Goal: Information Seeking & Learning: Learn about a topic

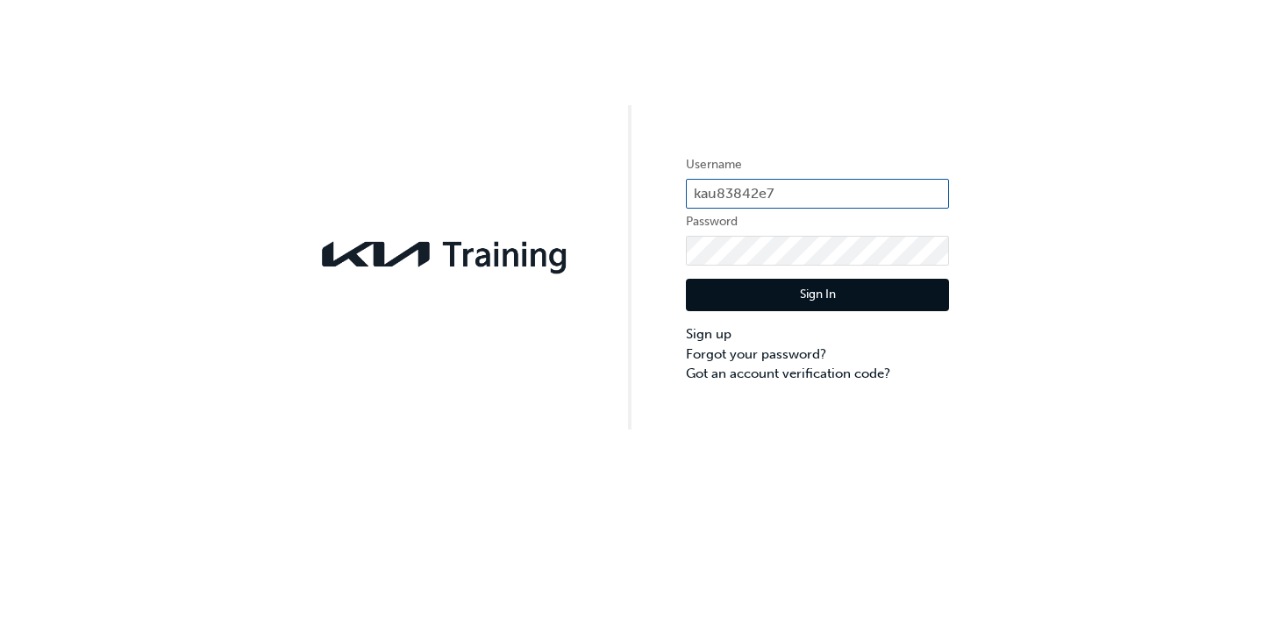
click at [782, 187] on input "kau83842e7" at bounding box center [817, 194] width 263 height 30
type input "kau83842G9"
click at [815, 525] on div "Username kau83842G9 Password Sign In Sign up Forgot your password? Got an accou…" at bounding box center [631, 316] width 1263 height 632
click at [822, 290] on button "Sign In" at bounding box center [817, 295] width 263 height 33
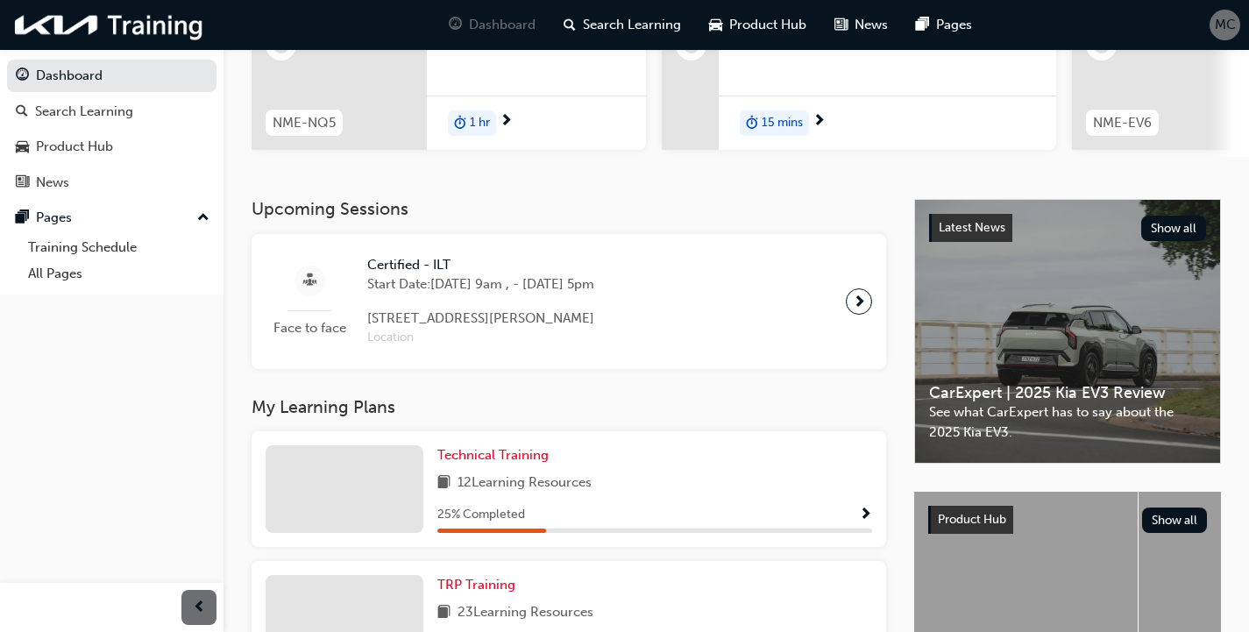
scroll to position [351, 0]
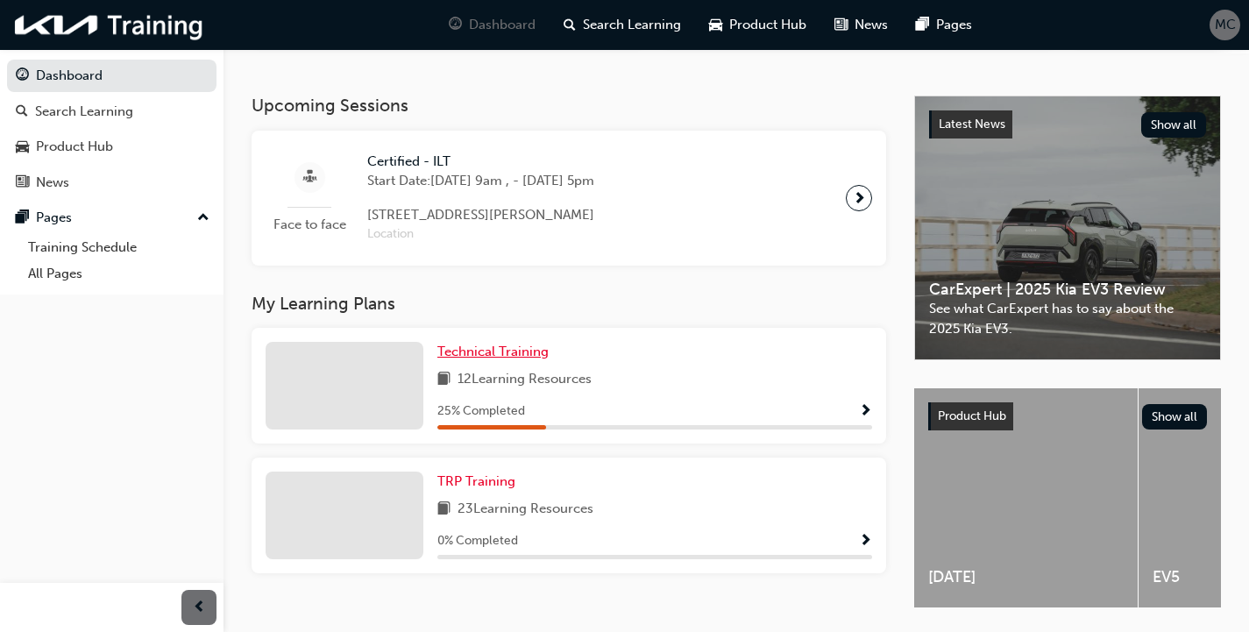
click at [453, 355] on span "Technical Training" at bounding box center [493, 352] width 111 height 16
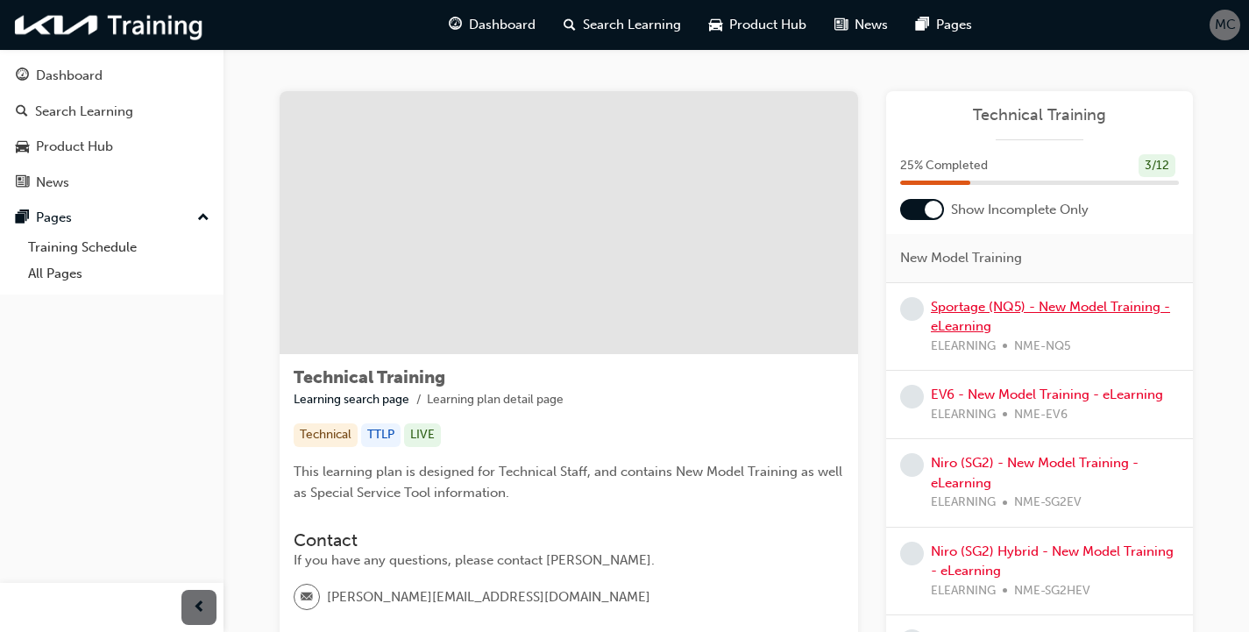
click at [1019, 304] on link "Sportage (NQ5) - New Model Training - eLearning" at bounding box center [1050, 317] width 239 height 36
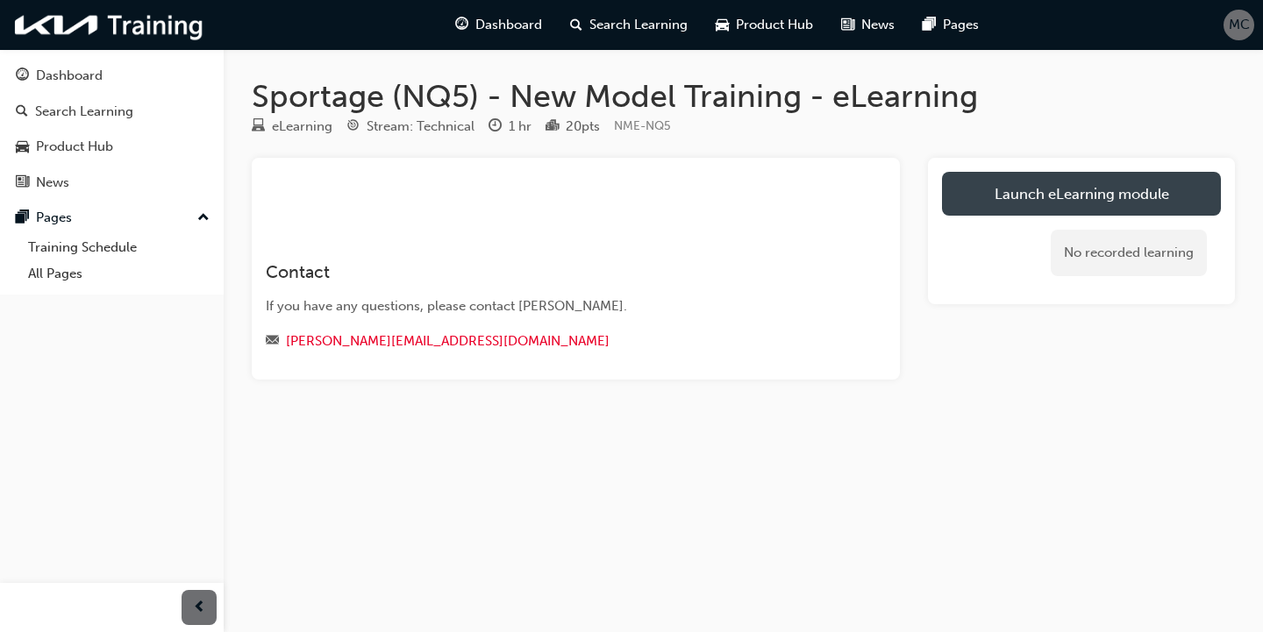
click at [1041, 207] on link "Launch eLearning module" at bounding box center [1081, 194] width 279 height 44
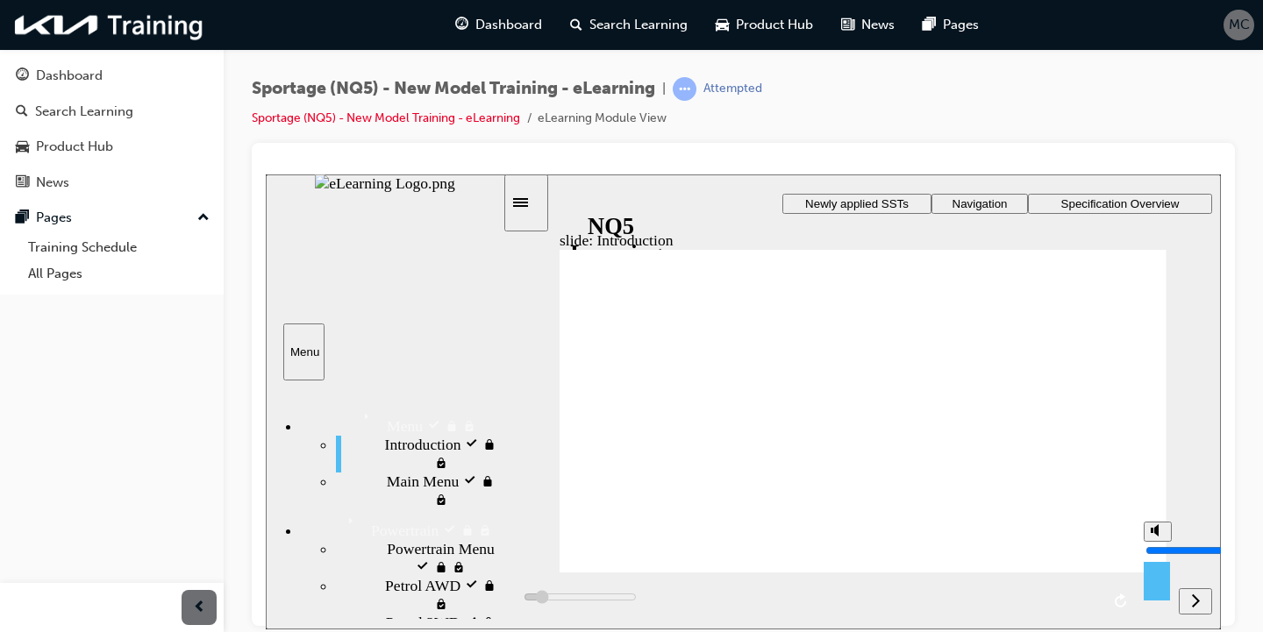
type input "2400"
type input "6"
type input "2600"
drag, startPoint x: 1168, startPoint y: 542, endPoint x: 1168, endPoint y: 531, distance: 10.5
type input "7"
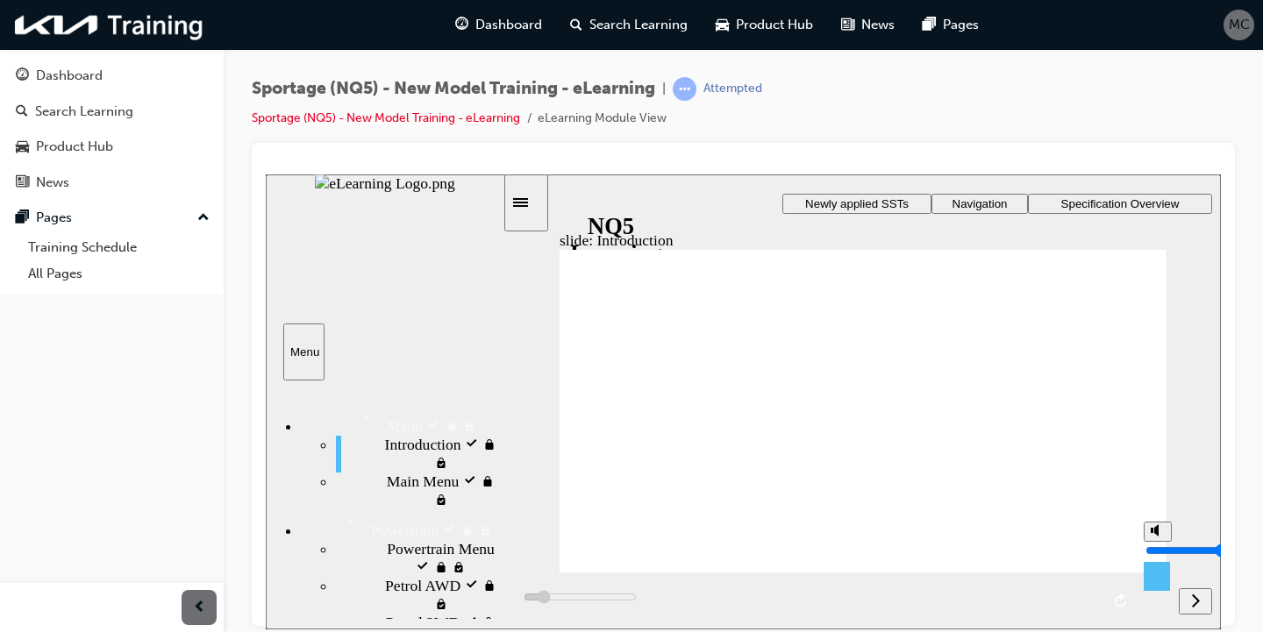
click at [1168, 543] on input "volume" at bounding box center [1201, 550] width 113 height 14
type input "3200"
type input "8"
type input "3300"
type input "9"
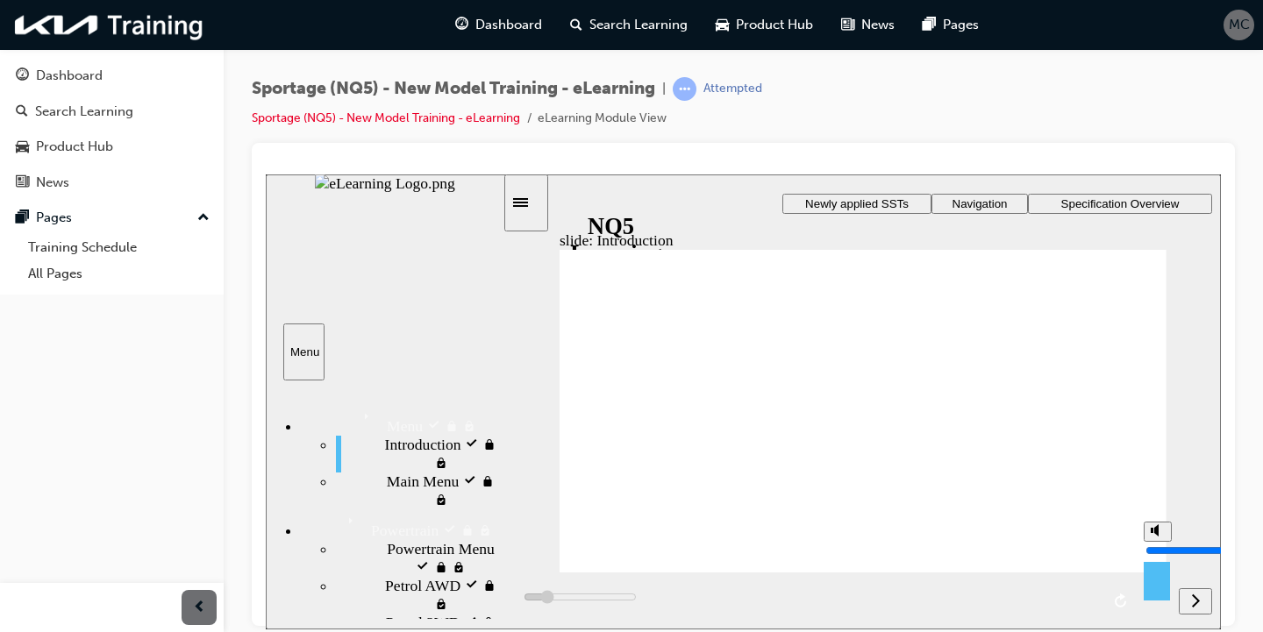
type input "3300"
type input "10"
type input "3600"
drag, startPoint x: 1168, startPoint y: 531, endPoint x: 1166, endPoint y: 519, distance: 12.4
type input "10"
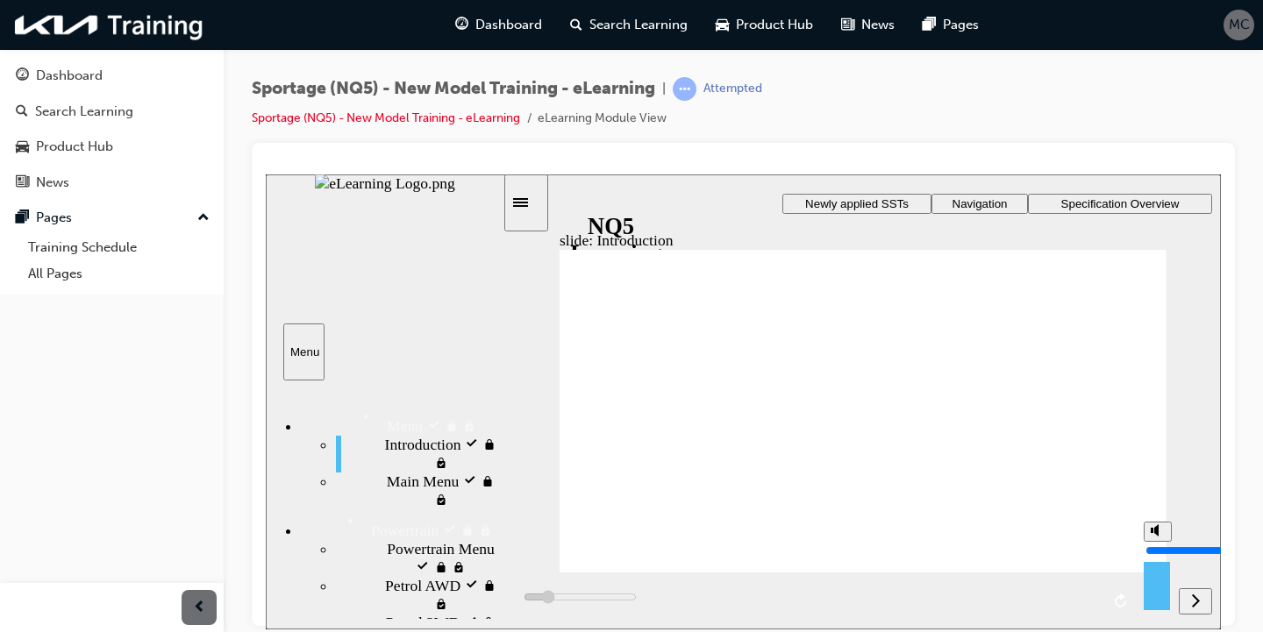
click at [1166, 543] on input "volume" at bounding box center [1201, 550] width 113 height 14
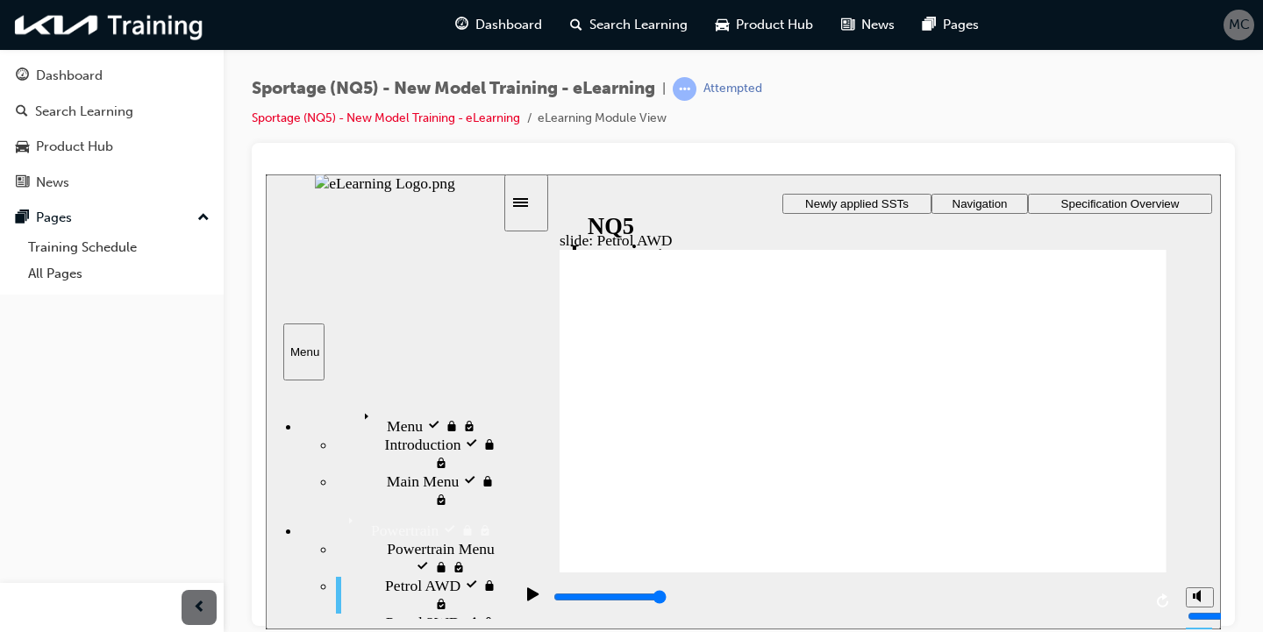
click at [1157, 600] on icon "replay" at bounding box center [1164, 600] width 14 height 14
click at [1159, 599] on icon "replay" at bounding box center [1164, 600] width 14 height 14
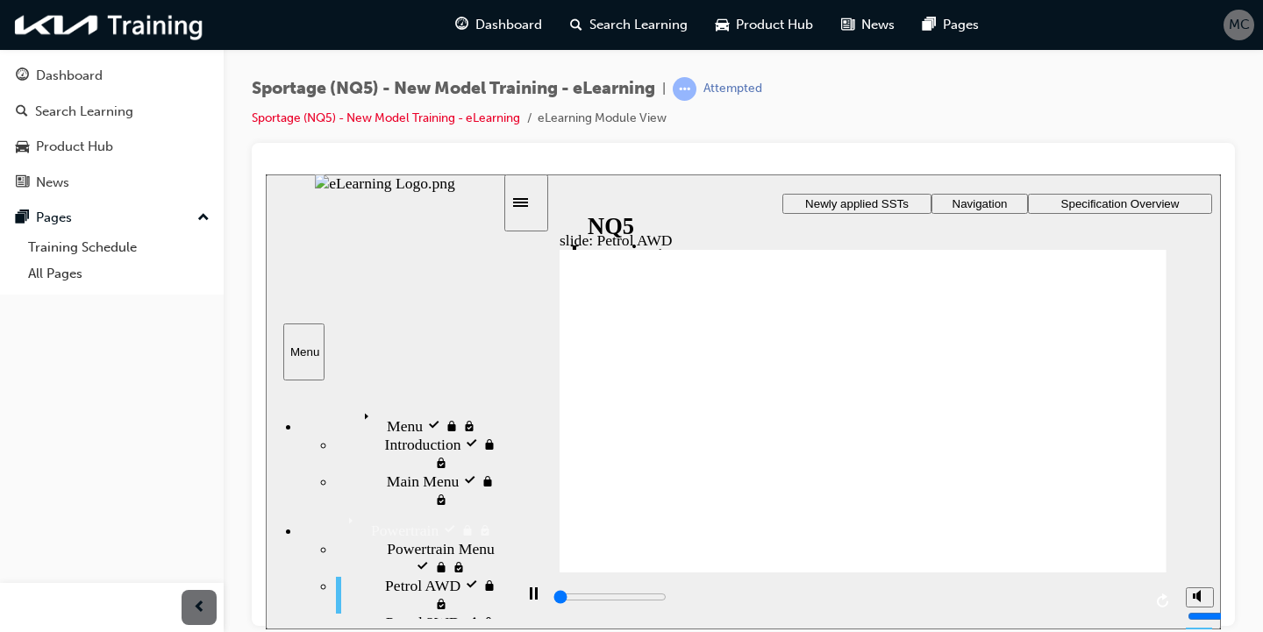
drag, startPoint x: 1262, startPoint y: 129, endPoint x: 1262, endPoint y: 356, distance: 227.1
click at [1262, 356] on div "Sportage (NQ5) - New Model Training - eLearning | Attempted Sportage (NQ5) - Ne…" at bounding box center [743, 318] width 1039 height 539
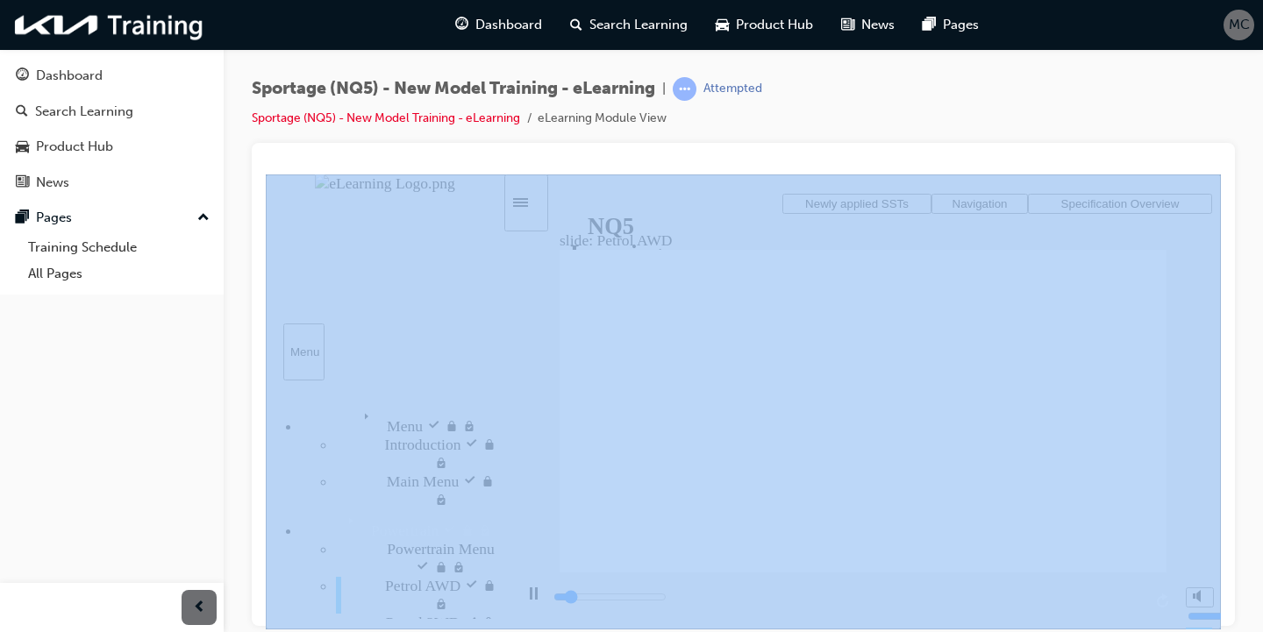
click at [1185, 116] on div "Sportage (NQ5) - New Model Training - eLearning | Attempted Sportage (NQ5) - Ne…" at bounding box center [743, 110] width 983 height 66
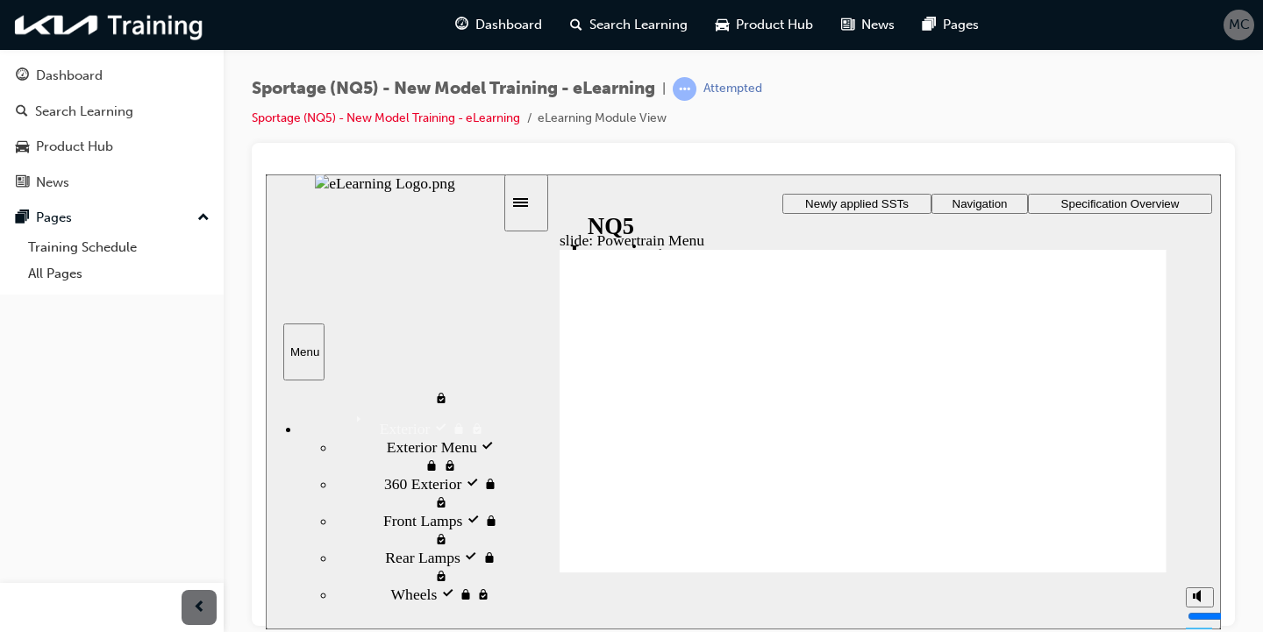
scroll to position [961, 0]
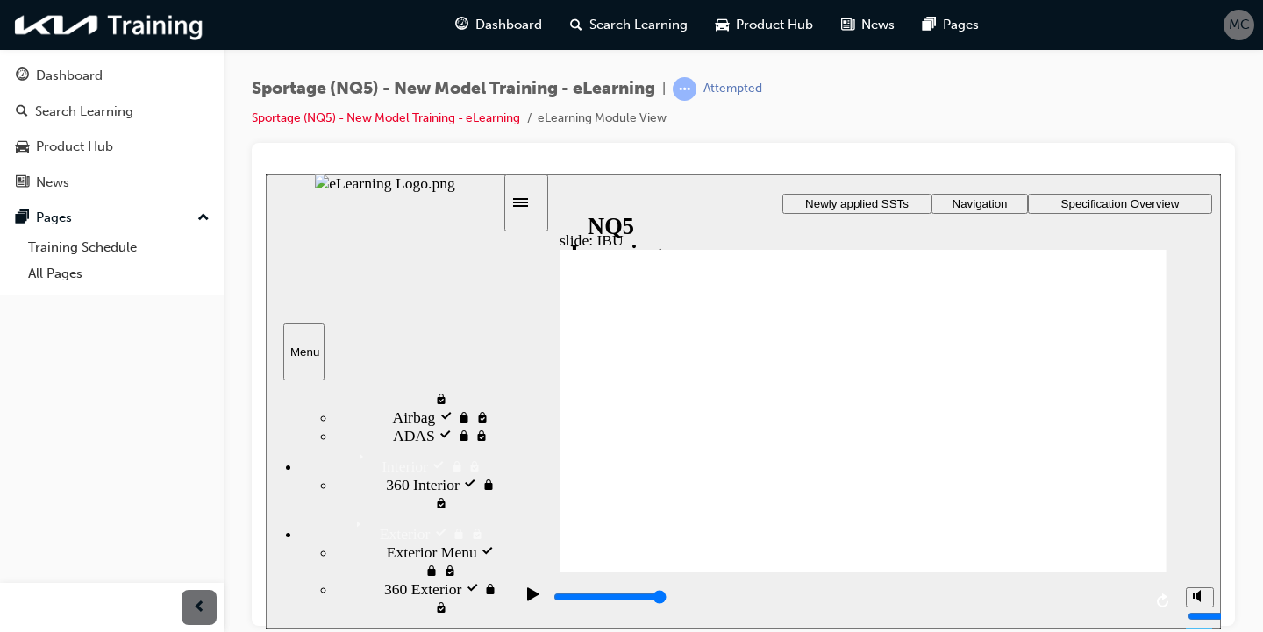
type input "15000"
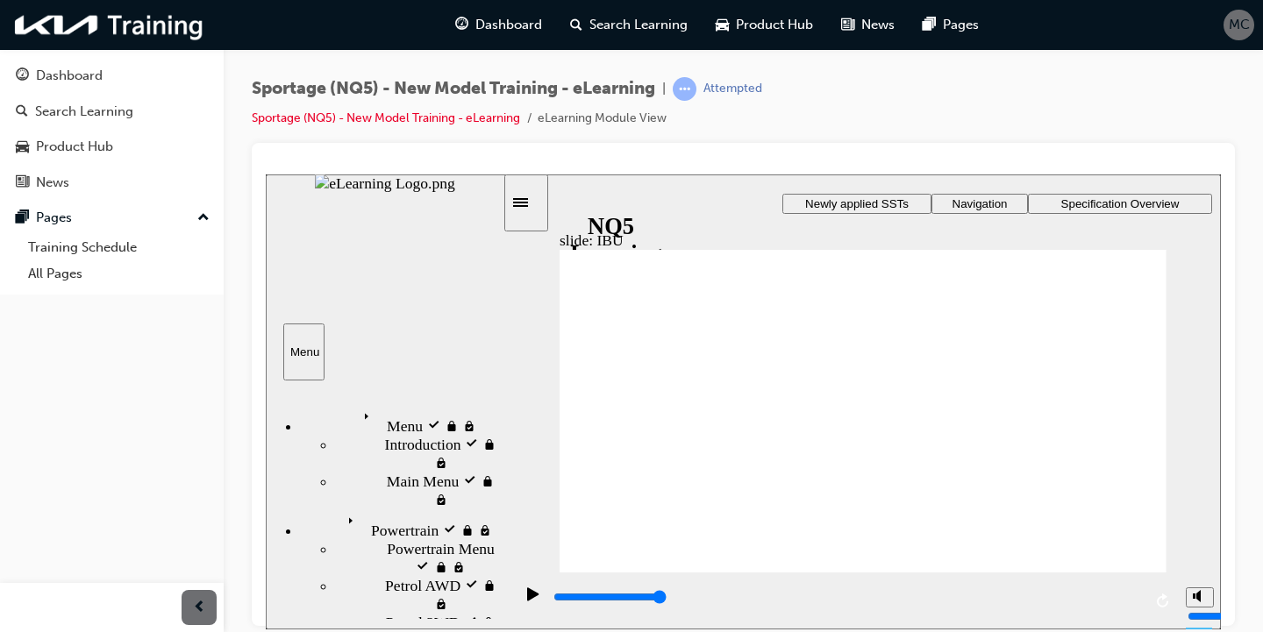
scroll to position [629, 0]
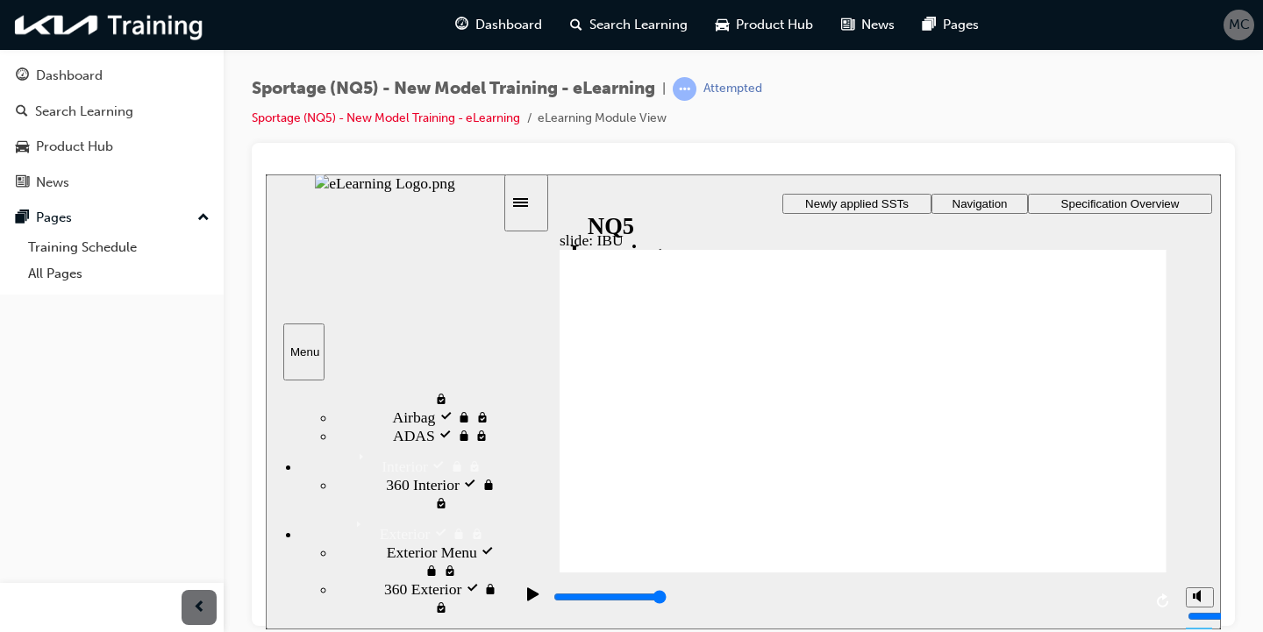
drag, startPoint x: 1088, startPoint y: 252, endPoint x: 1085, endPoint y: 261, distance: 10.3
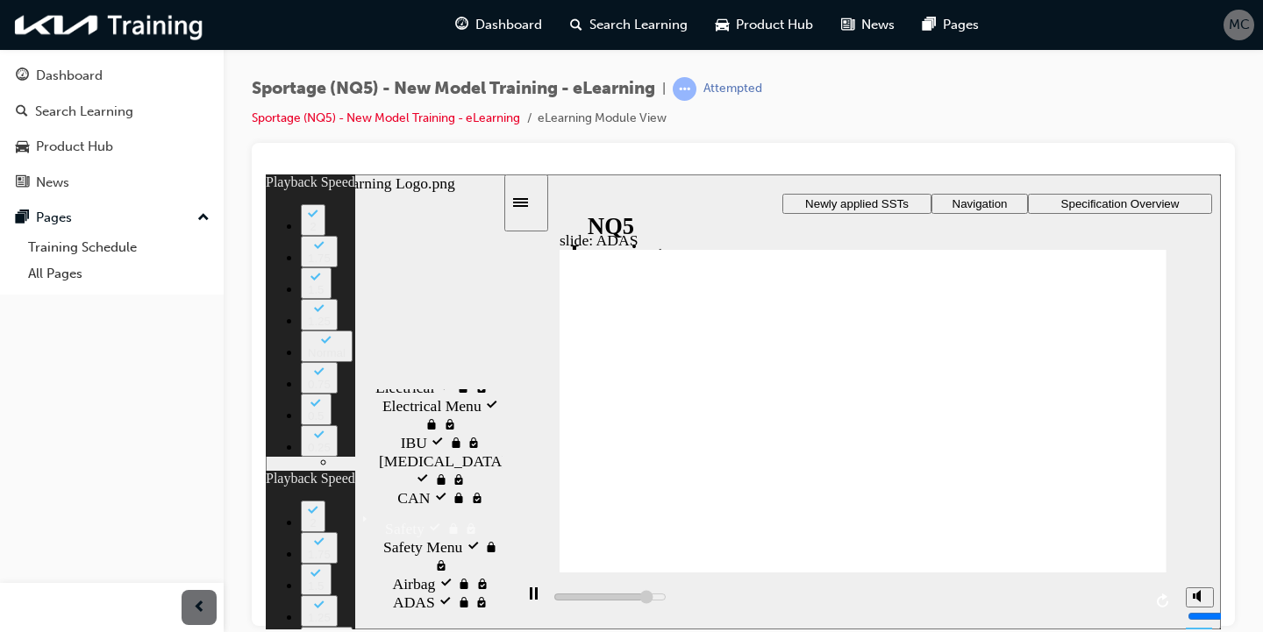
type input "16800"
type input "0"
type input "17000"
type input "1"
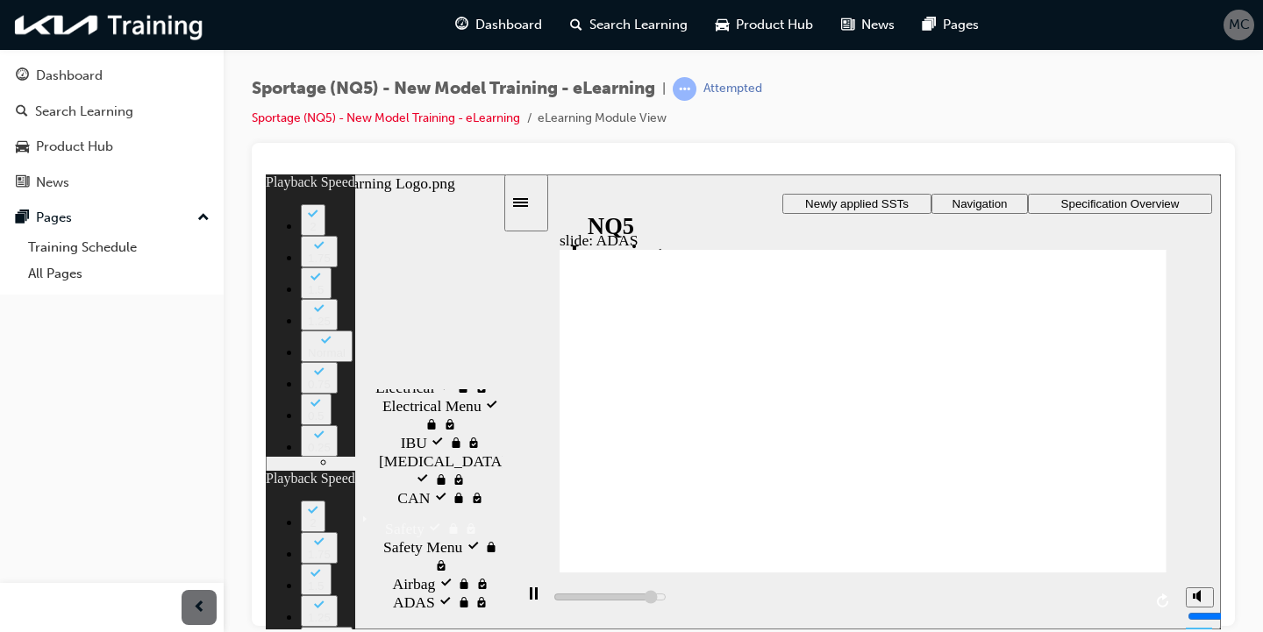
type input "17300"
type input "1"
type input "17600"
type input "1"
type input "17600"
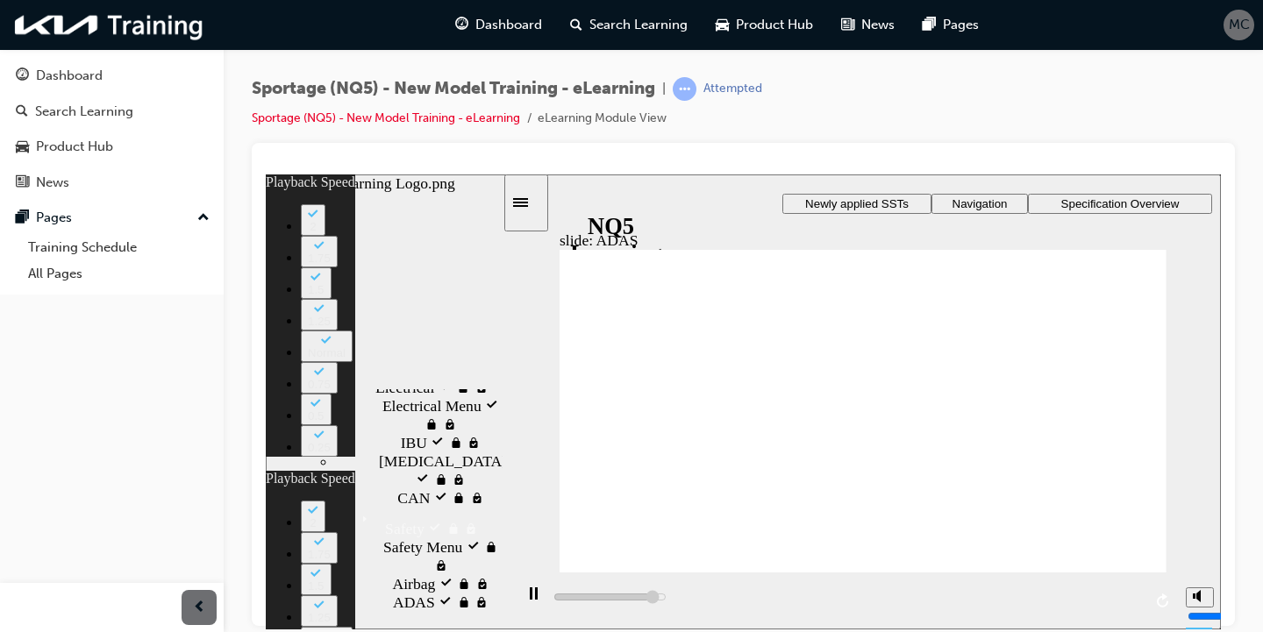
type input "1"
type input "17800"
type input "1"
type input "18100"
type input "2"
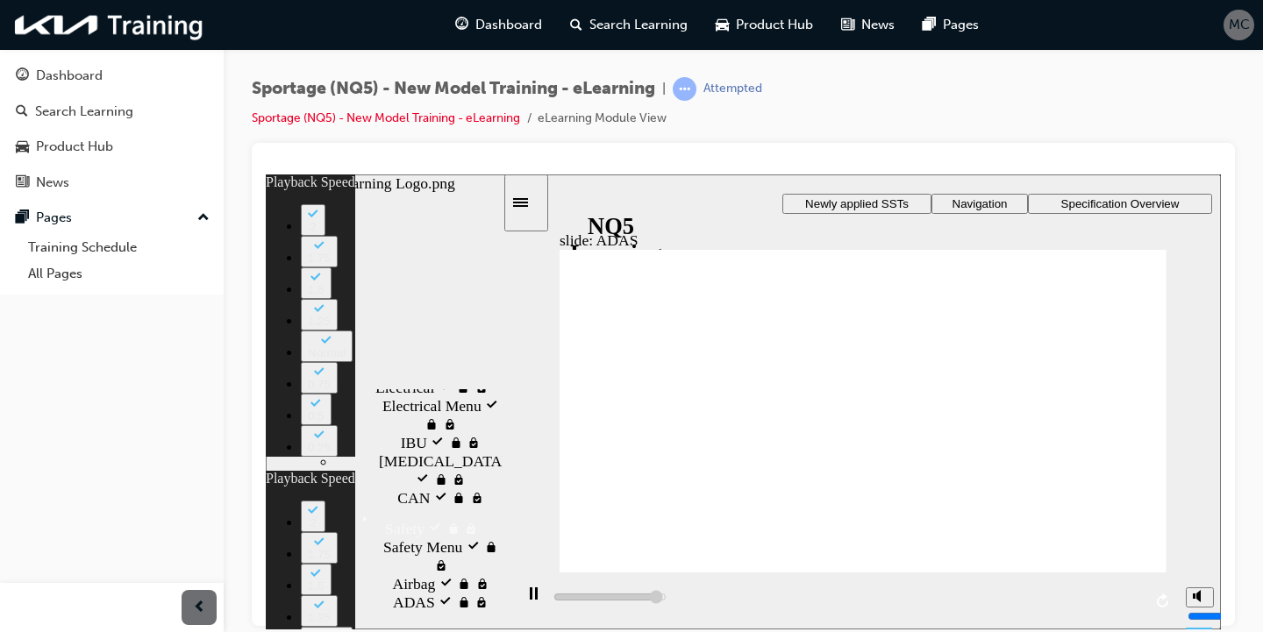
type input "18400"
type input "2"
type input "18600"
type input "2"
type input "18900"
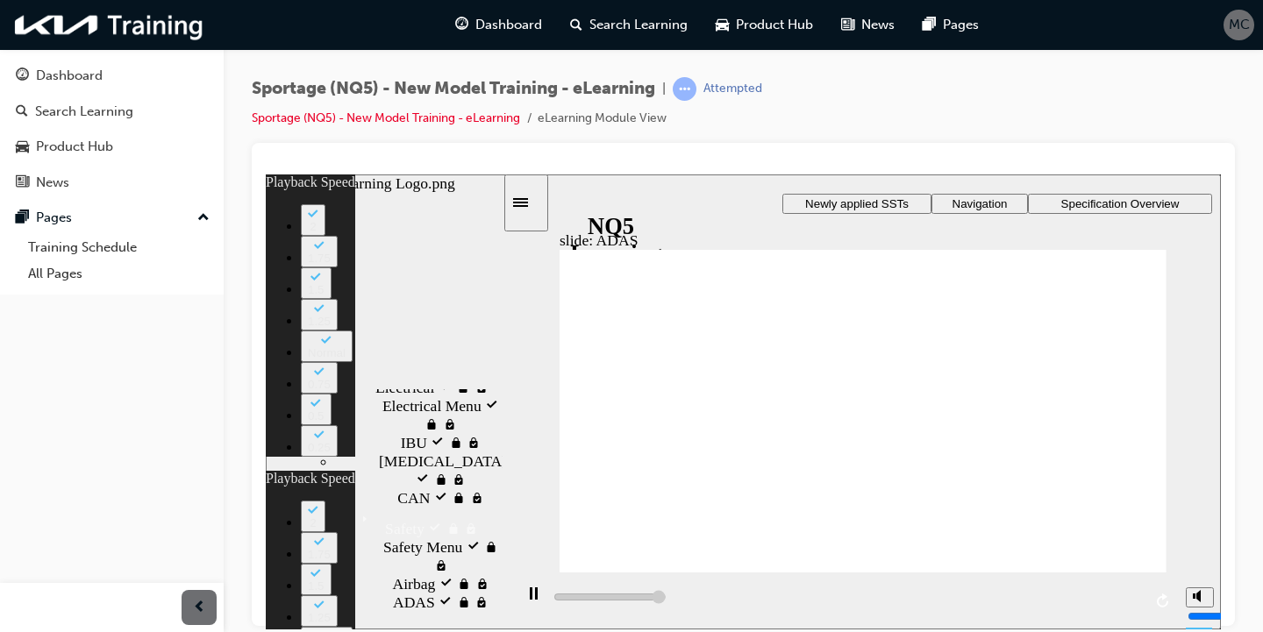
type input "2"
type input "19000"
type input "15"
drag, startPoint x: 651, startPoint y: 459, endPoint x: 647, endPoint y: 383, distance: 76.4
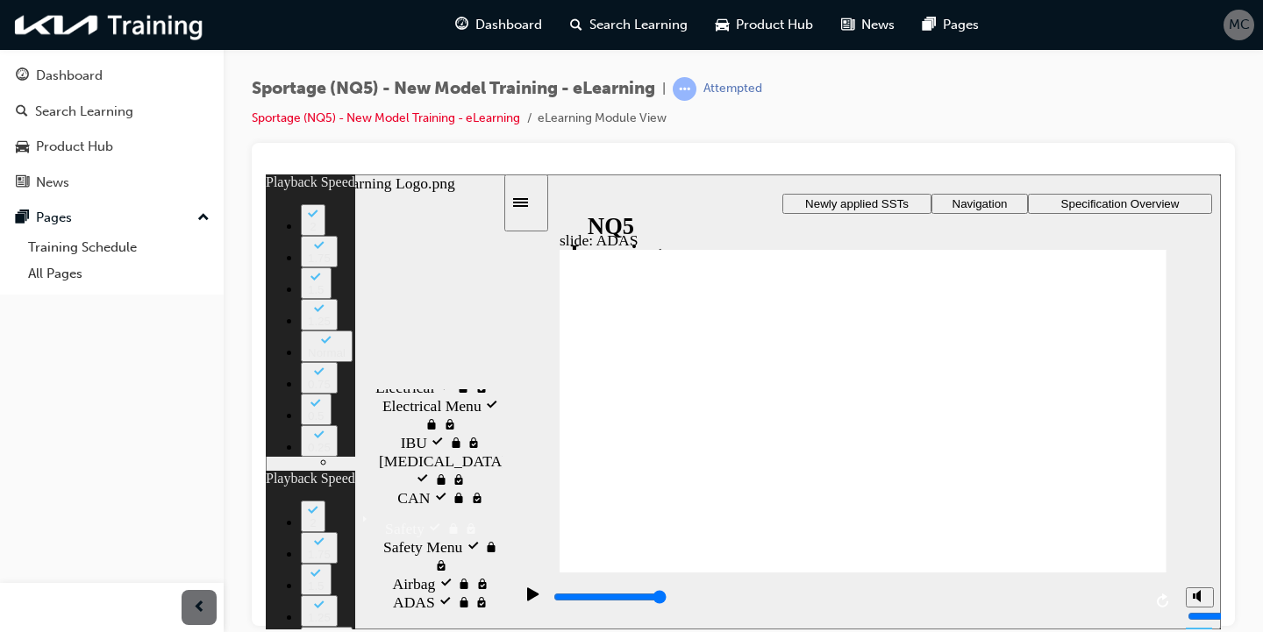
type input "11"
drag, startPoint x: 651, startPoint y: 465, endPoint x: 651, endPoint y: 408, distance: 57.0
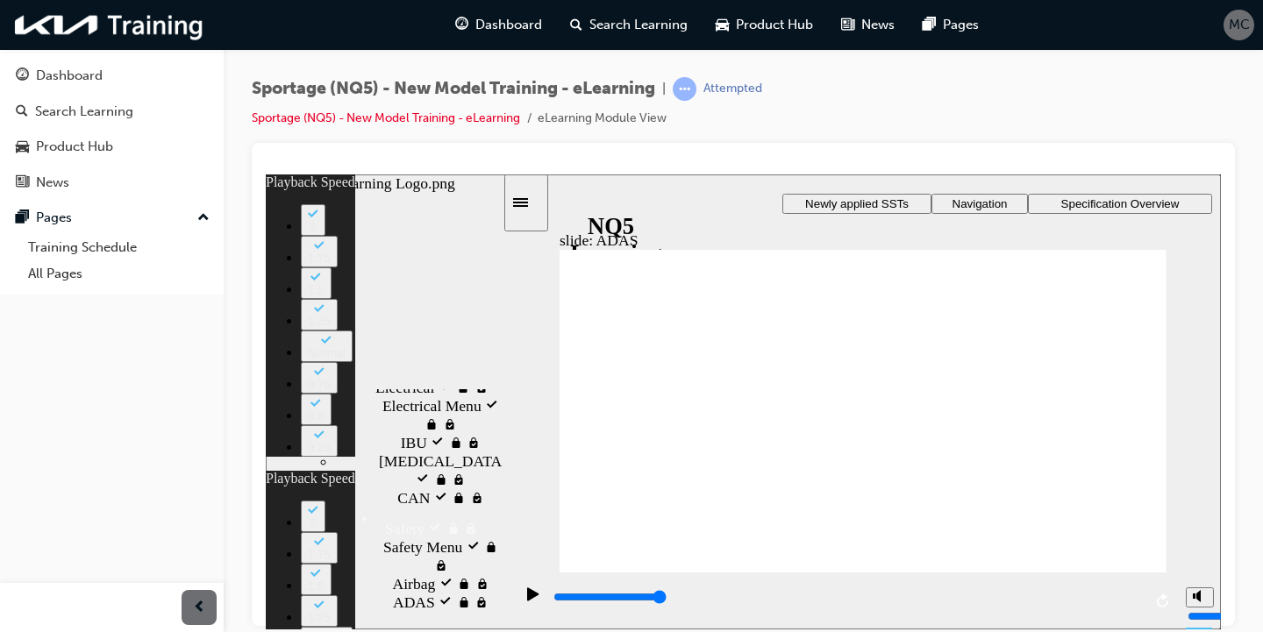
drag, startPoint x: 652, startPoint y: 416, endPoint x: 651, endPoint y: 479, distance: 62.3
type input "7"
drag, startPoint x: 646, startPoint y: 437, endPoint x: 657, endPoint y: 374, distance: 64.0
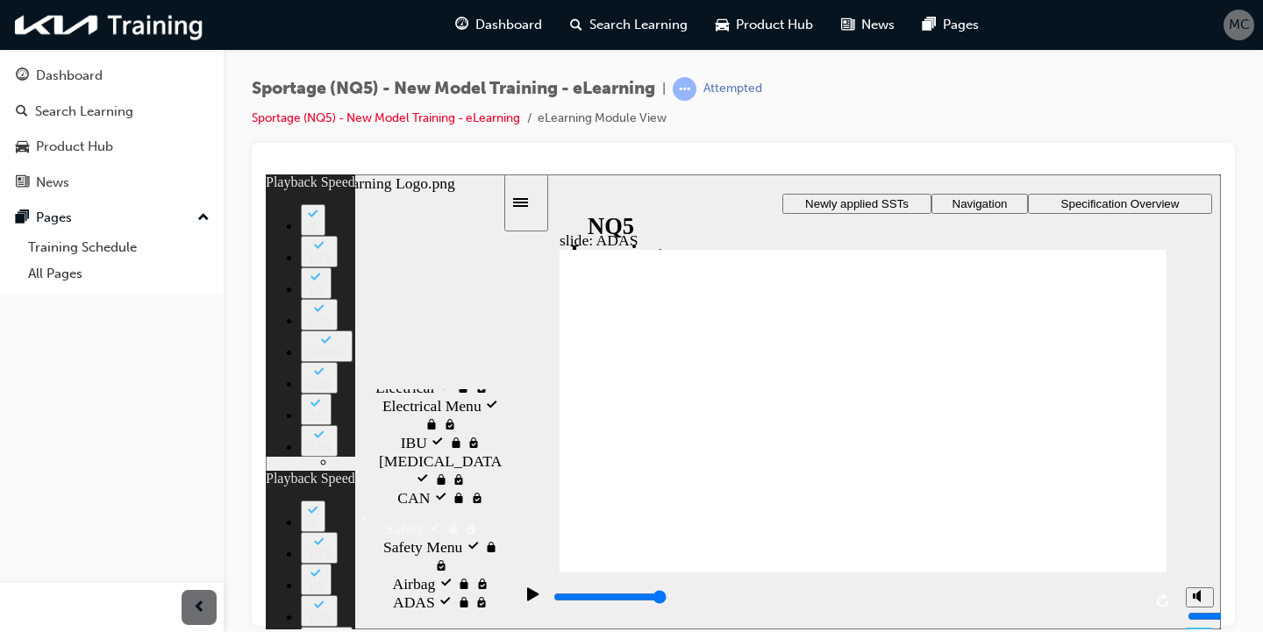
type input "0"
type input "11"
type input "0"
type input "7"
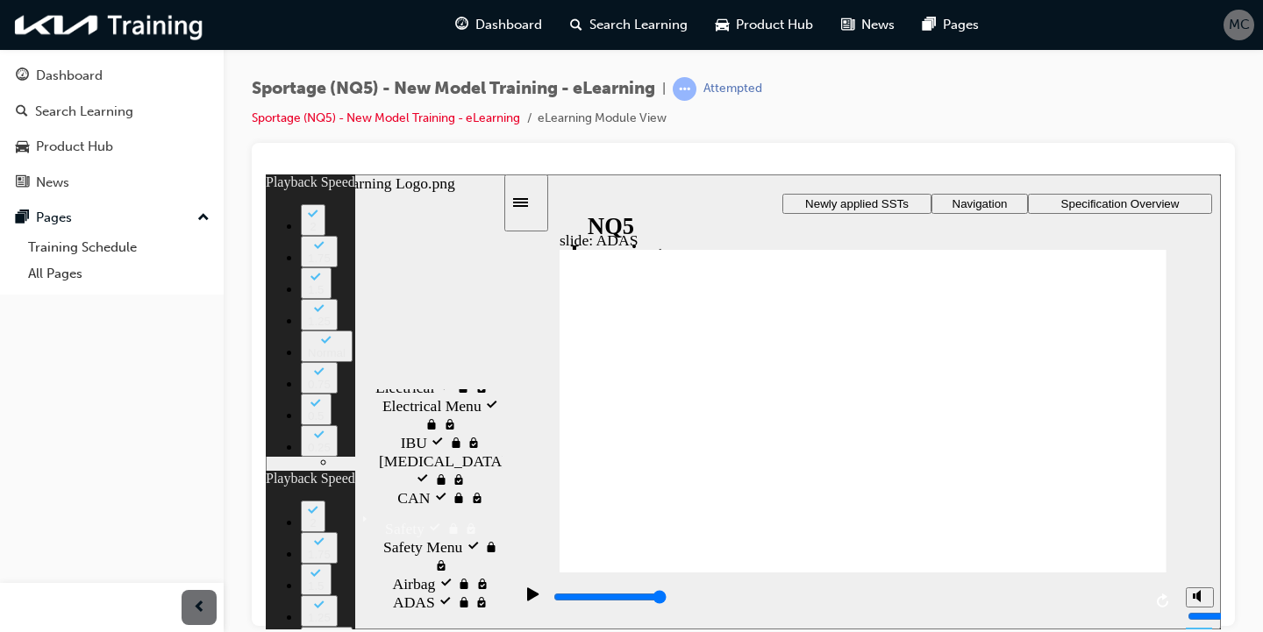
type input "0"
type input "10"
type input "11"
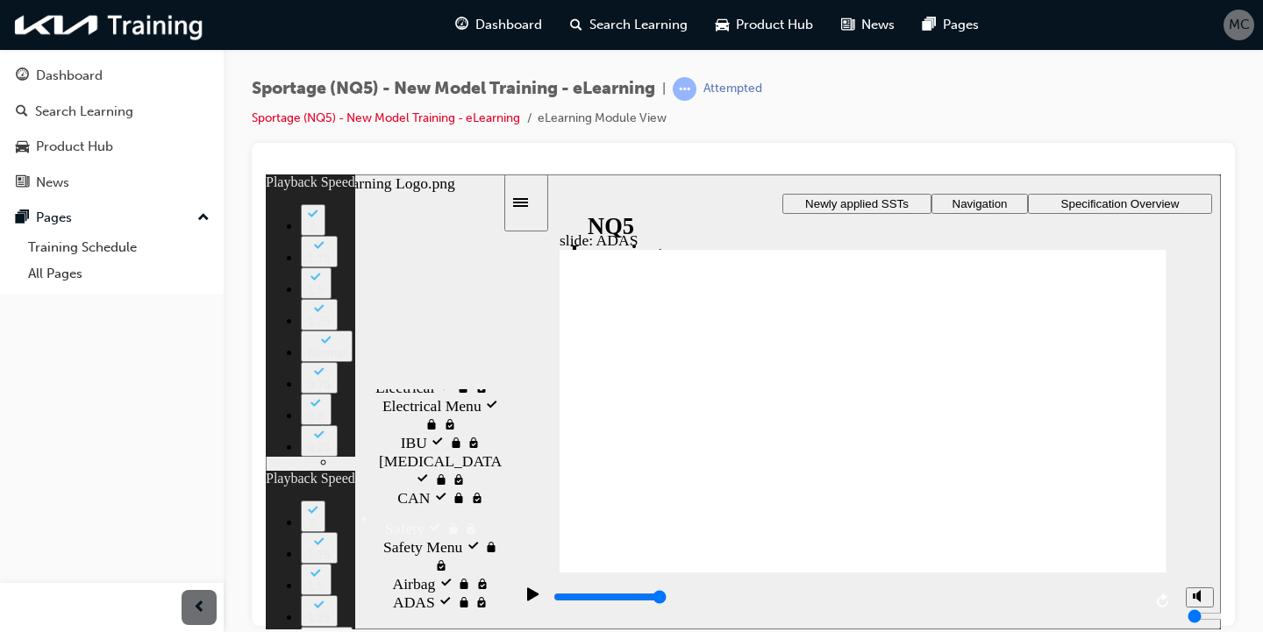
type input "10"
type input "7"
type input "10"
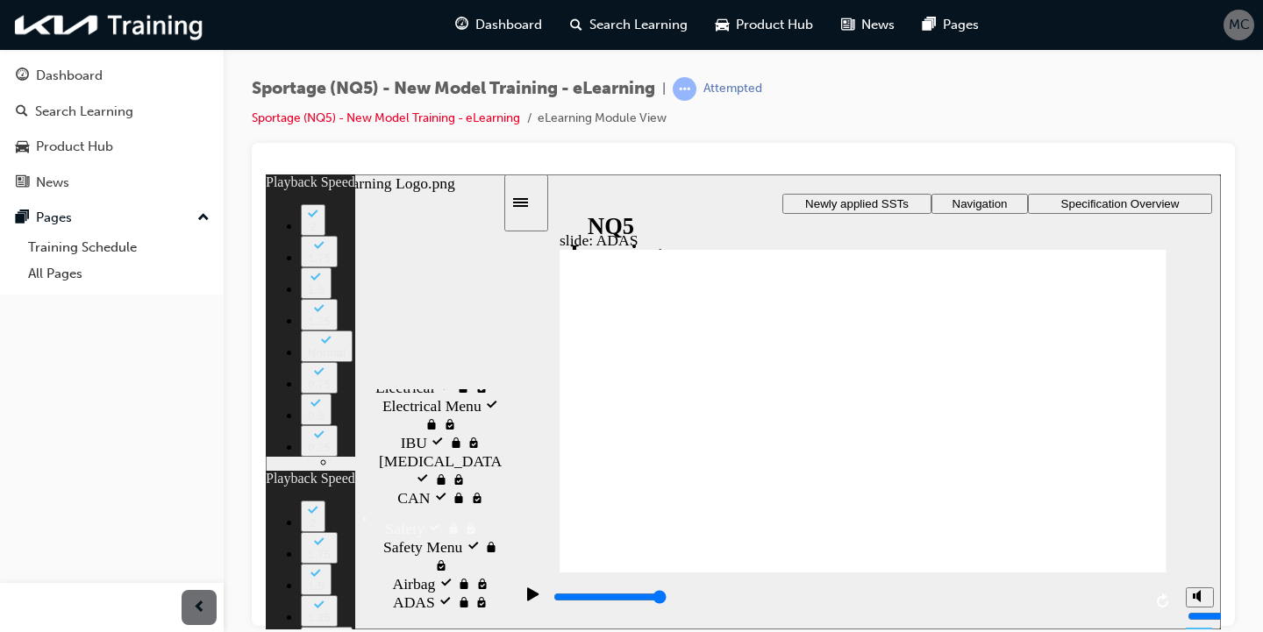
type input "0"
type input "11"
type input "0"
type input "7"
type input "0"
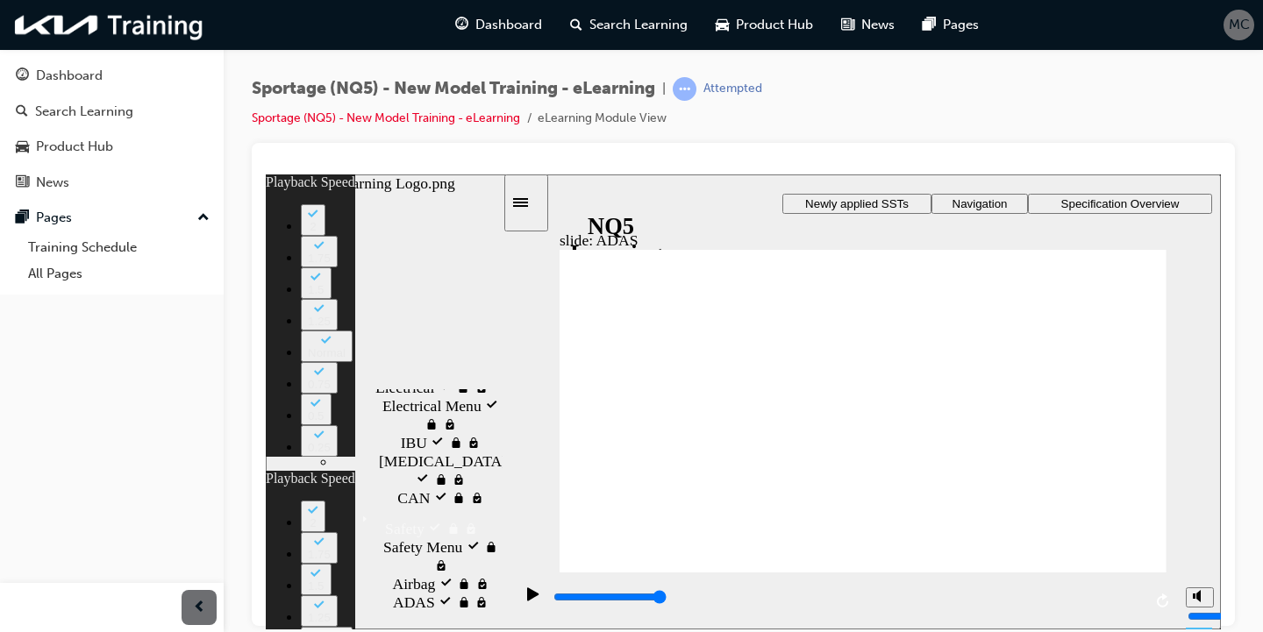
type input "0"
type input "10"
type input "11"
type input "10"
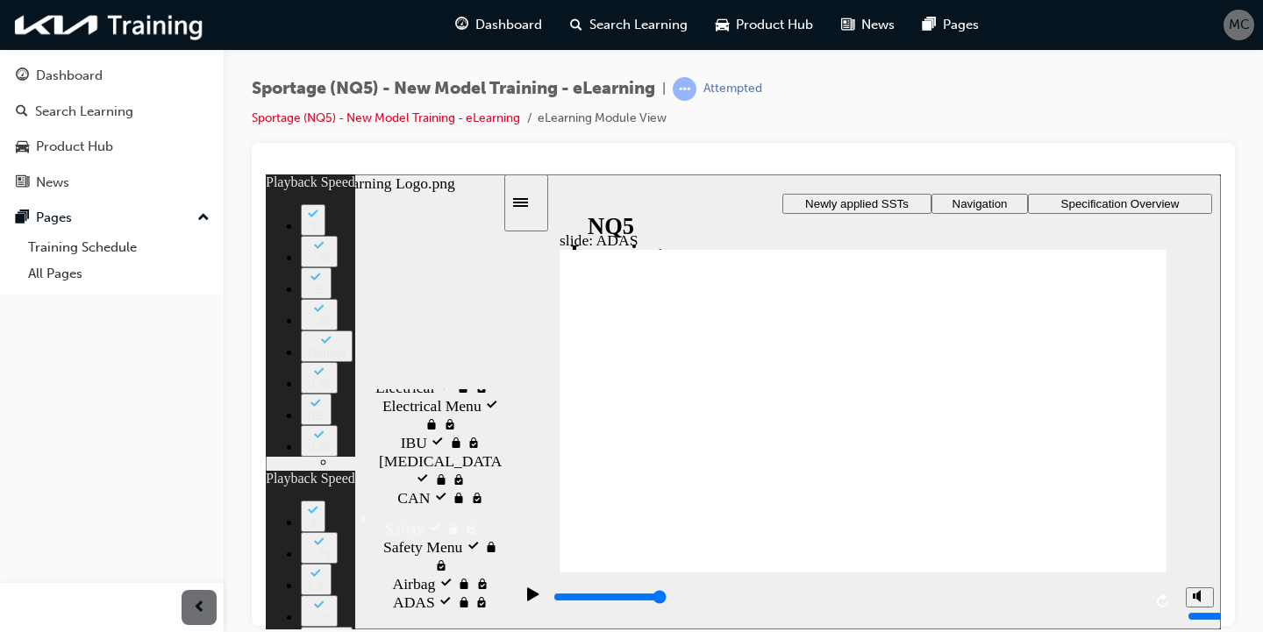
type input "7"
type input "10"
type input "5"
type input "11"
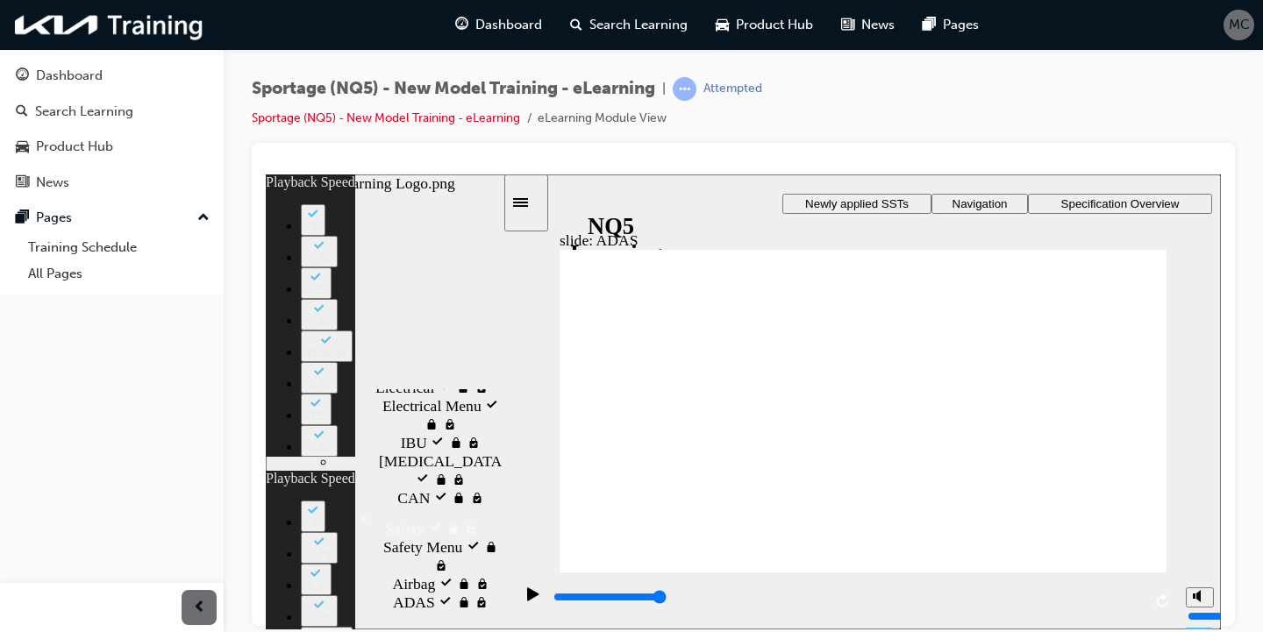
type input "5"
type input "7"
type input "5"
type input "10"
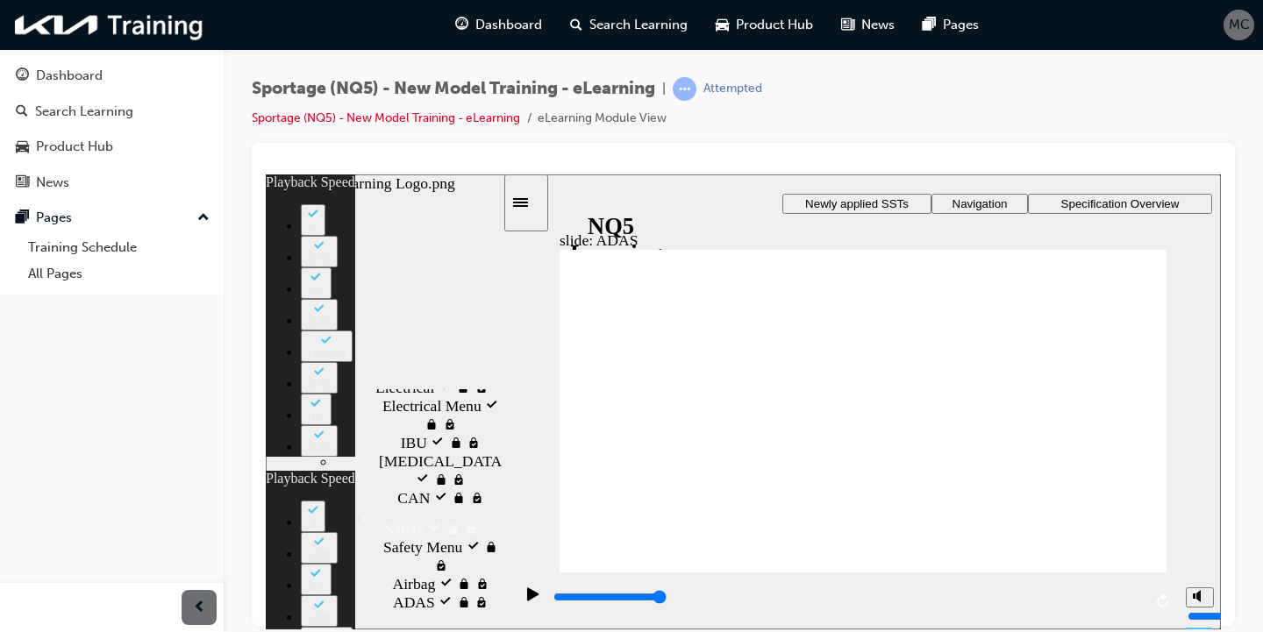
type input "11"
type input "10"
type input "7"
type input "10"
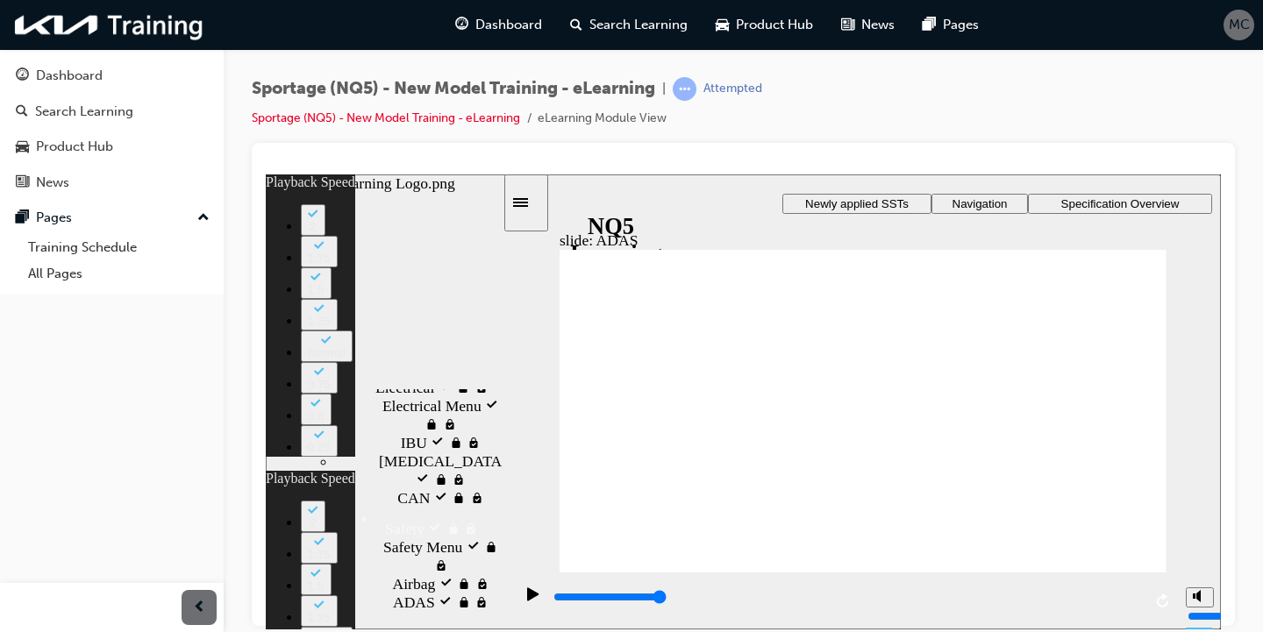
type input "11"
type input "10"
type input "7"
type input "10"
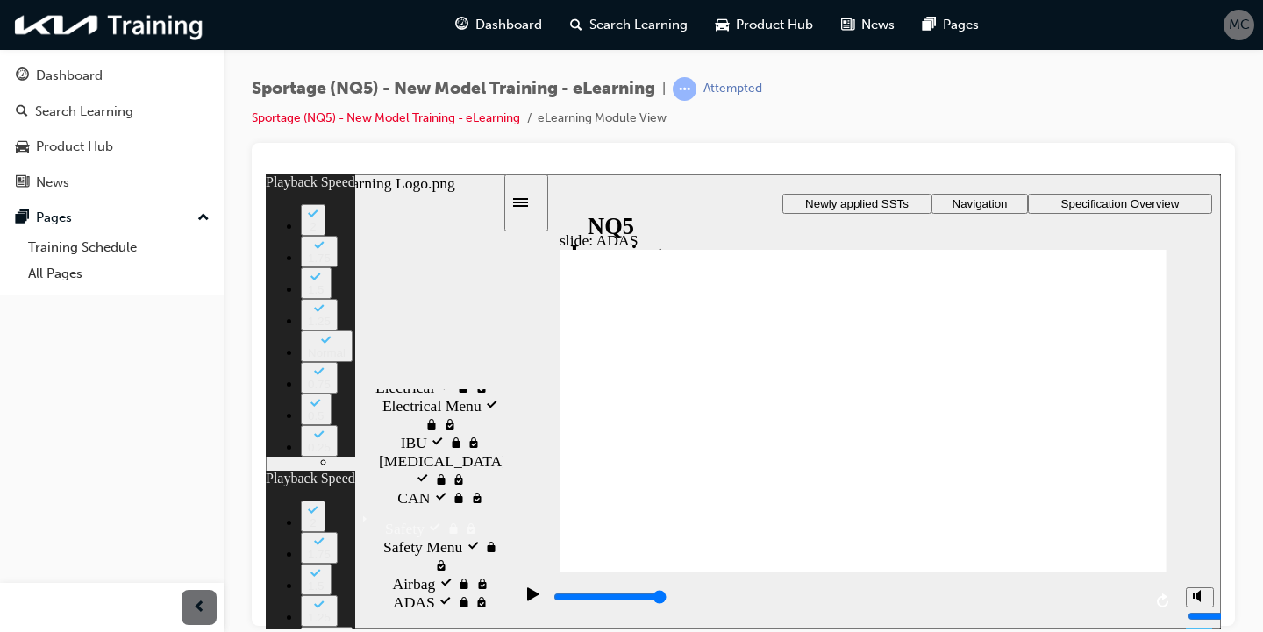
drag, startPoint x: 855, startPoint y: 420, endPoint x: 858, endPoint y: 390, distance: 30.0
type input "11"
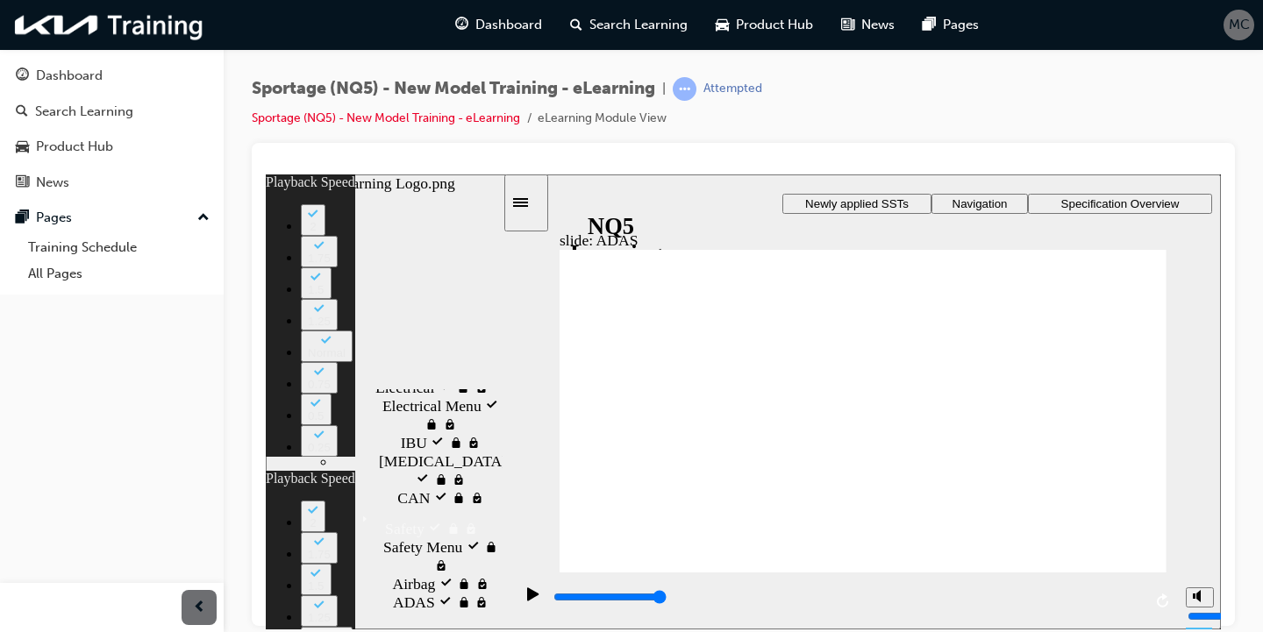
drag, startPoint x: 1204, startPoint y: 594, endPoint x: 1205, endPoint y: 512, distance: 82.4
click at [1205, 541] on div "misc controls" at bounding box center [1198, 574] width 26 height 66
type input "11"
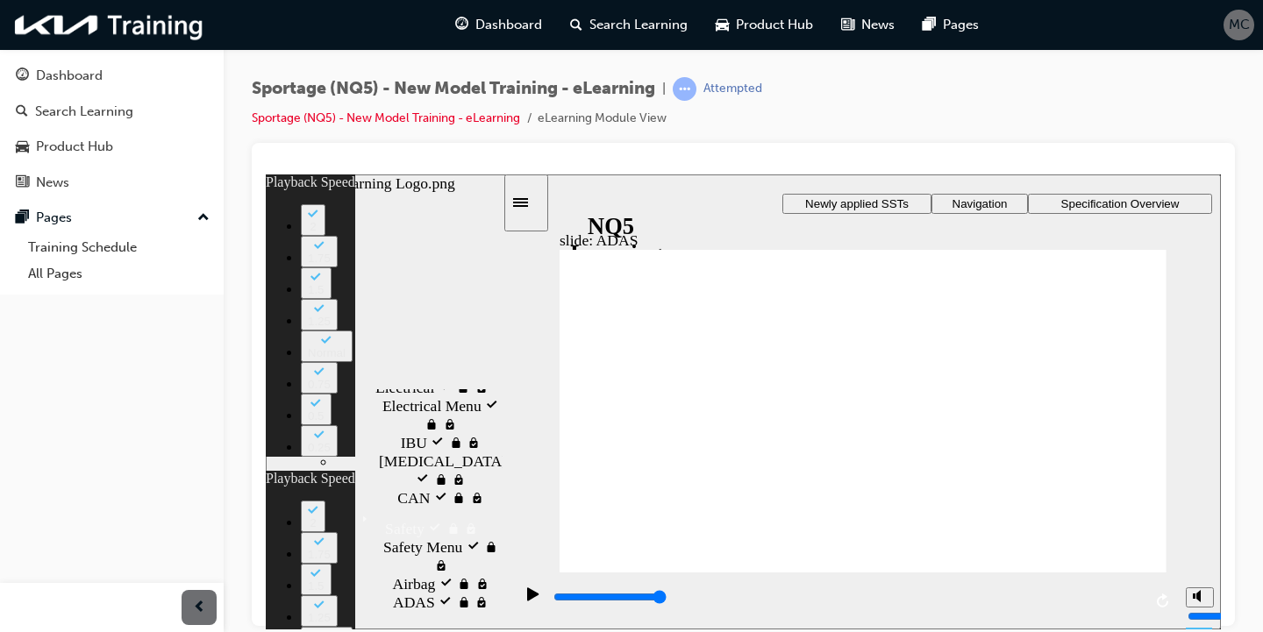
type input "10600"
type input "11"
type input "7"
type input "11"
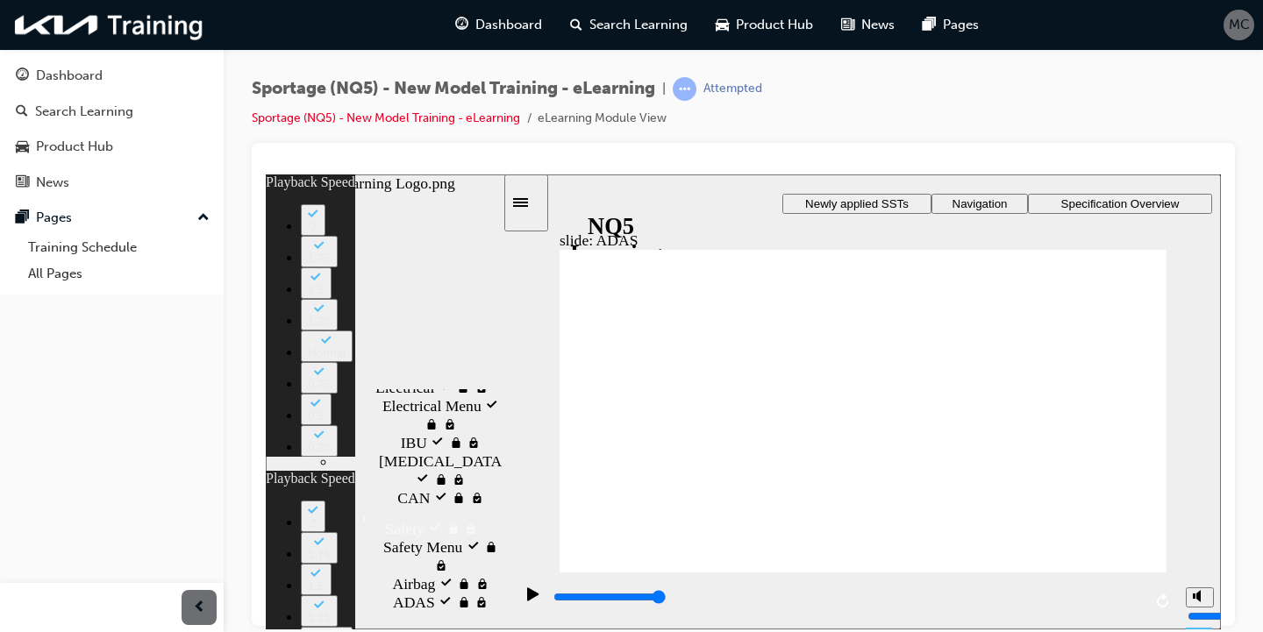
type input "100"
type input "11"
type input "7"
type input "11"
type input "24000"
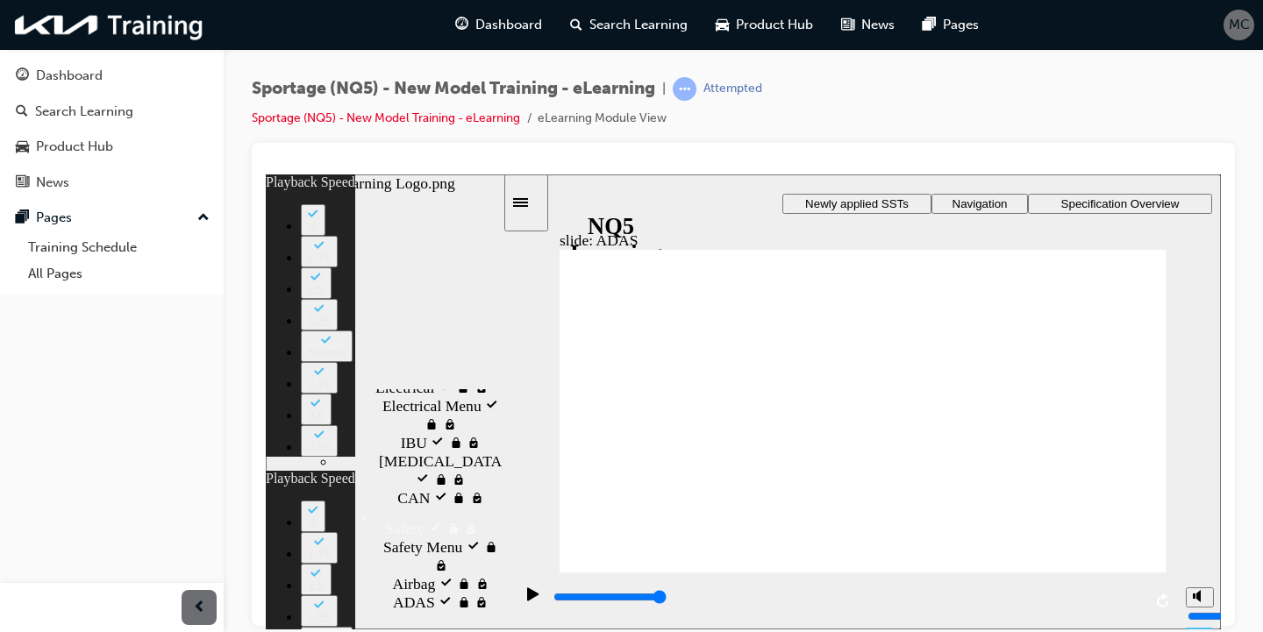
type input "19"
type input "10600"
type input "19"
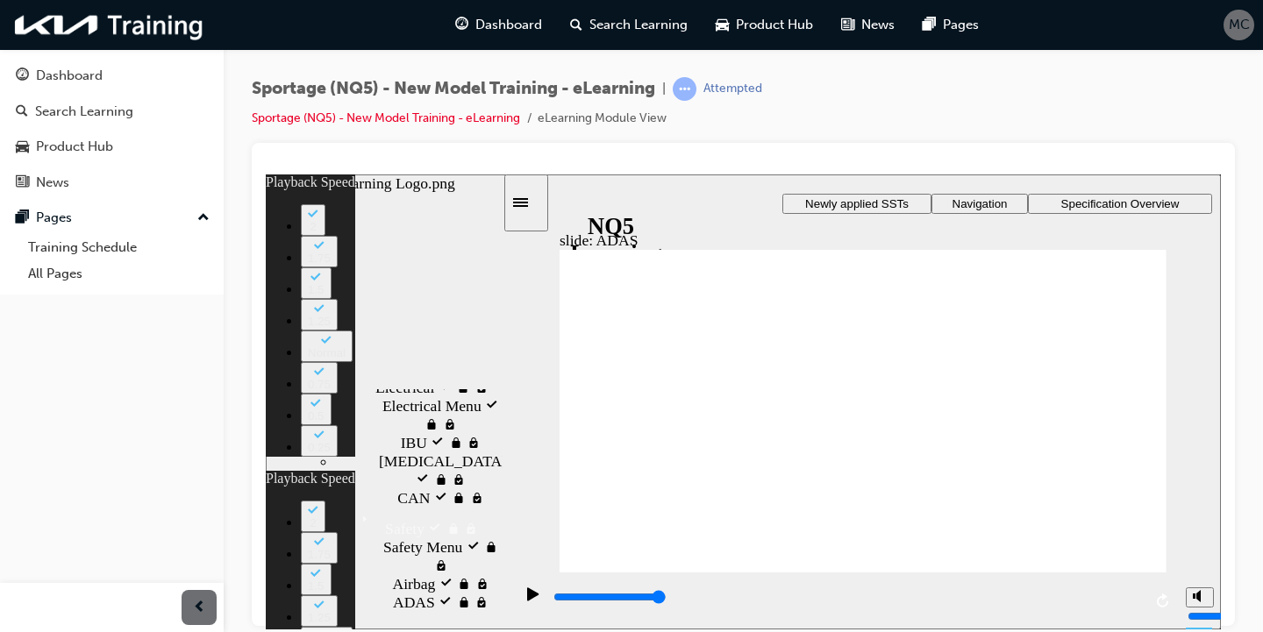
type input "100"
type input "11"
type input "7"
type input "11"
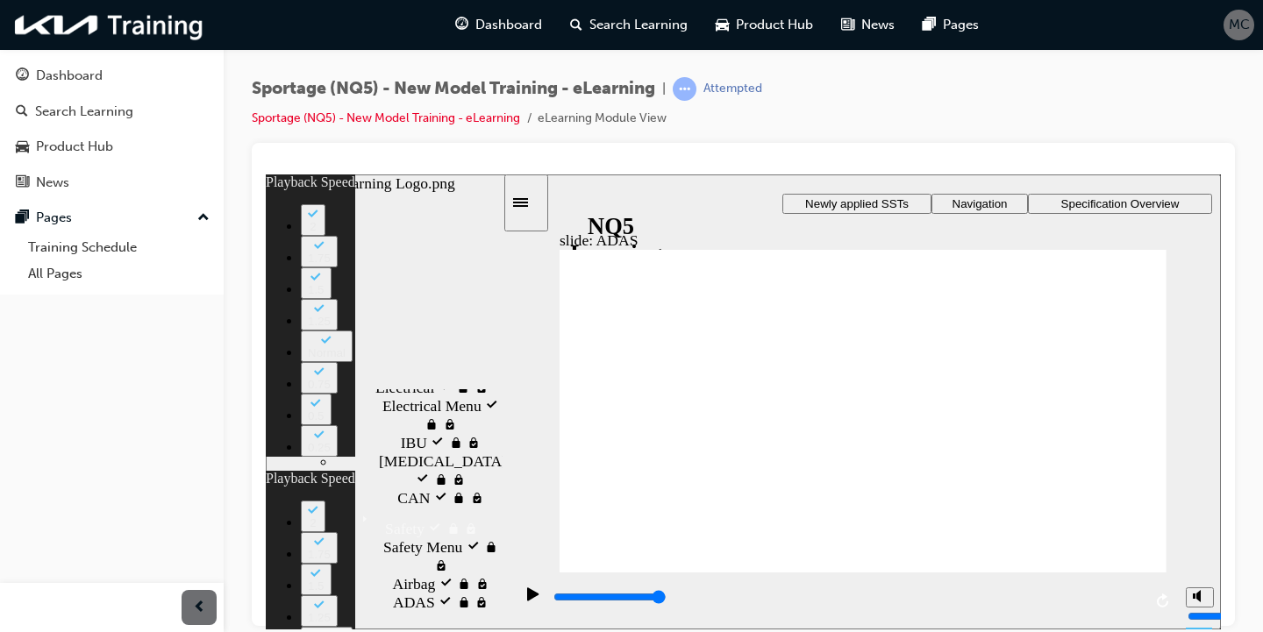
type input "19"
type input "5000"
type input "0"
type input "5200"
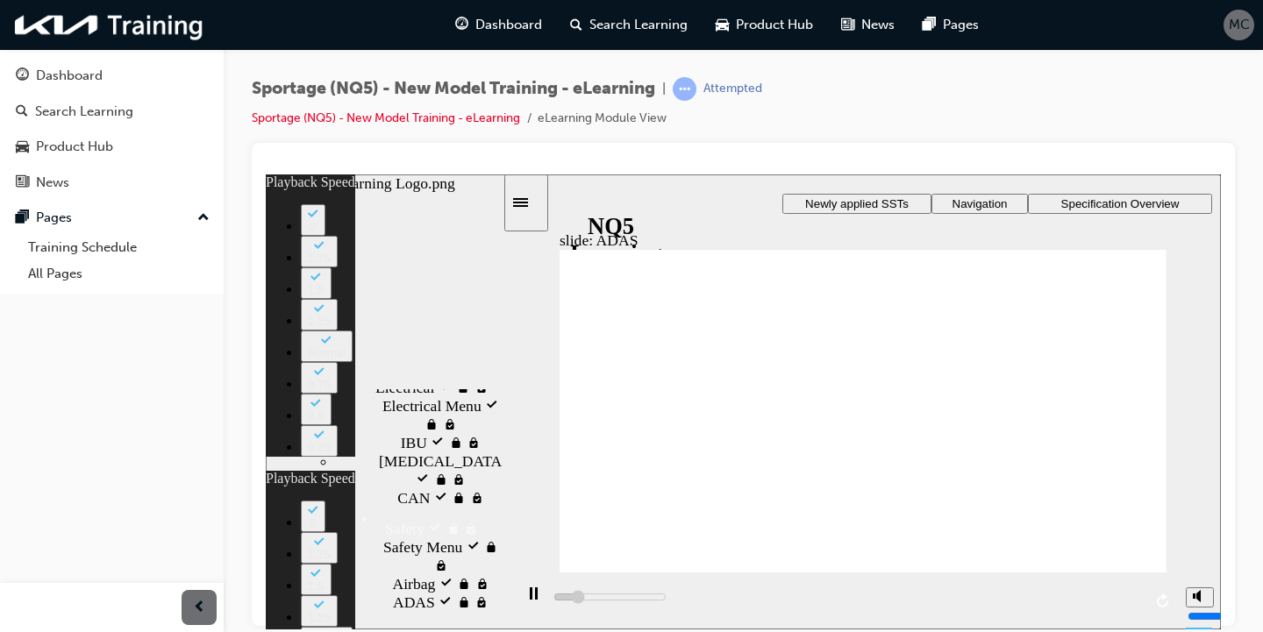
type input "1"
type input "5500"
type input "1"
type input "5700"
type input "1"
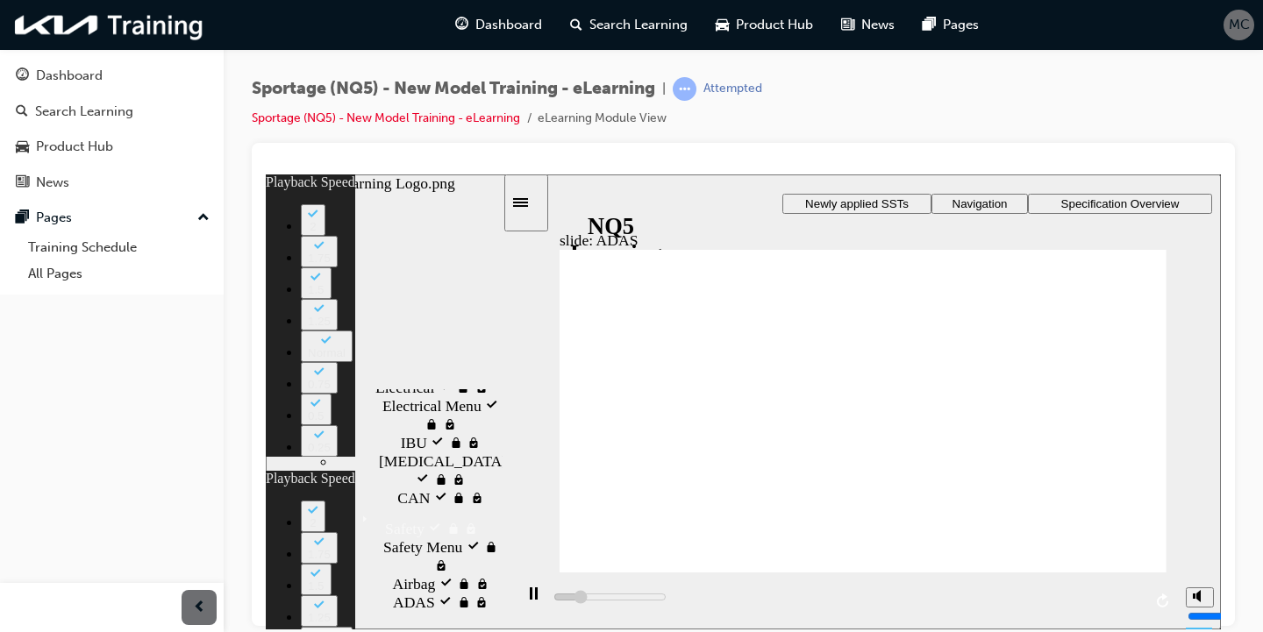
type input "6000"
type input "1"
type input "6300"
type input "2"
type input "6500"
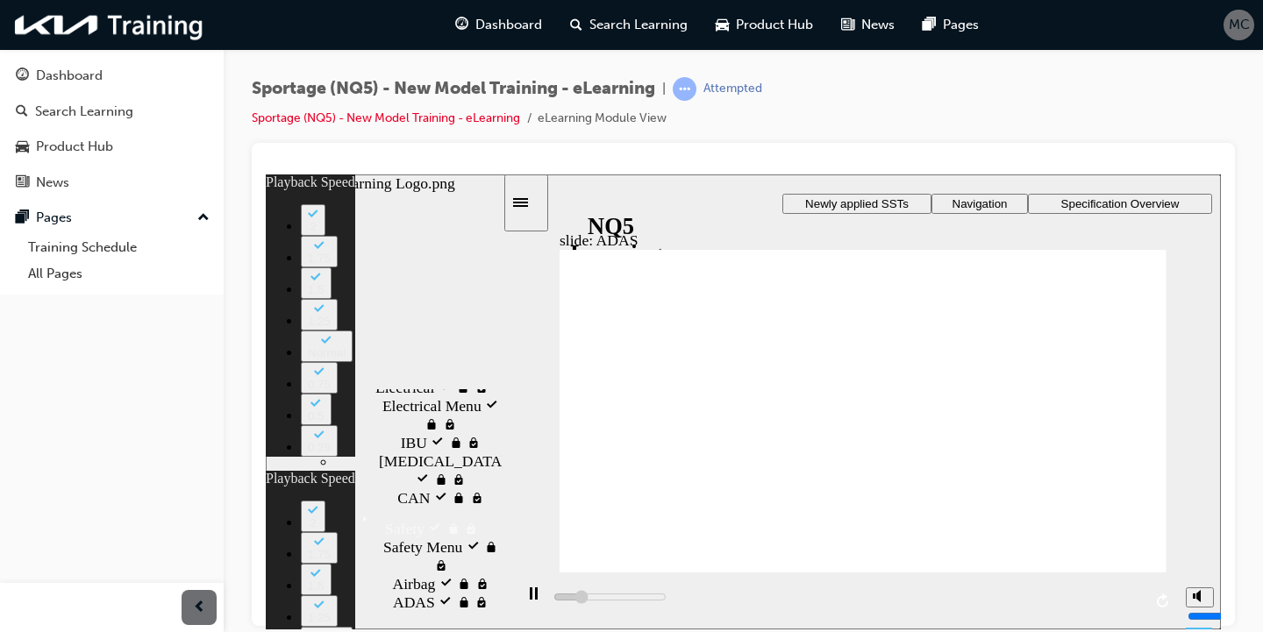
type input "2"
type input "6800"
type input "2"
type input "7100"
type input "2"
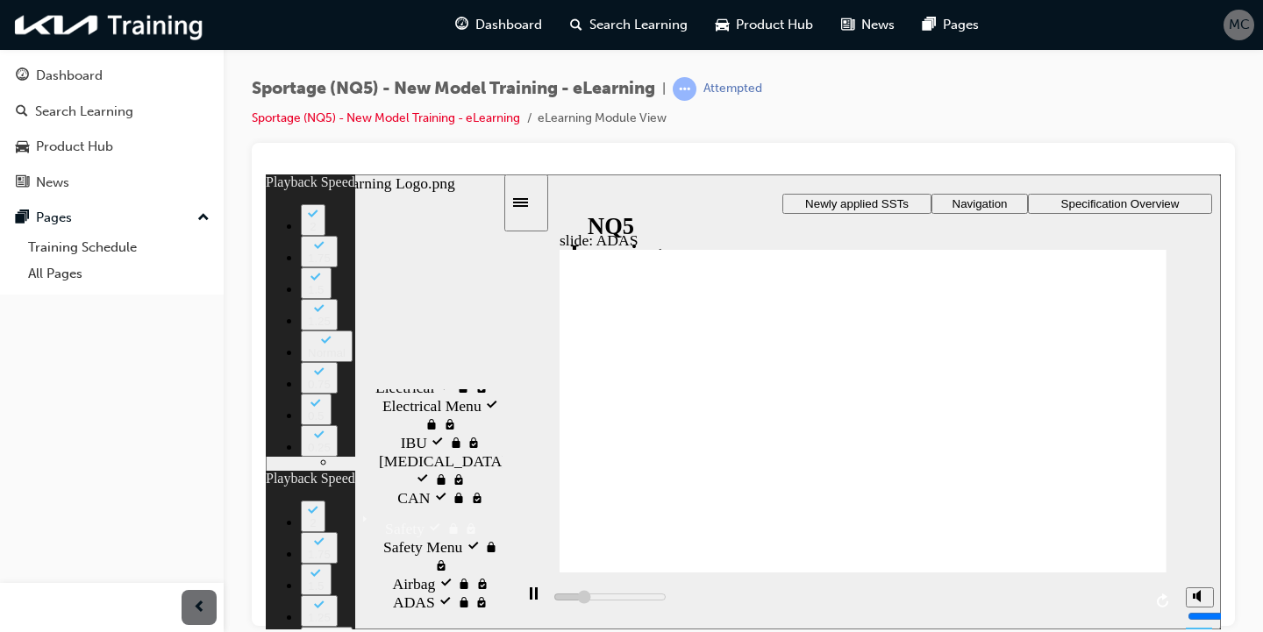
type input "7300"
type input "3"
type input "7600"
type input "3"
type input "7700"
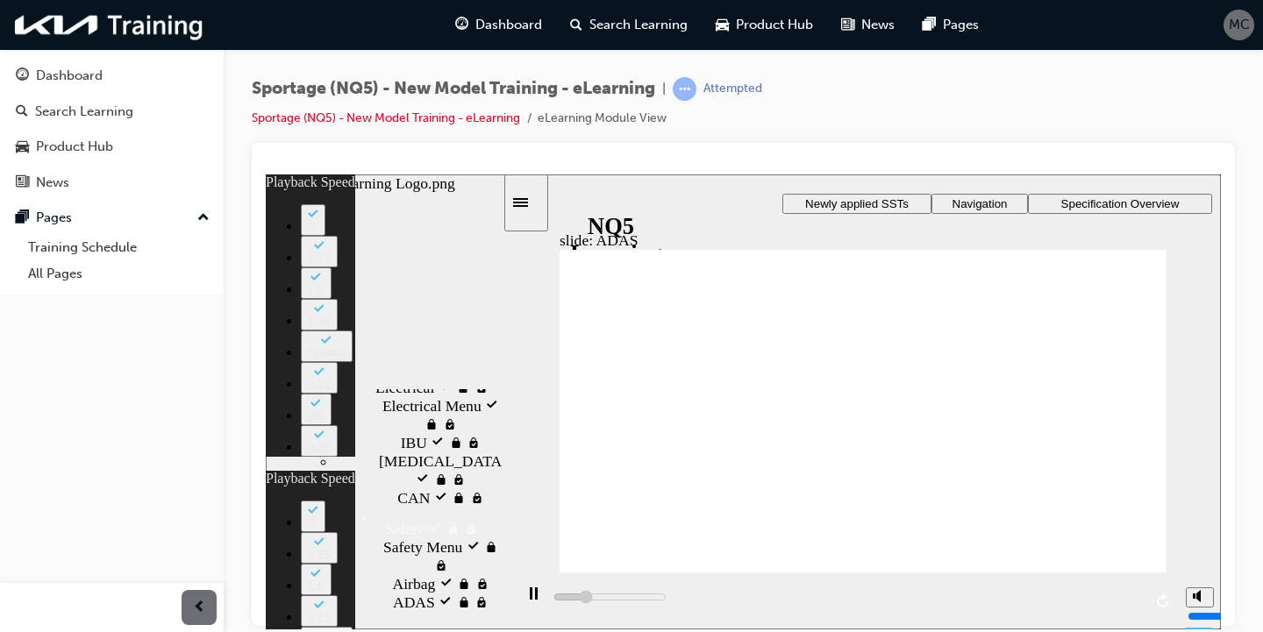
type input "3"
type input "7900"
type input "3"
type input "8100"
type input "3"
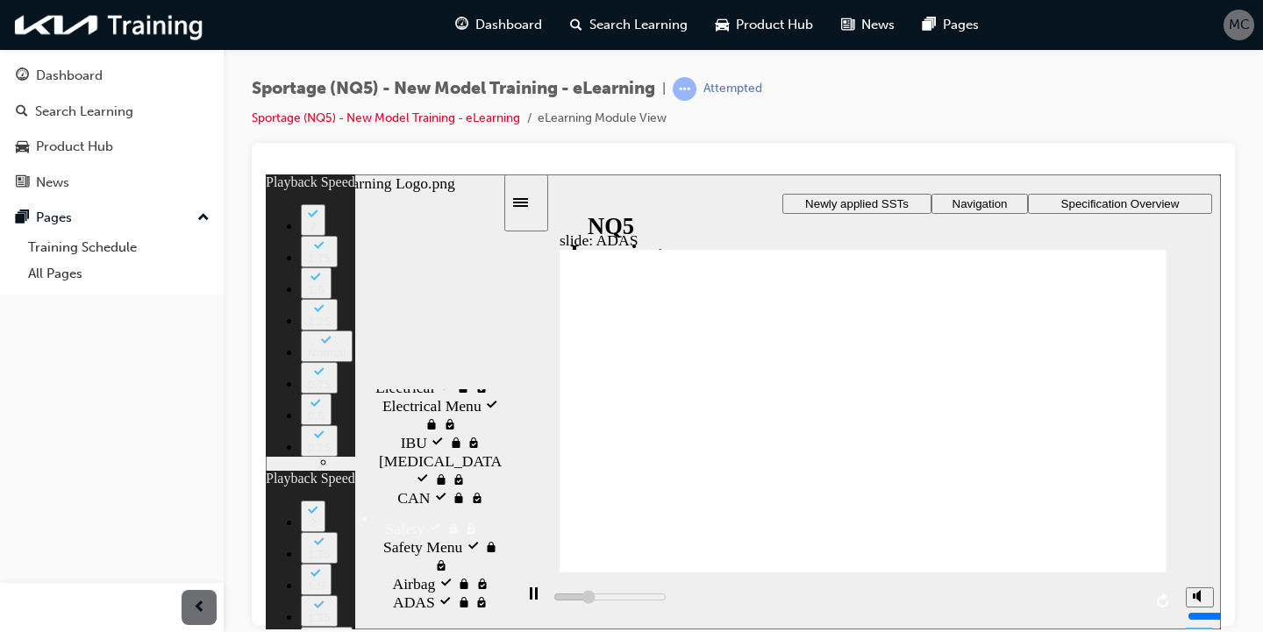
type input "8400"
type input "4"
type input "8700"
type input "4"
type input "8900"
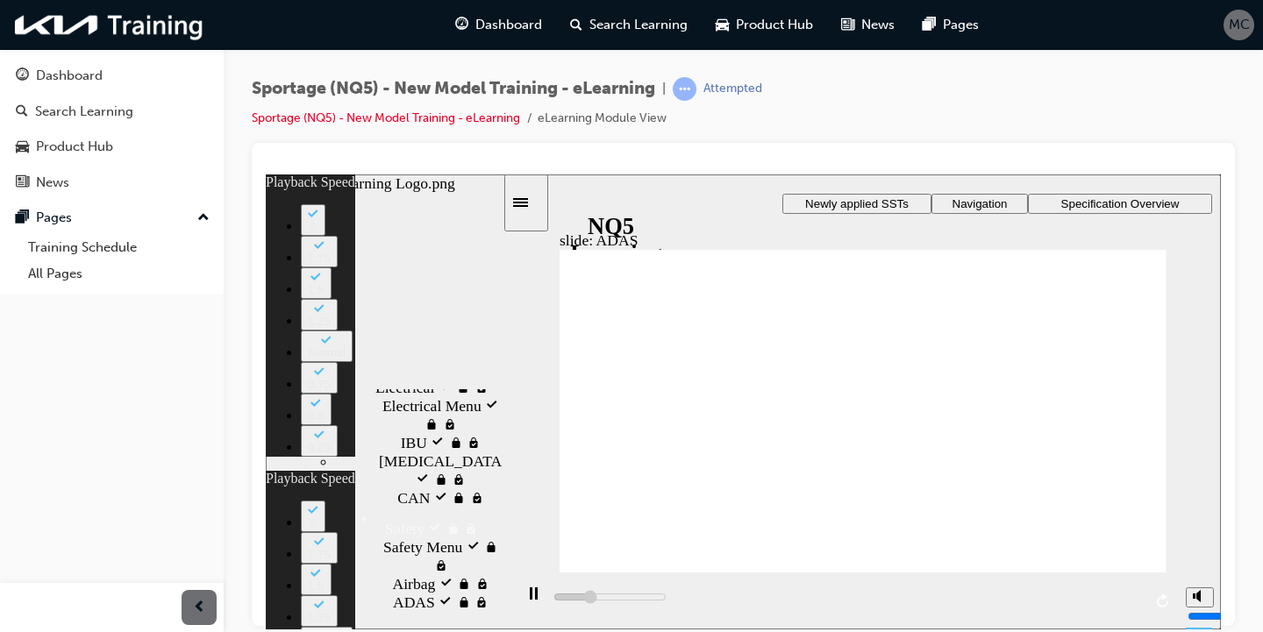
type input "4"
type input "9200"
type input "5"
type input "9500"
type input "5"
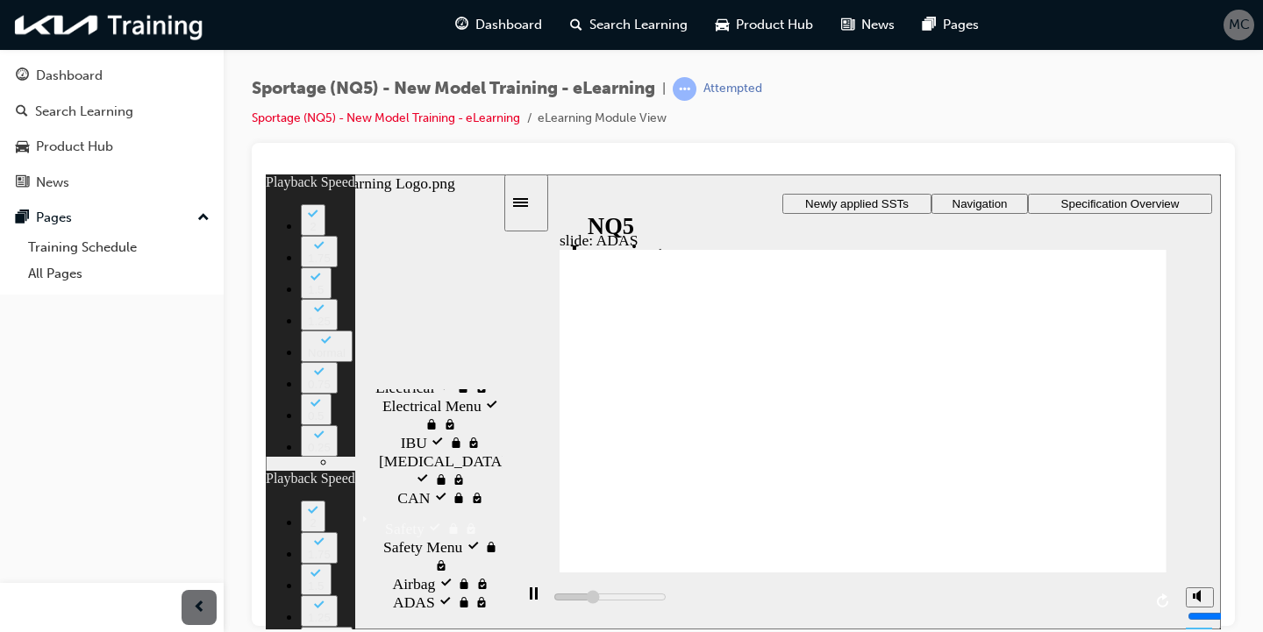
type input "9700"
type input "5"
type input "10000"
type input "5"
type input "10300"
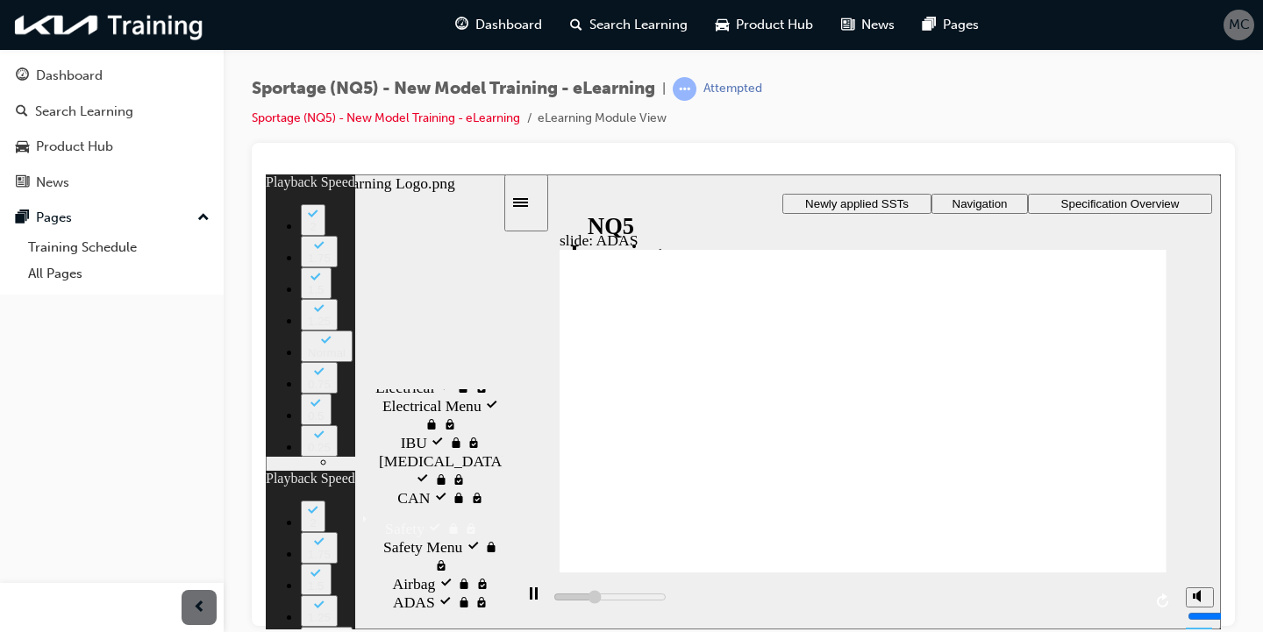
type input "6"
type input "10500"
type input "6"
type input "10800"
type input "6"
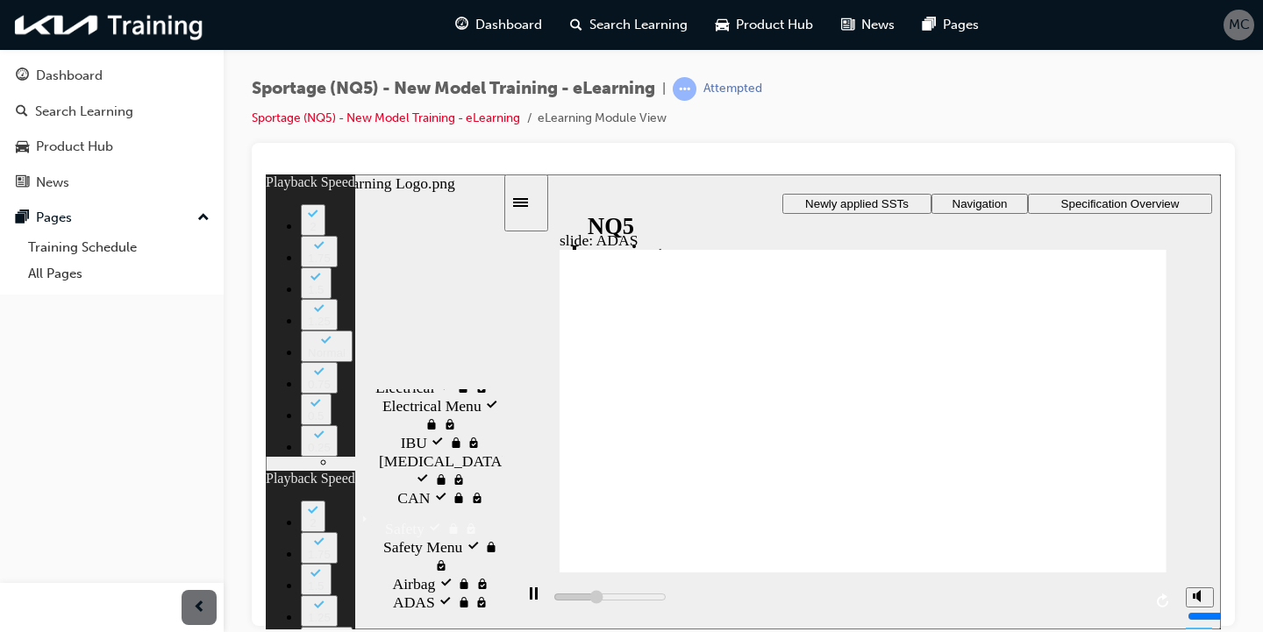
type input "11100"
type input "6"
type input "11300"
type input "7"
type input "11600"
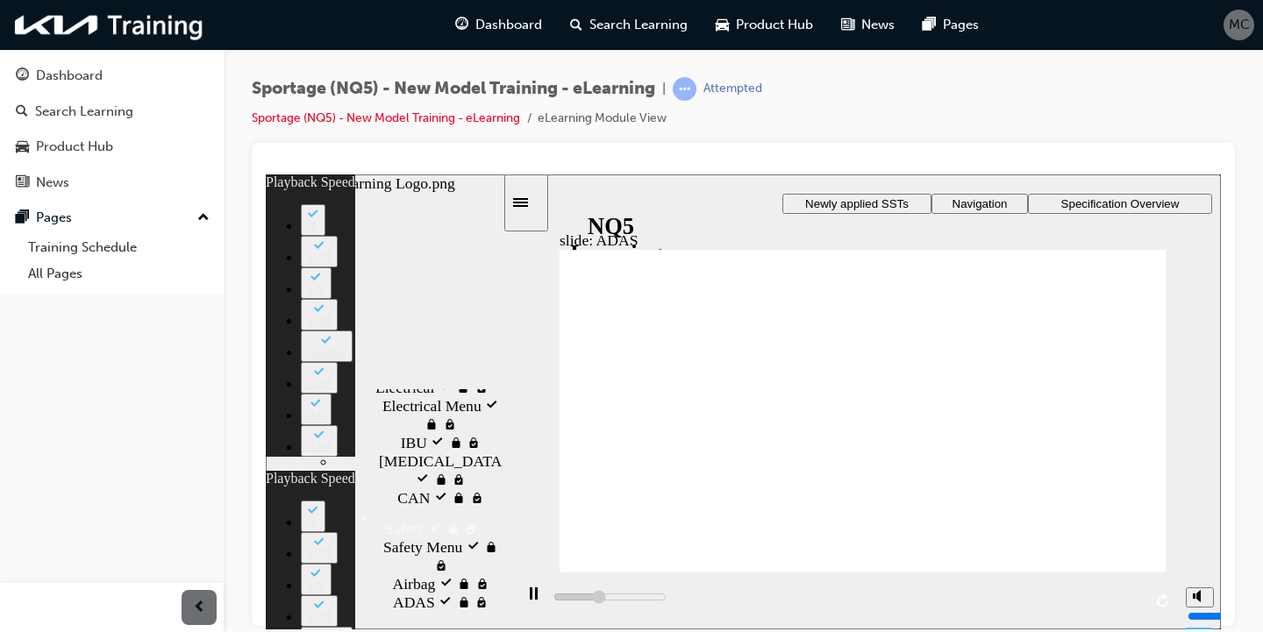
type input "7"
type input "11900"
type input "7"
type input "12100"
type input "7"
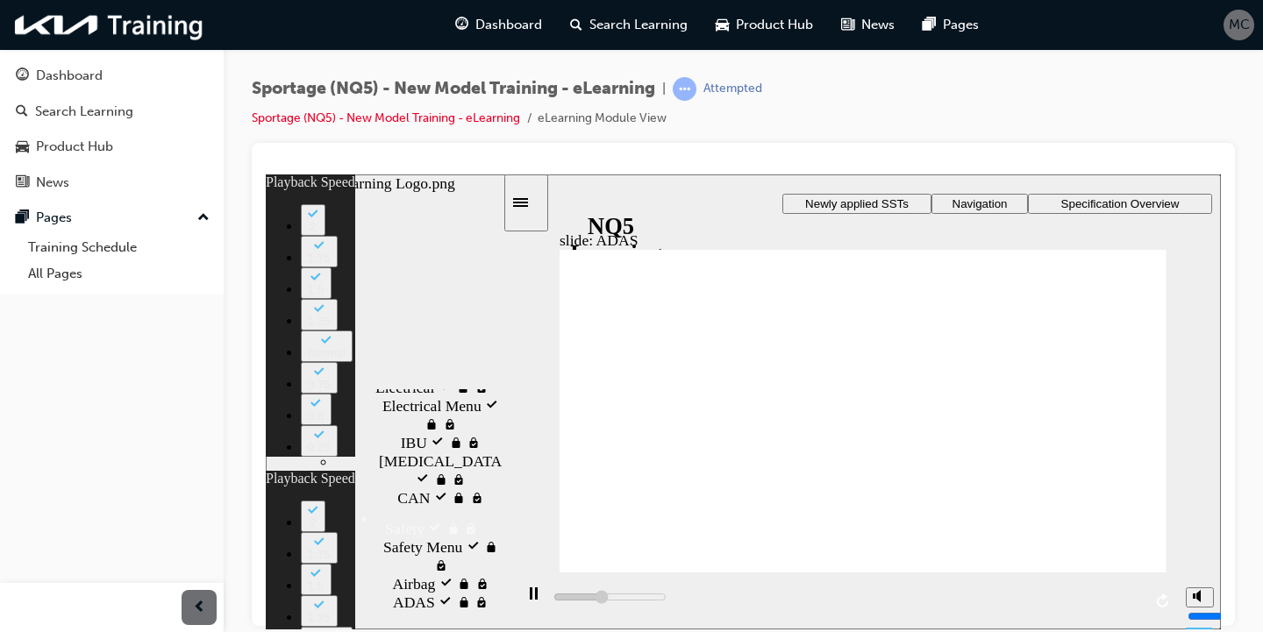
type input "12400"
type input "8"
type input "12700"
type input "8"
type input "12900"
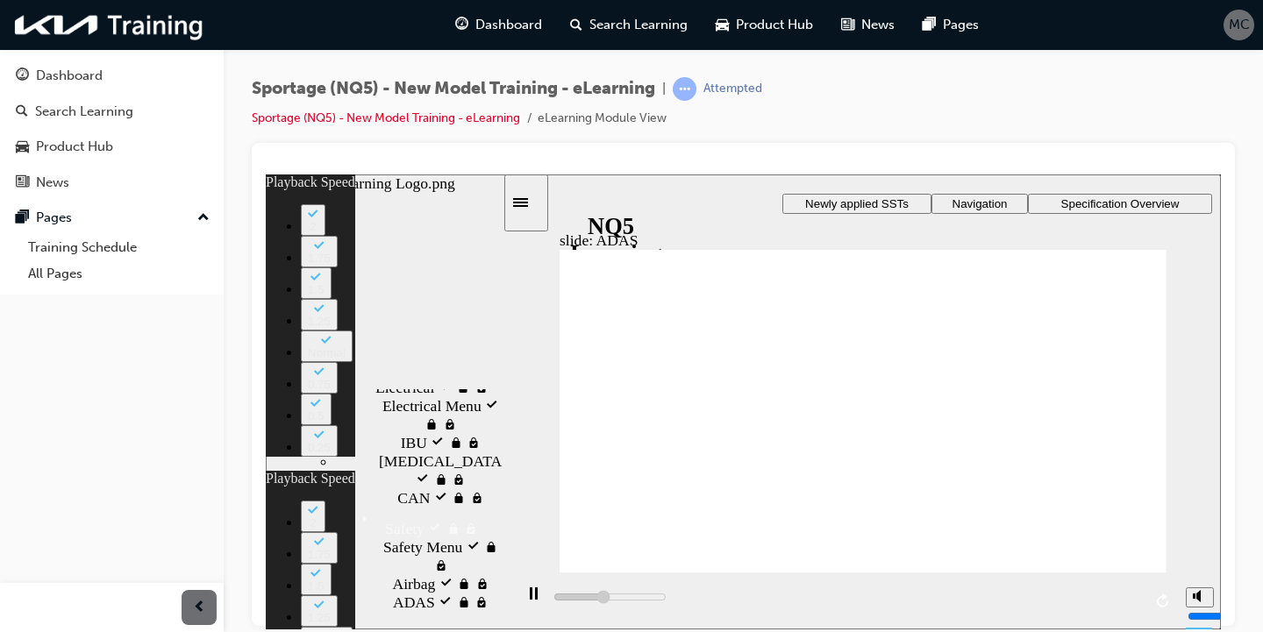
type input "8"
type input "13200"
type input "8"
type input "13500"
type input "9"
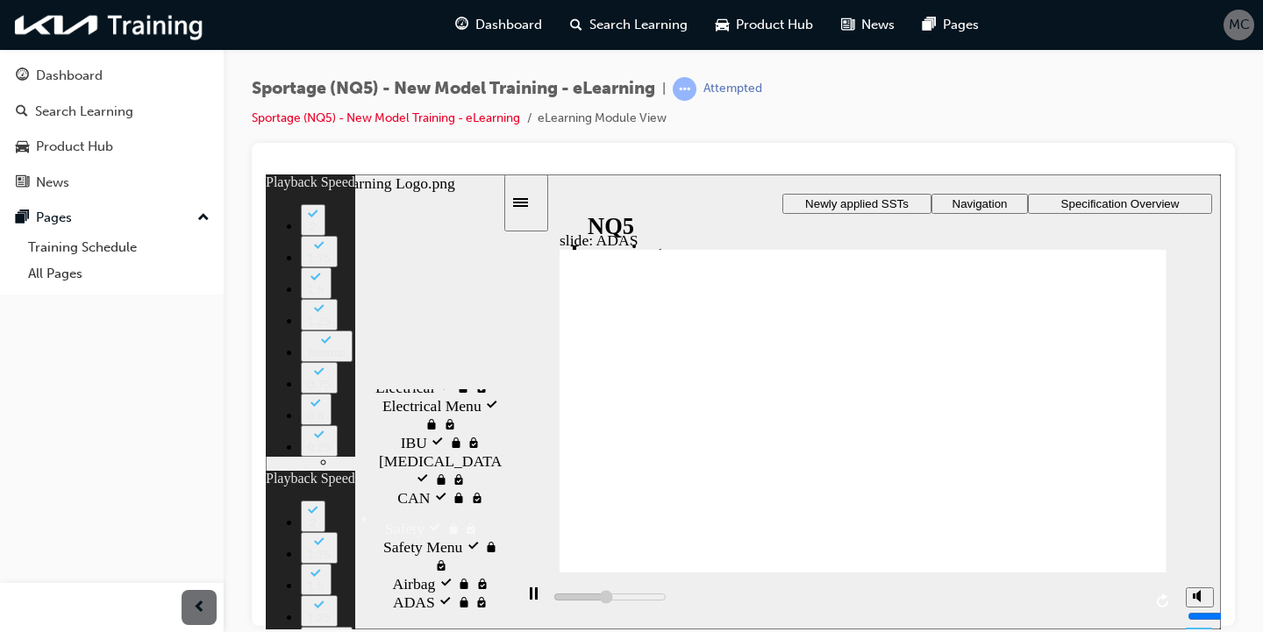
type input "13700"
type input "9"
type input "14000"
type input "9"
type input "14200"
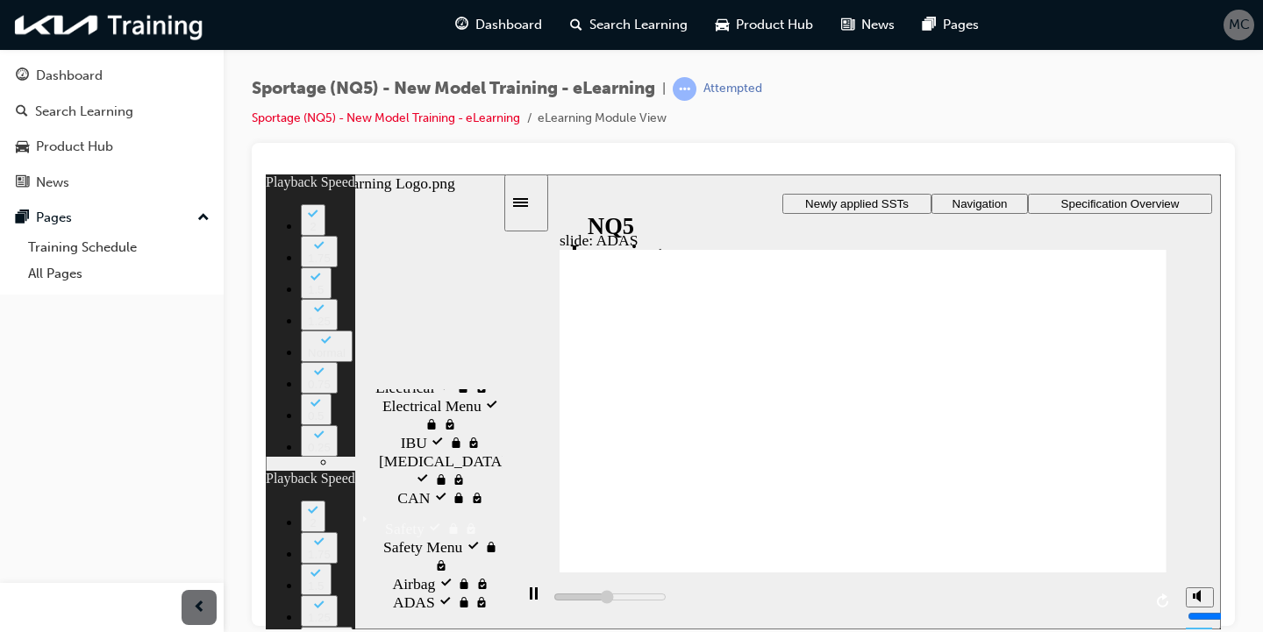
type input "10"
type input "14500"
type input "10"
type input "14800"
type input "10"
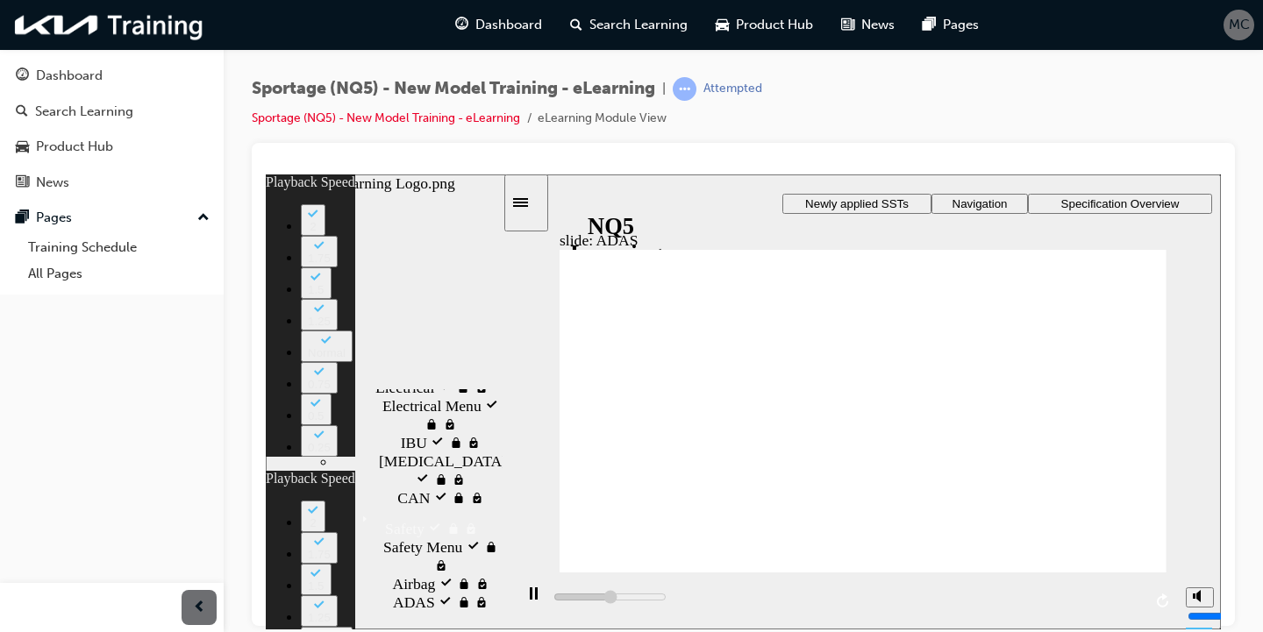
type input "15000"
type input "10"
type input "15300"
type input "11"
type input "15600"
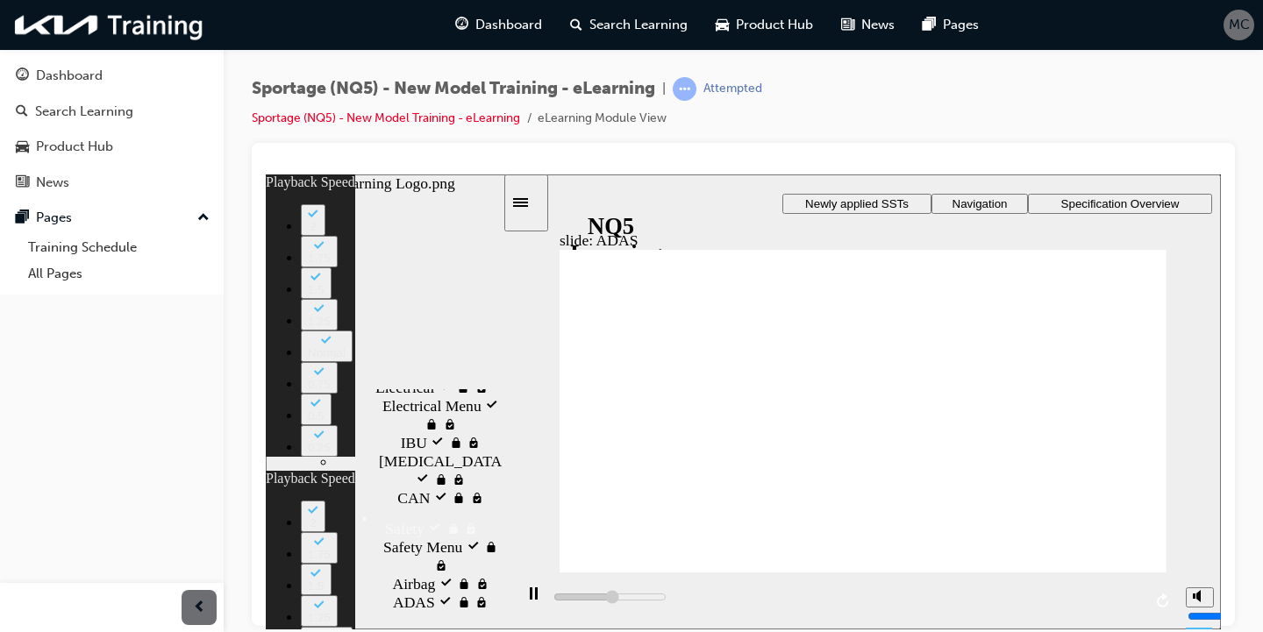
type input "11"
type input "15800"
type input "11"
type input "16100"
type input "11"
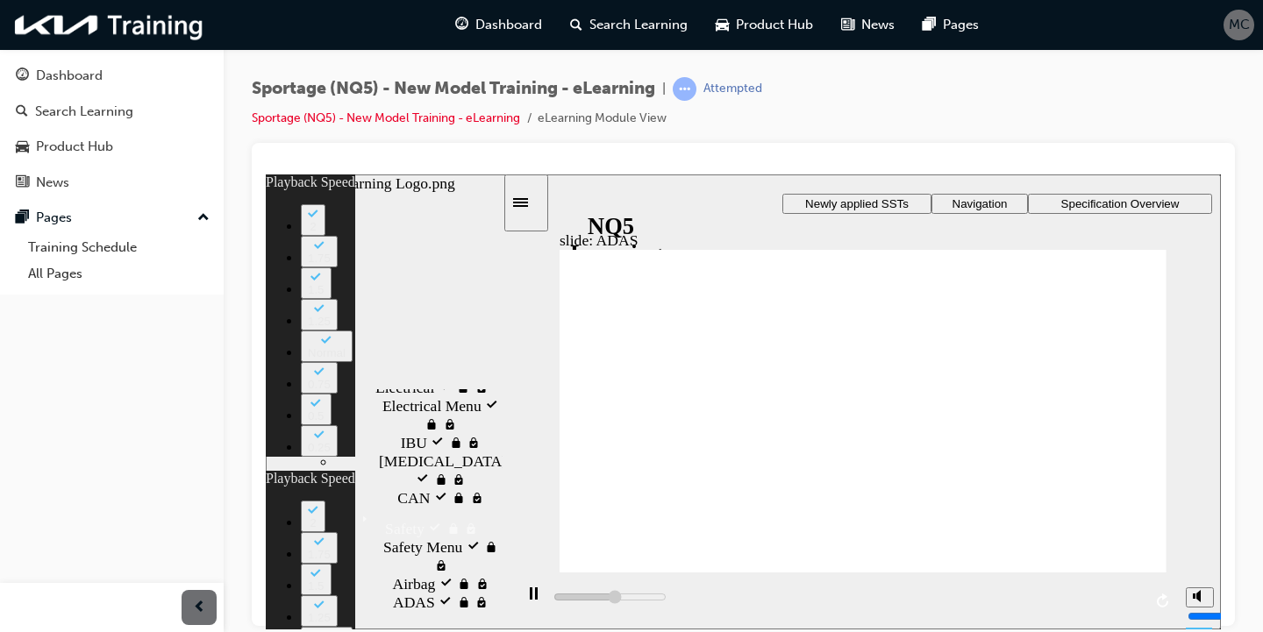
type input "16400"
type input "12"
type input "16600"
type input "12"
type input "16900"
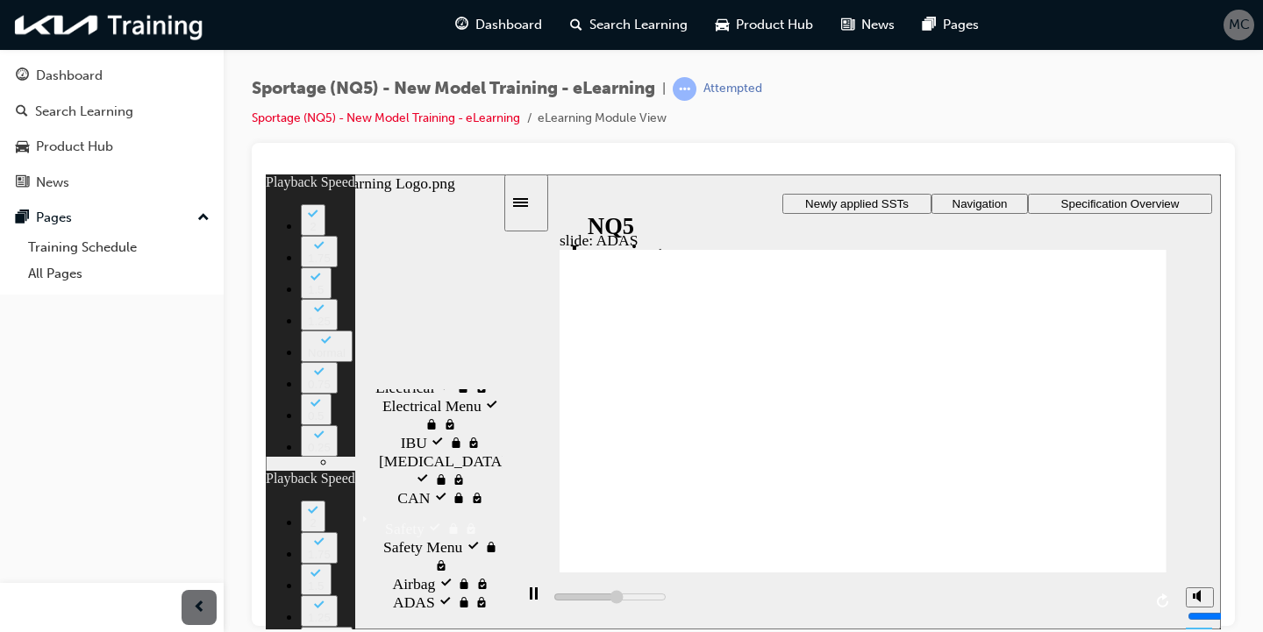
type input "12"
type input "17200"
type input "12"
type input "17400"
type input "13"
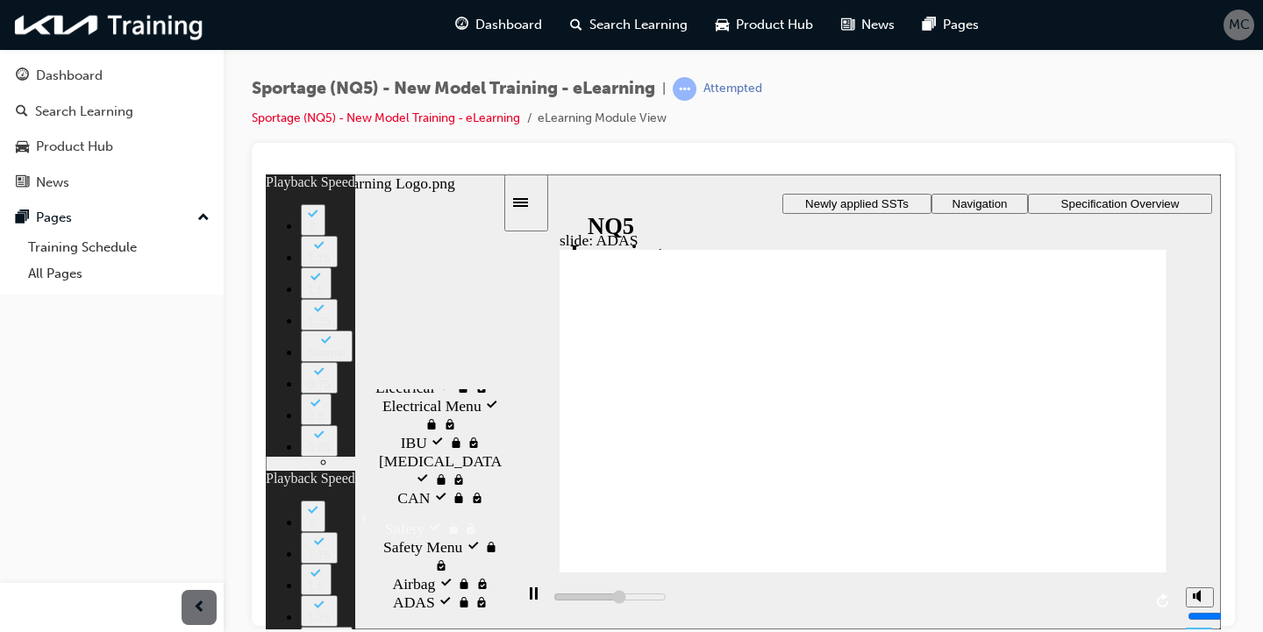
type input "17700"
type input "13"
type input "18000"
type input "13"
type input "18200"
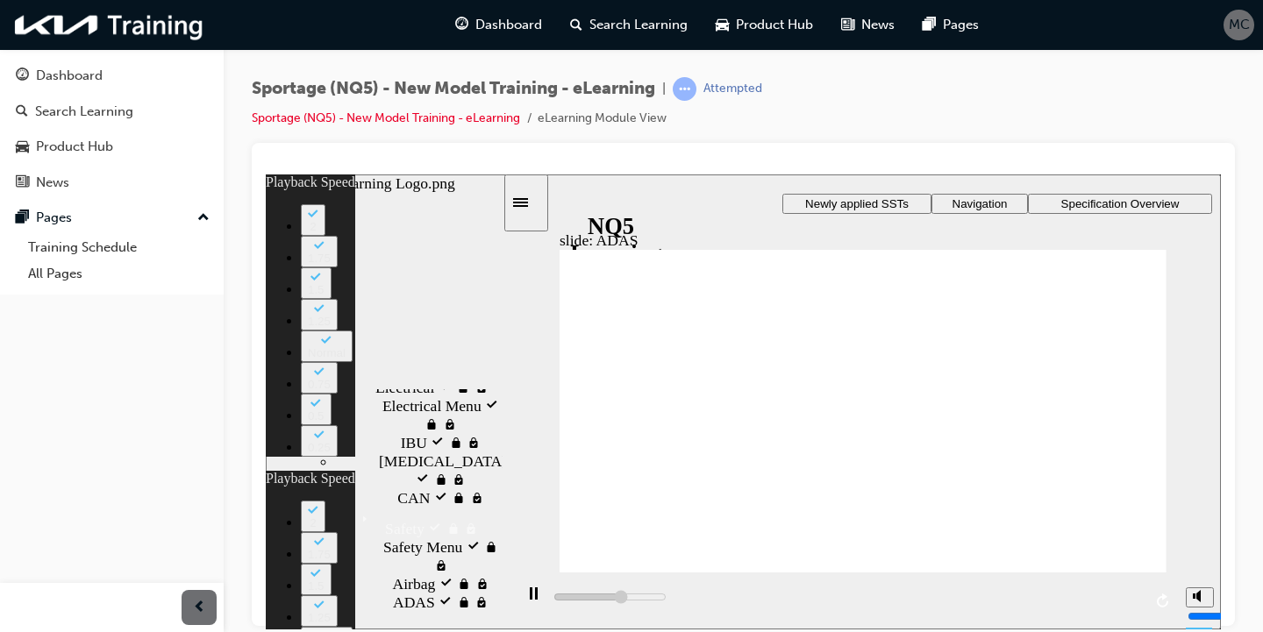
type input "14"
type input "18500"
type input "14"
type input "18800"
type input "14"
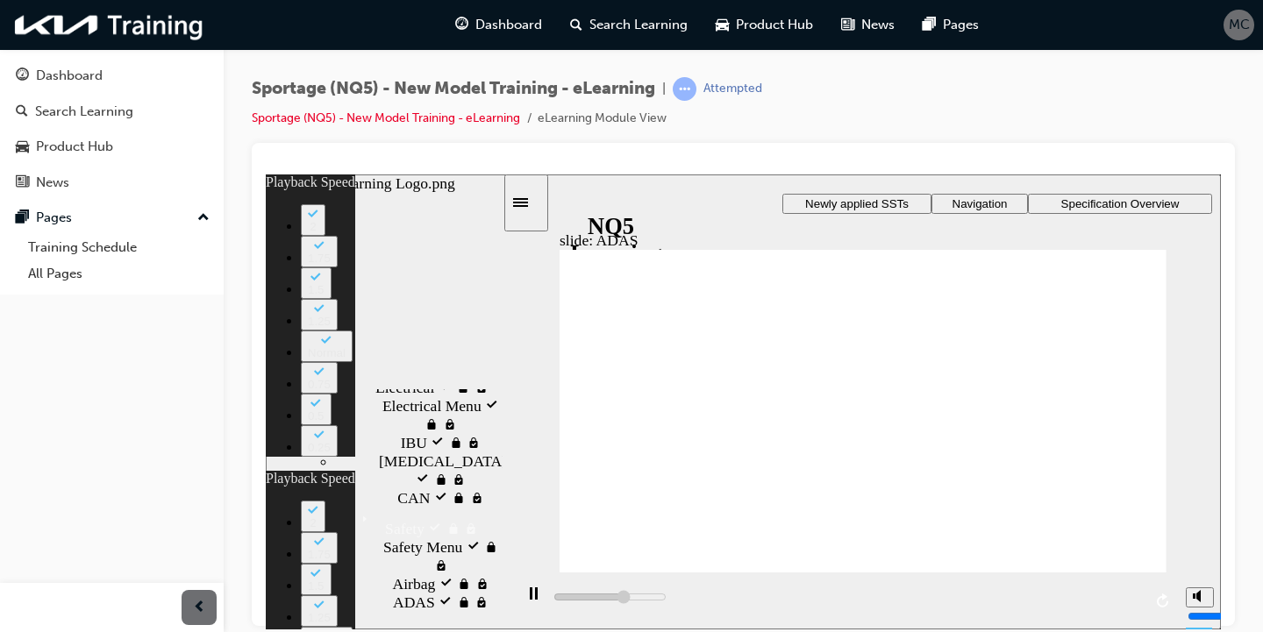
type input "19000"
type input "14"
type input "19300"
type input "15"
type input "19600"
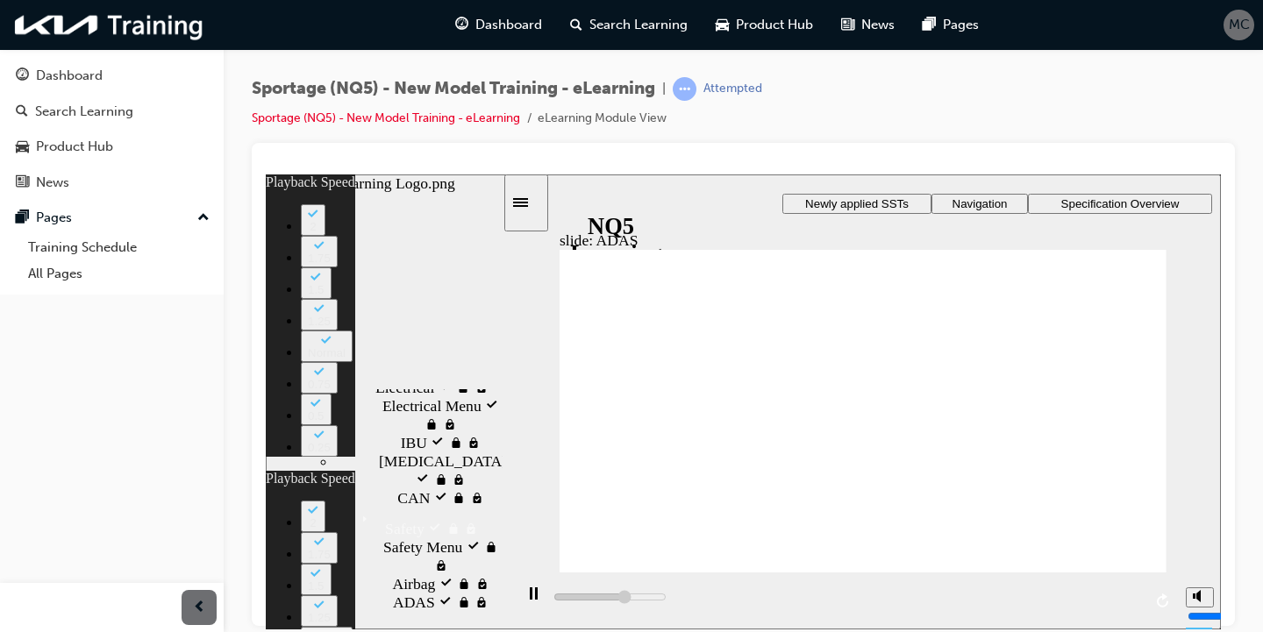
type input "15"
type input "19800"
type input "15"
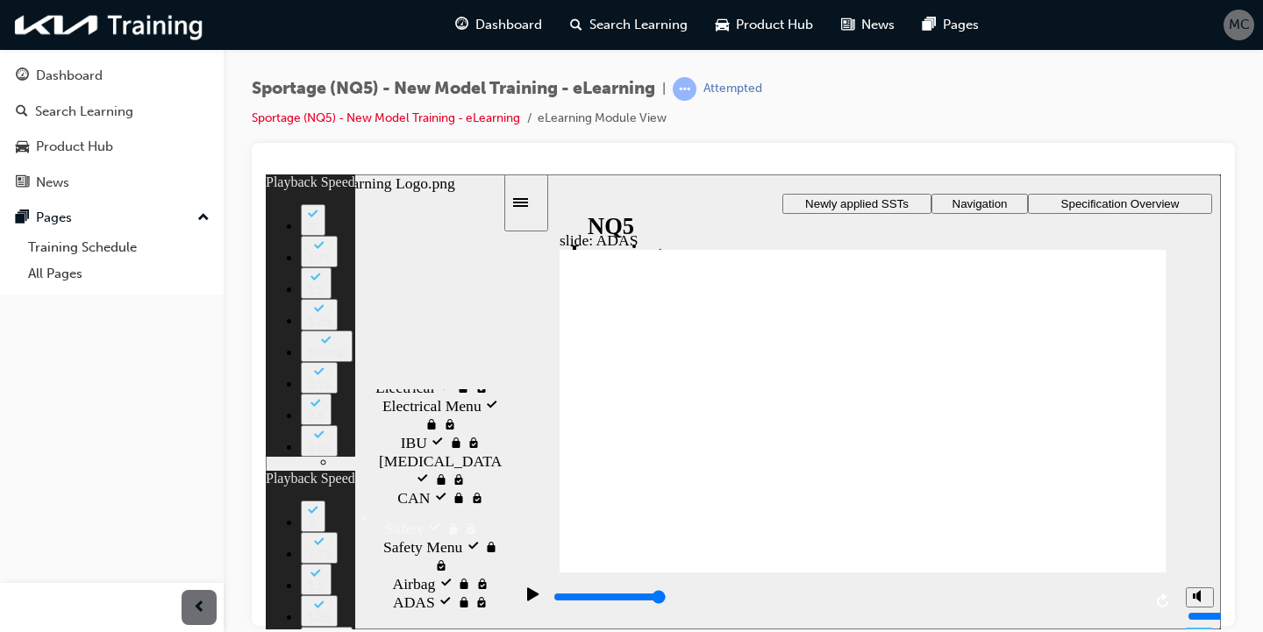
click at [1203, 590] on div "Playback Speed 2 1.75 1.5 1.25" at bounding box center [1194, 600] width 35 height 57
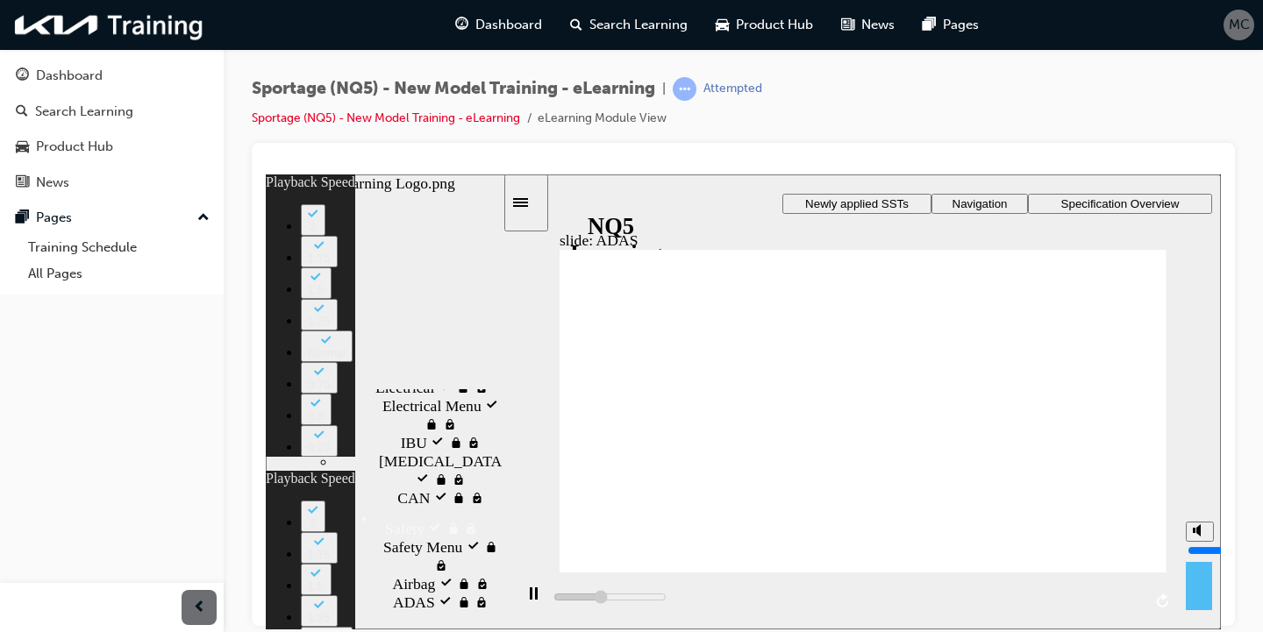
drag, startPoint x: 1203, startPoint y: 590, endPoint x: 1216, endPoint y: 532, distance: 59.3
click at [1212, 541] on div "misc controls" at bounding box center [1198, 574] width 26 height 66
drag, startPoint x: 1213, startPoint y: 520, endPoint x: 1210, endPoint y: 508, distance: 12.6
click at [1212, 541] on div "misc controls" at bounding box center [1198, 574] width 26 height 66
click at [1194, 541] on div "misc controls" at bounding box center [1198, 574] width 26 height 66
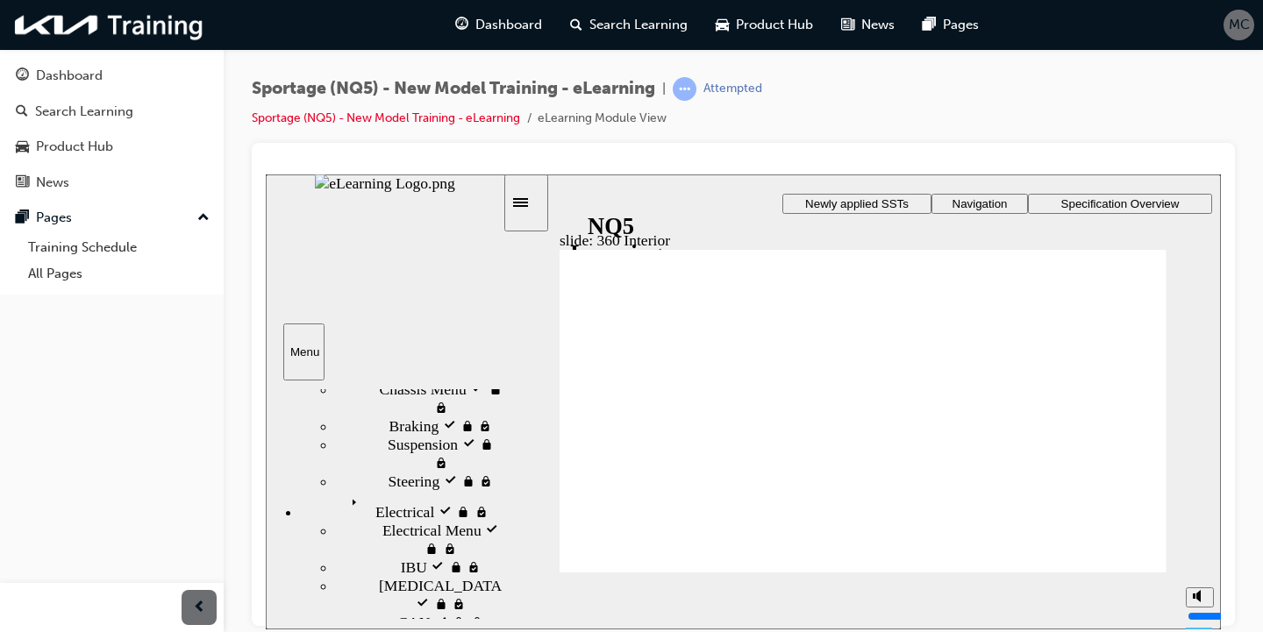
drag, startPoint x: 843, startPoint y: 436, endPoint x: 971, endPoint y: 465, distance: 132.1
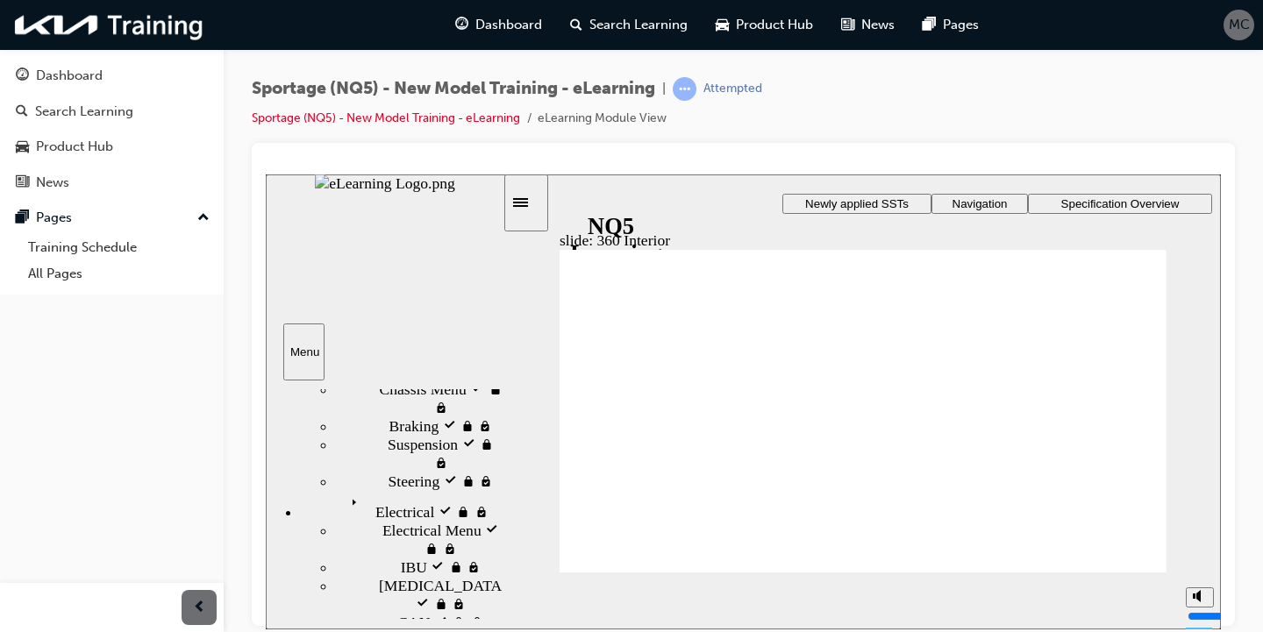
drag, startPoint x: 900, startPoint y: 428, endPoint x: 900, endPoint y: 444, distance: 15.8
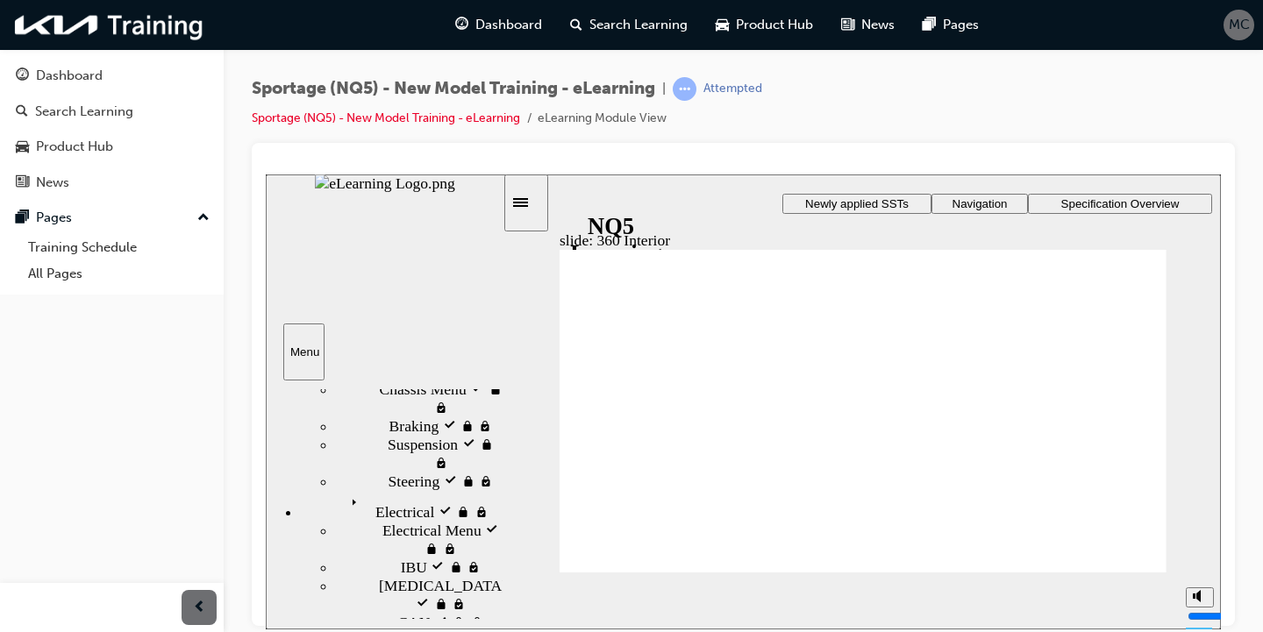
click at [267, 594] on div "slide: 360 Interior Rectangle 2 Group 1 Rectangle 1 Cluster and Infotainment Gr…" at bounding box center [743, 401] width 955 height 455
click at [376, 269] on div "slide: 360 Interior Rectangle 2 Group 1 Rectangle 1 Cluster and Infotainment Gr…" at bounding box center [743, 401] width 955 height 455
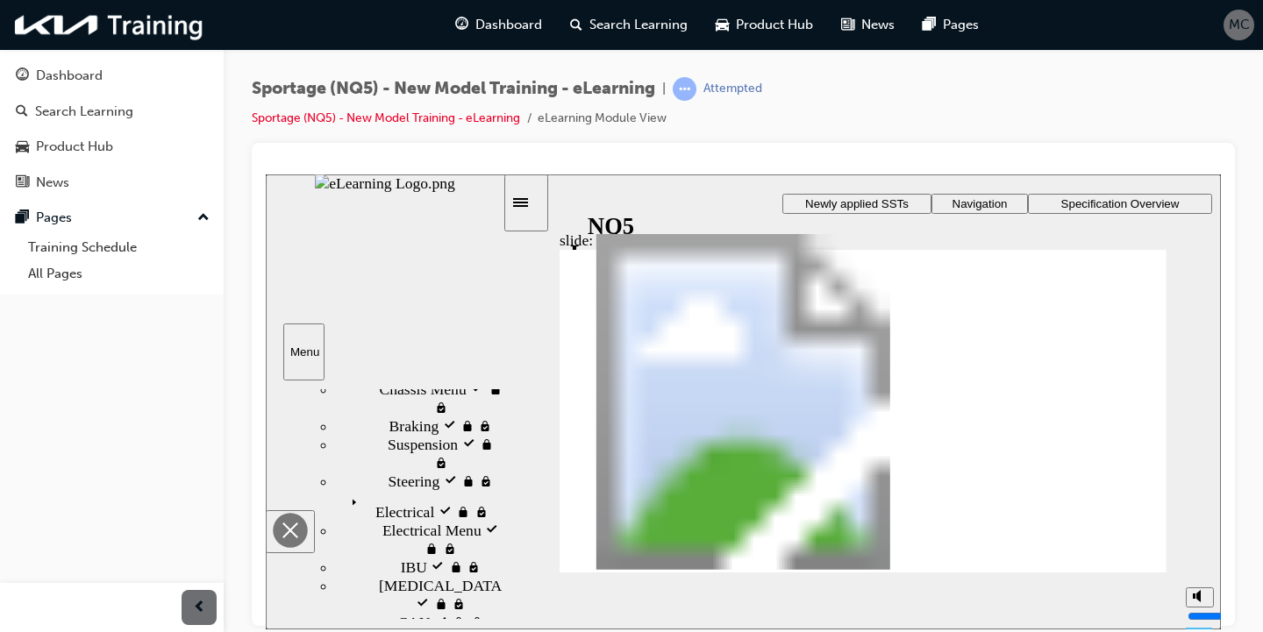
click at [298, 522] on polygon "Close" at bounding box center [290, 530] width 16 height 16
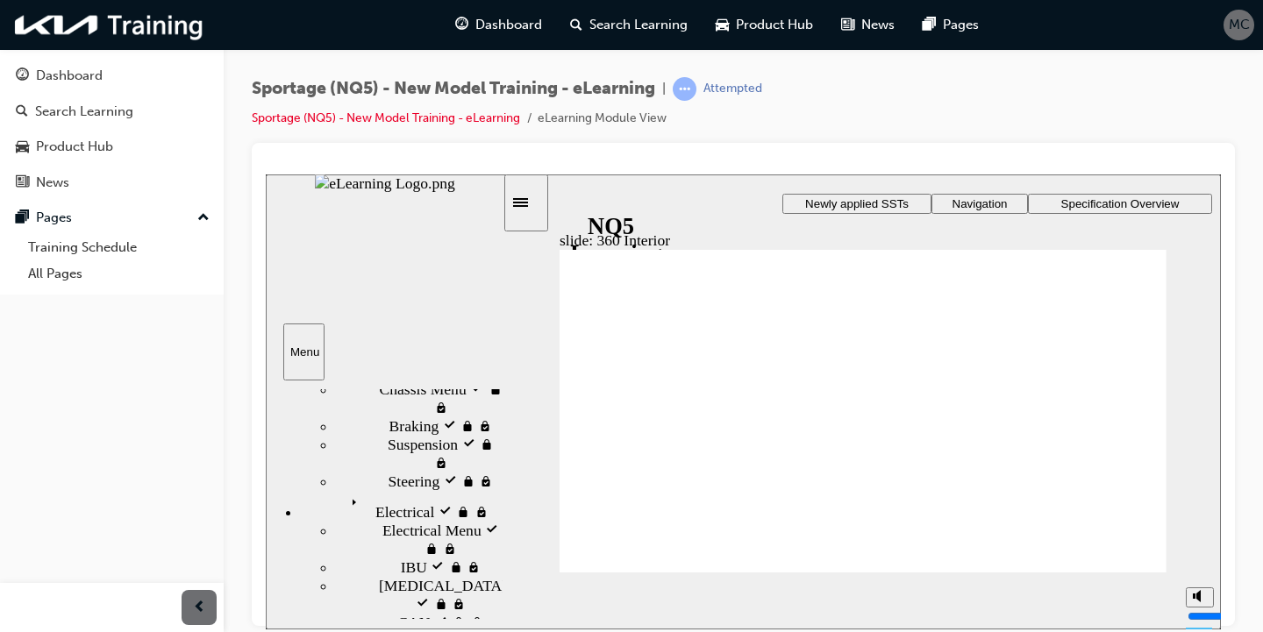
drag, startPoint x: 988, startPoint y: 353, endPoint x: 1020, endPoint y: 378, distance: 40.0
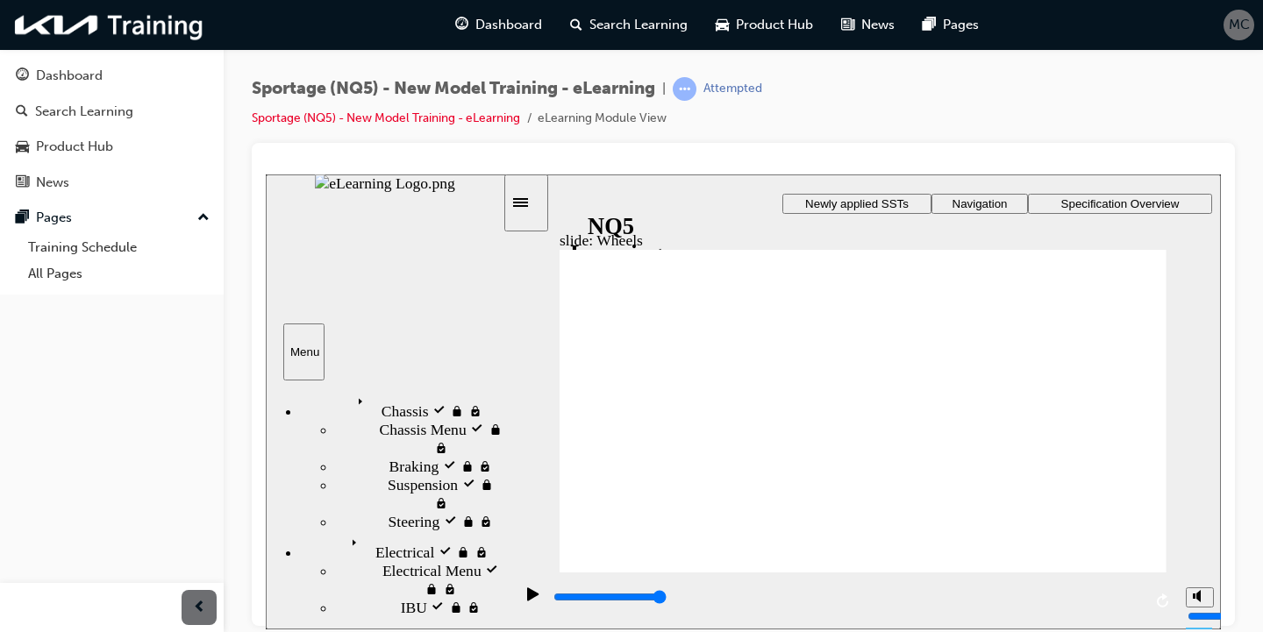
drag, startPoint x: 808, startPoint y: 414, endPoint x: 691, endPoint y: 395, distance: 118.1
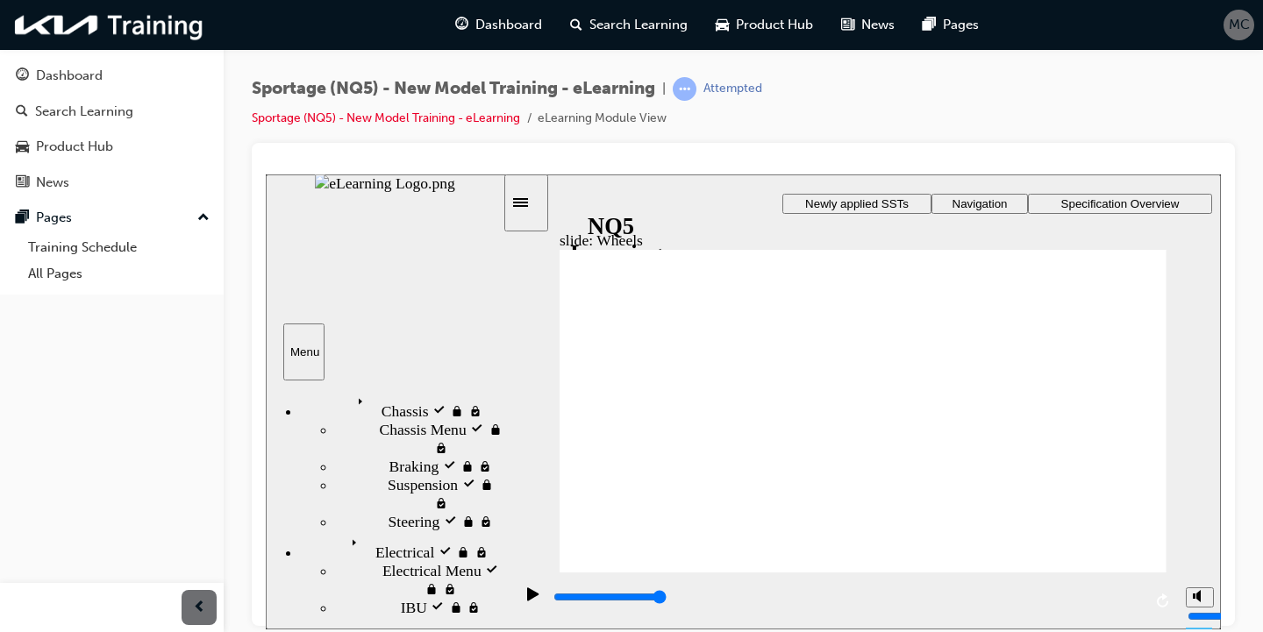
drag, startPoint x: 691, startPoint y: 395, endPoint x: 680, endPoint y: 395, distance: 10.6
drag, startPoint x: 673, startPoint y: 389, endPoint x: 731, endPoint y: 359, distance: 65.5
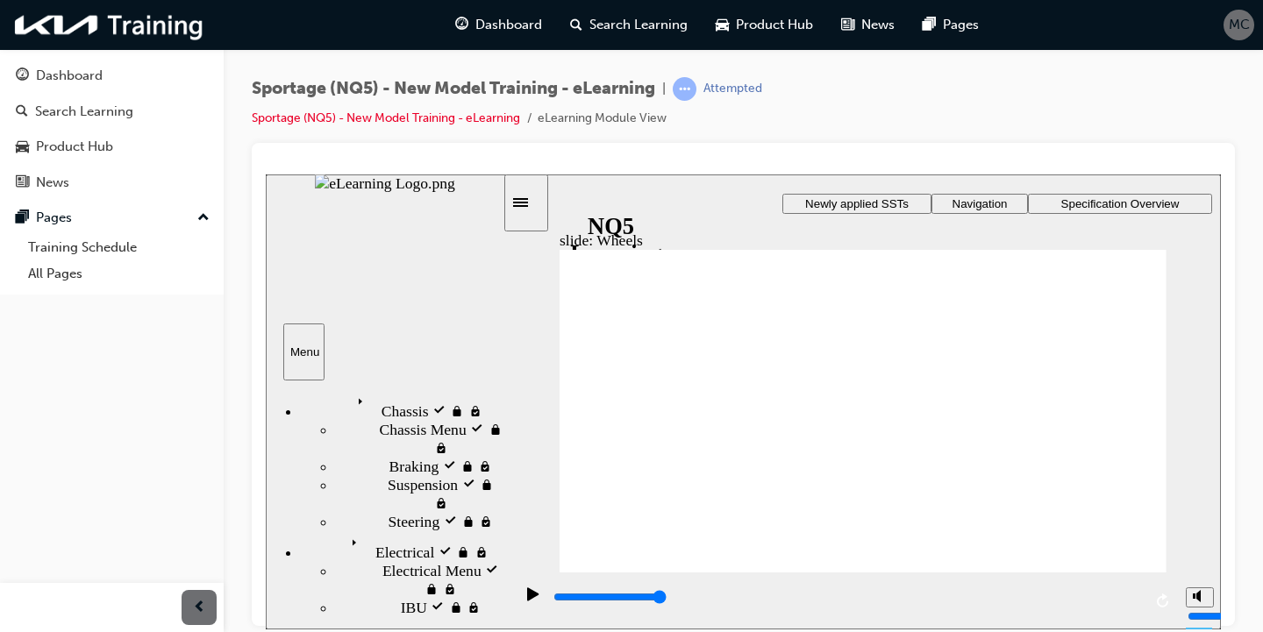
drag, startPoint x: 879, startPoint y: 401, endPoint x: 949, endPoint y: 416, distance: 70.9
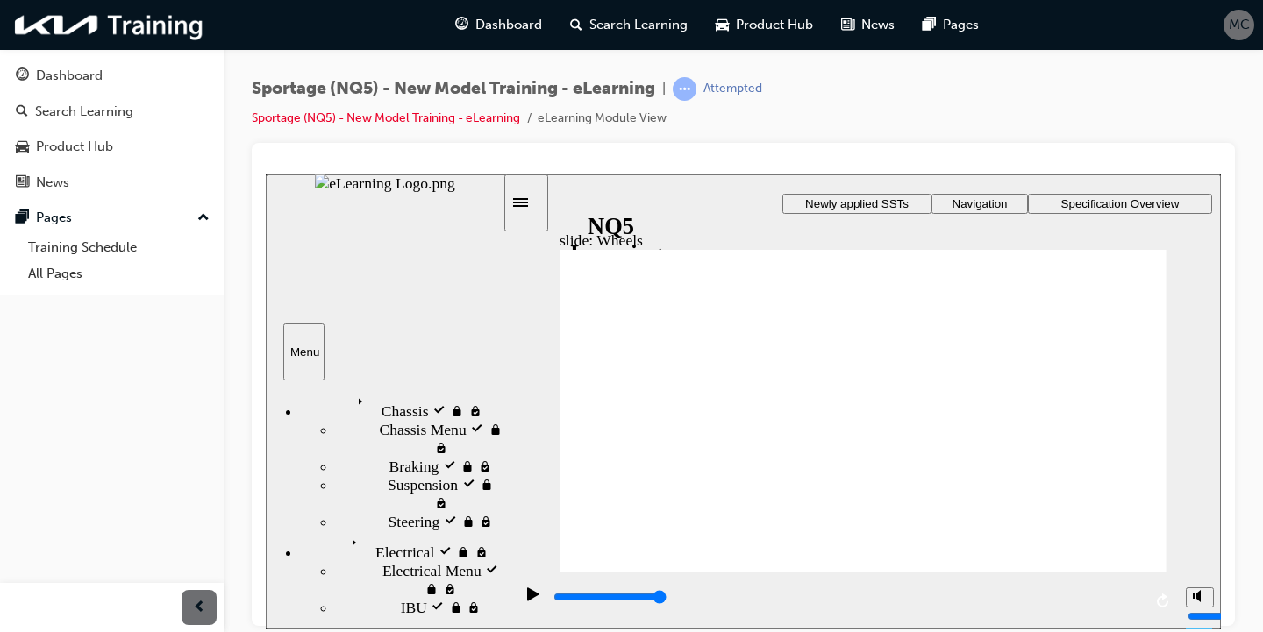
drag, startPoint x: 1112, startPoint y: 369, endPoint x: 1103, endPoint y: 464, distance: 95.1
drag, startPoint x: 1103, startPoint y: 464, endPoint x: 1077, endPoint y: 448, distance: 30.7
drag, startPoint x: 979, startPoint y: 464, endPoint x: 1024, endPoint y: 521, distance: 72.4
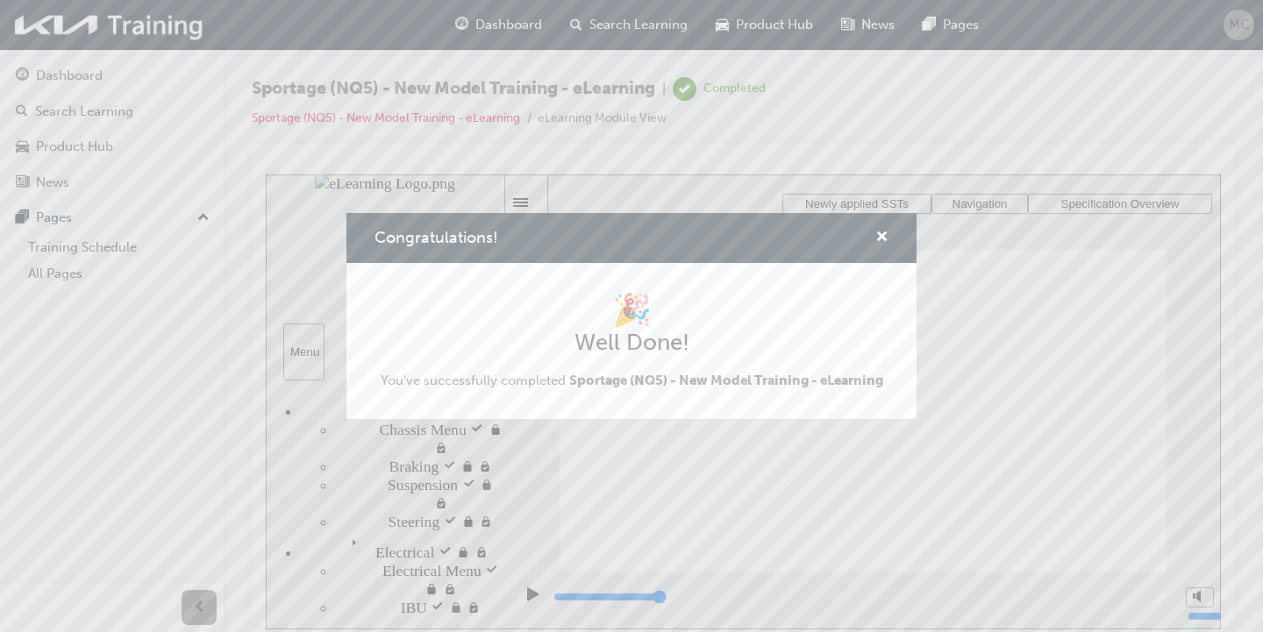
click at [1146, 401] on div "Congratulations! 🎉 Well Done! You've successfully completed Sportage (NQ5) - Ne…" at bounding box center [631, 316] width 1263 height 632
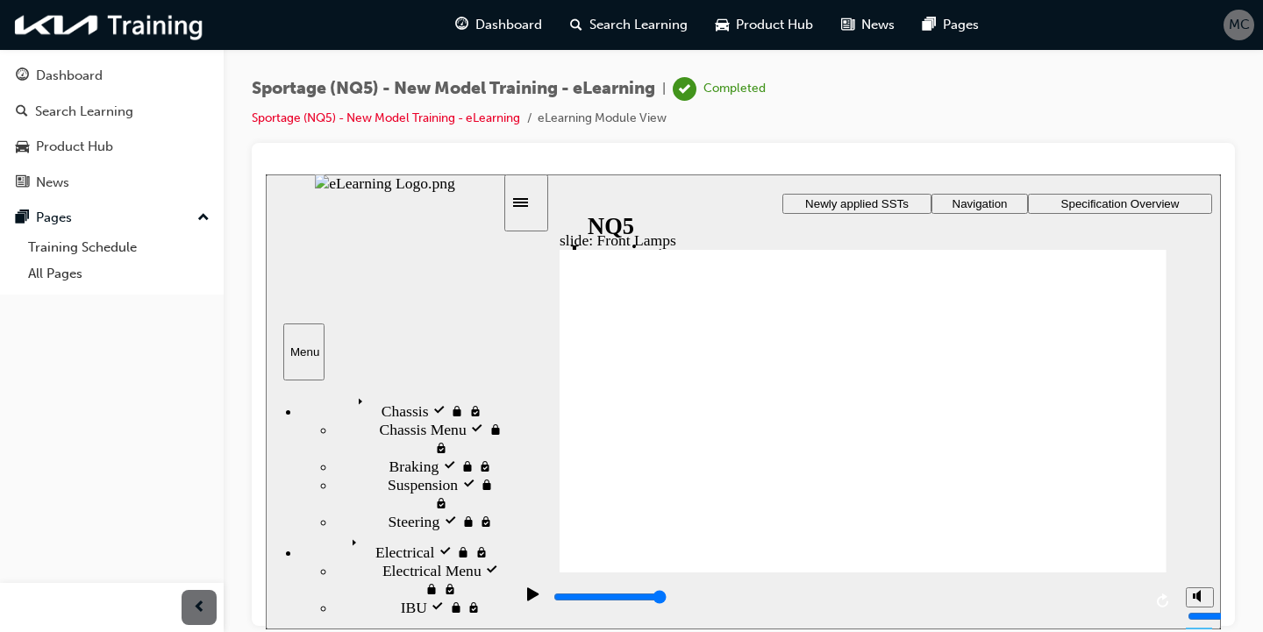
drag, startPoint x: 866, startPoint y: 293, endPoint x: 976, endPoint y: 286, distance: 109.8
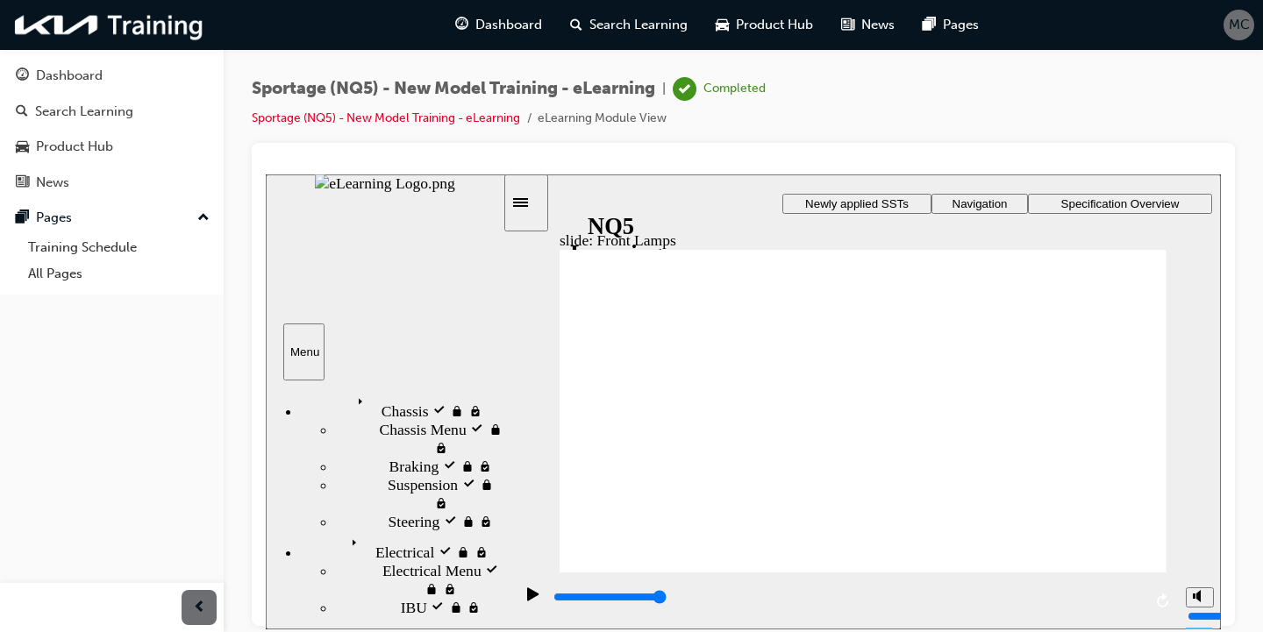
drag, startPoint x: 620, startPoint y: 279, endPoint x: 654, endPoint y: 327, distance: 59.1
drag, startPoint x: 692, startPoint y: 516, endPoint x: 869, endPoint y: 523, distance: 177.3
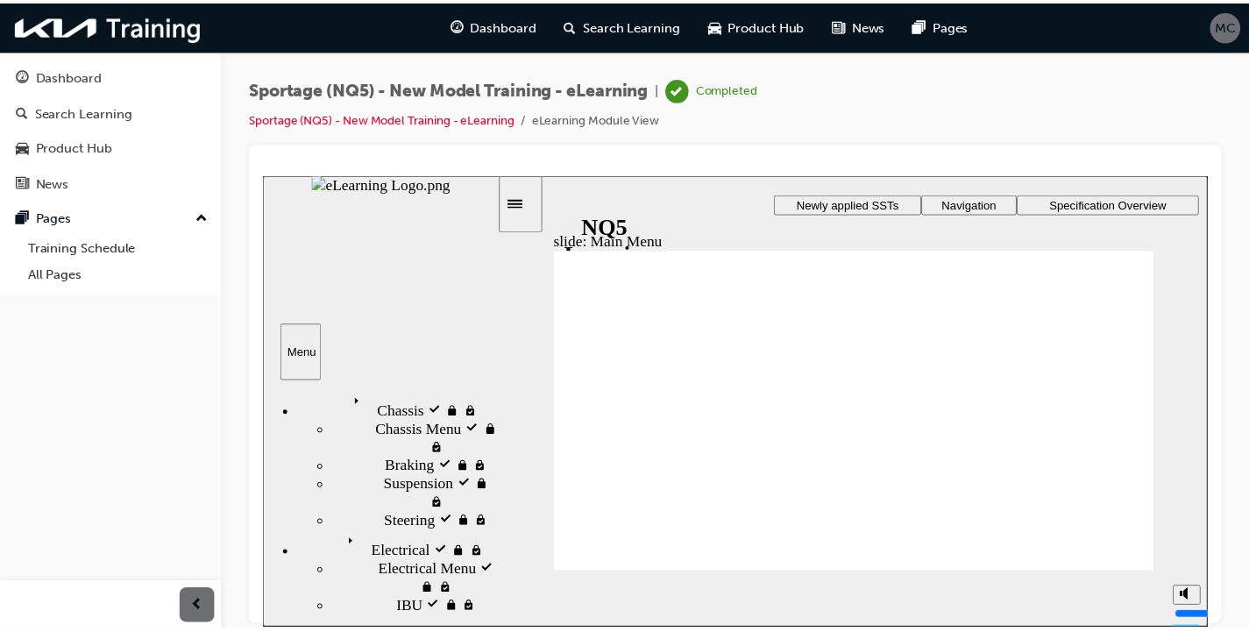
scroll to position [172, 0]
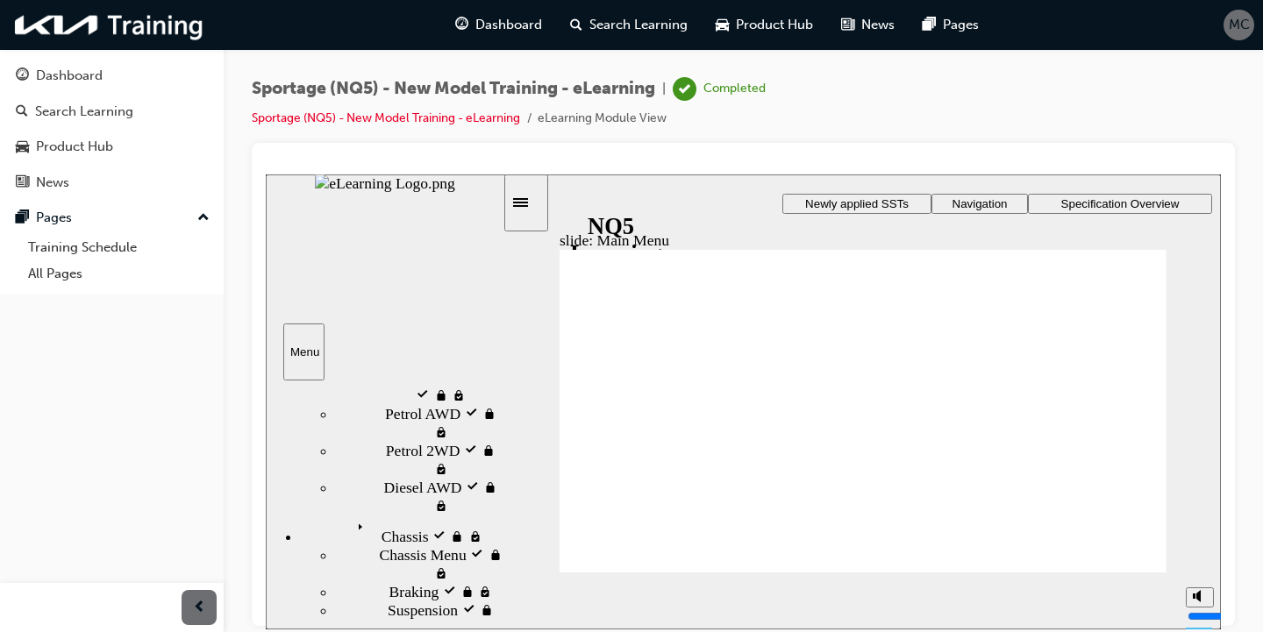
click at [210, 221] on button "Pages" at bounding box center [112, 218] width 210 height 32
click at [487, 34] on span "Dashboard" at bounding box center [508, 25] width 67 height 20
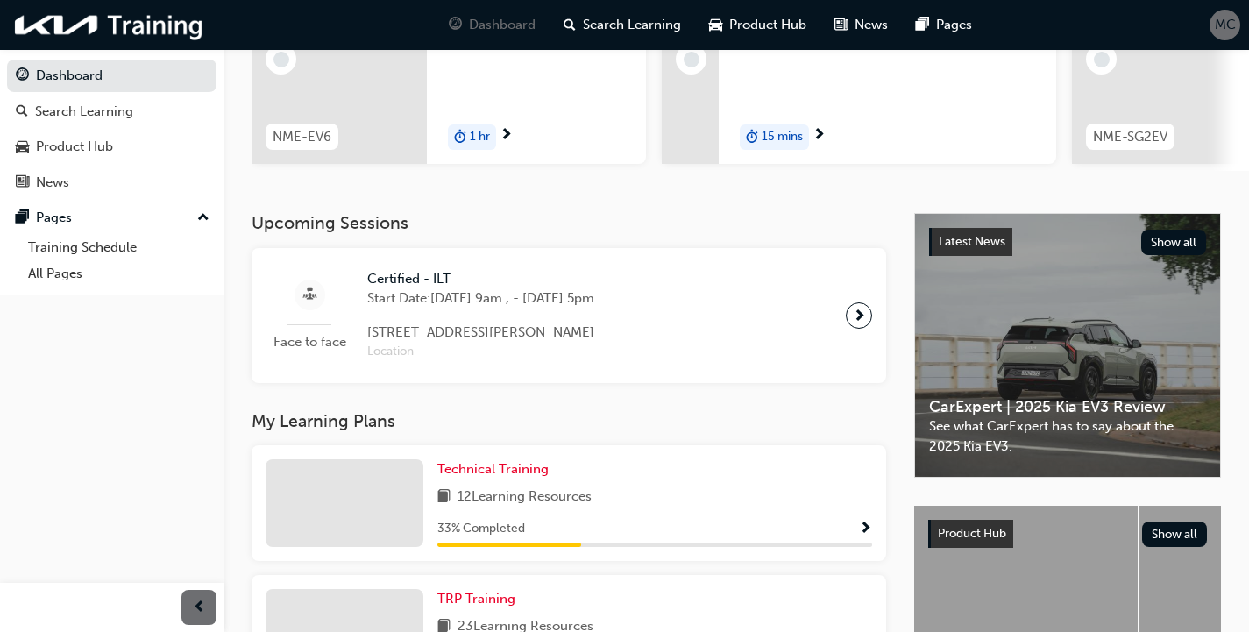
scroll to position [240, 0]
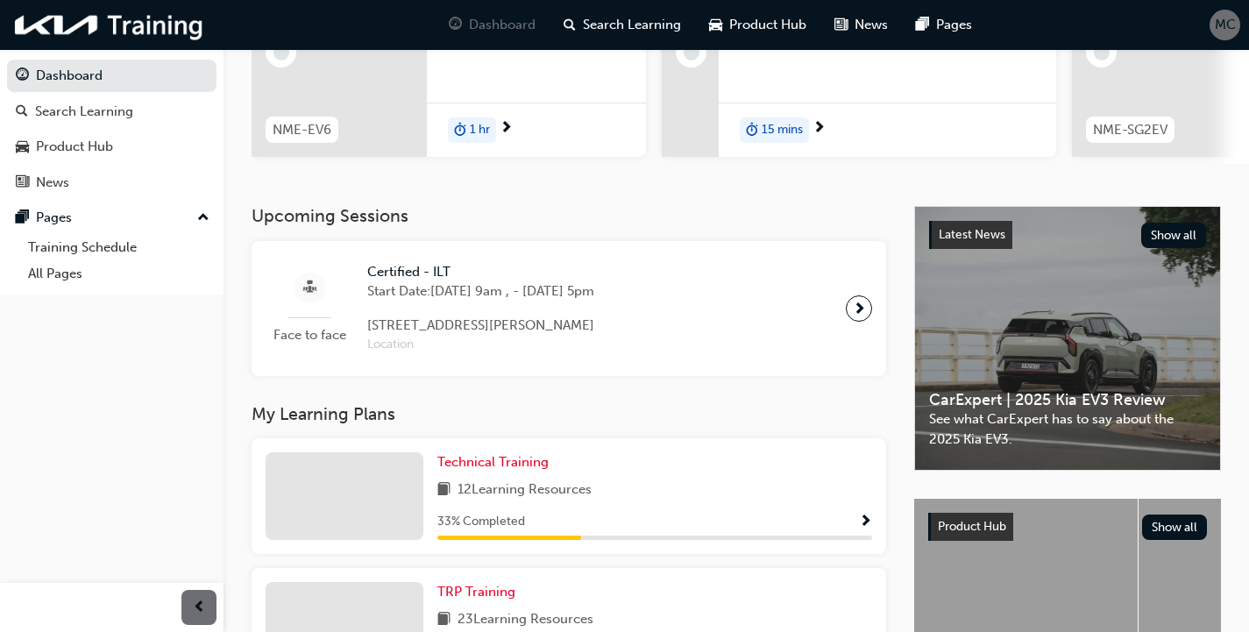
click at [631, 502] on div "12 Learning Resources" at bounding box center [655, 491] width 435 height 22
click at [859, 524] on span "Show Progress" at bounding box center [865, 523] width 13 height 16
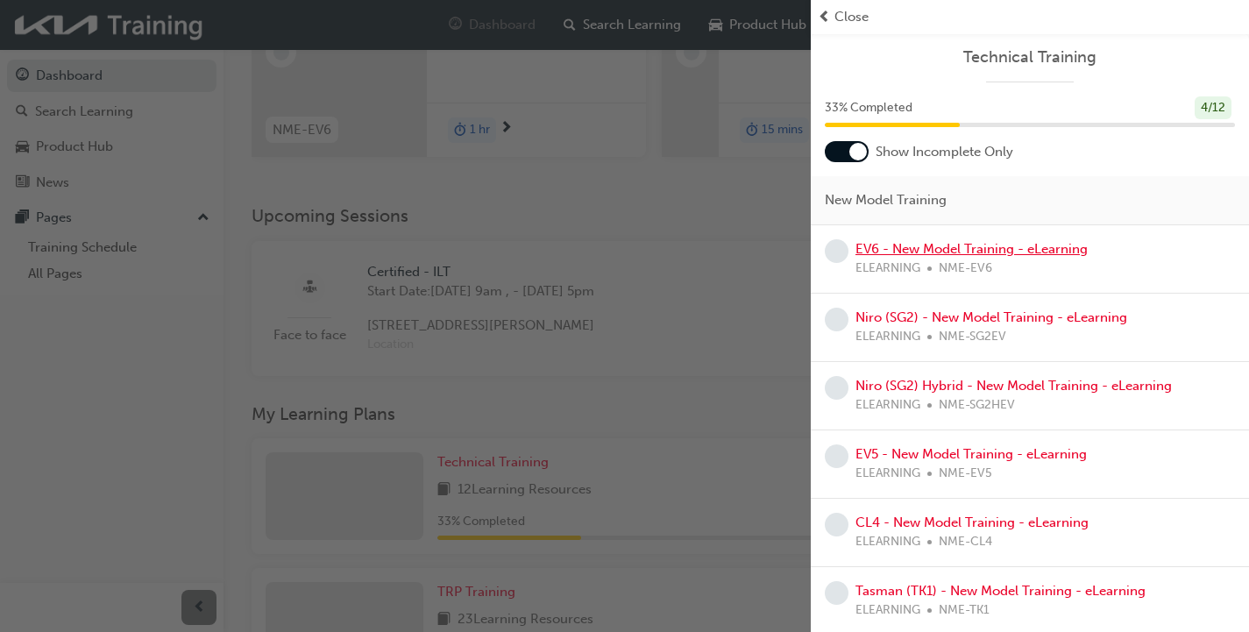
click at [1005, 246] on link "EV6 - New Model Training - eLearning" at bounding box center [972, 249] width 232 height 16
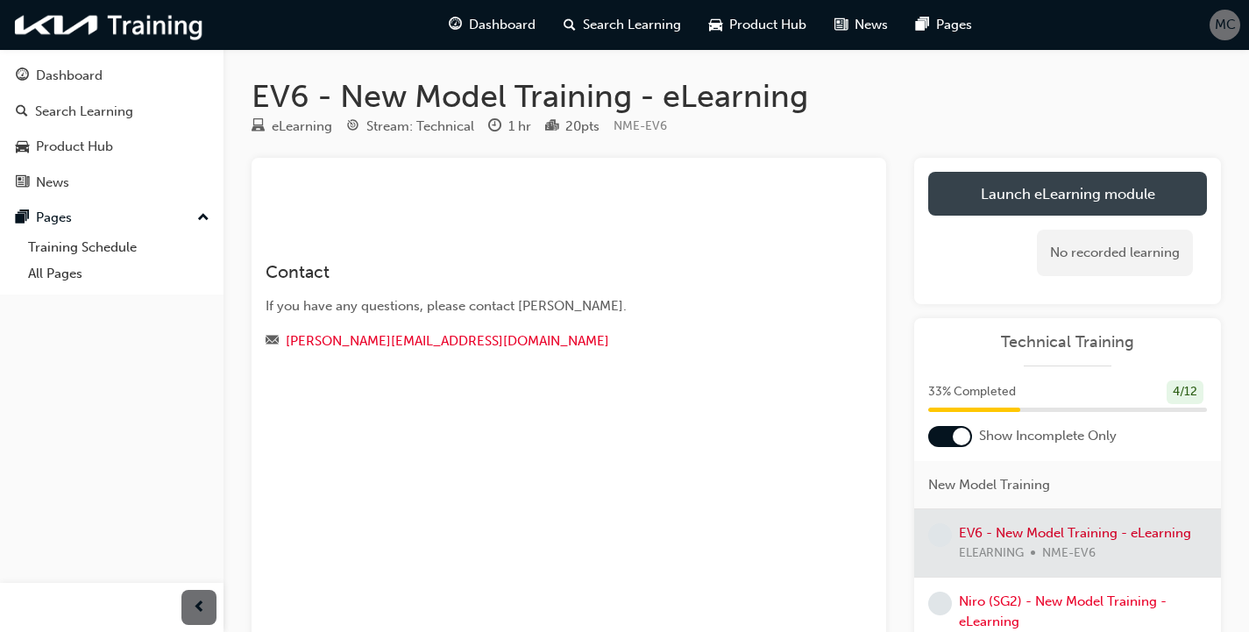
click at [1059, 193] on link "Launch eLearning module" at bounding box center [1068, 194] width 279 height 44
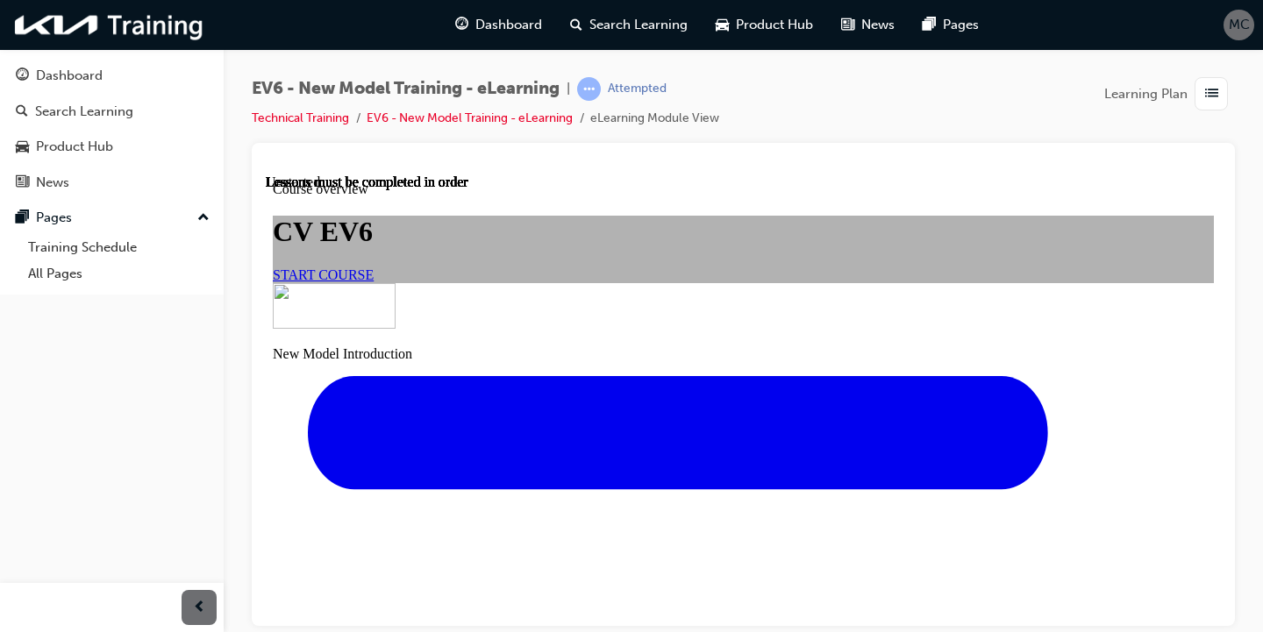
click at [374, 281] on link "START COURSE" at bounding box center [323, 274] width 101 height 15
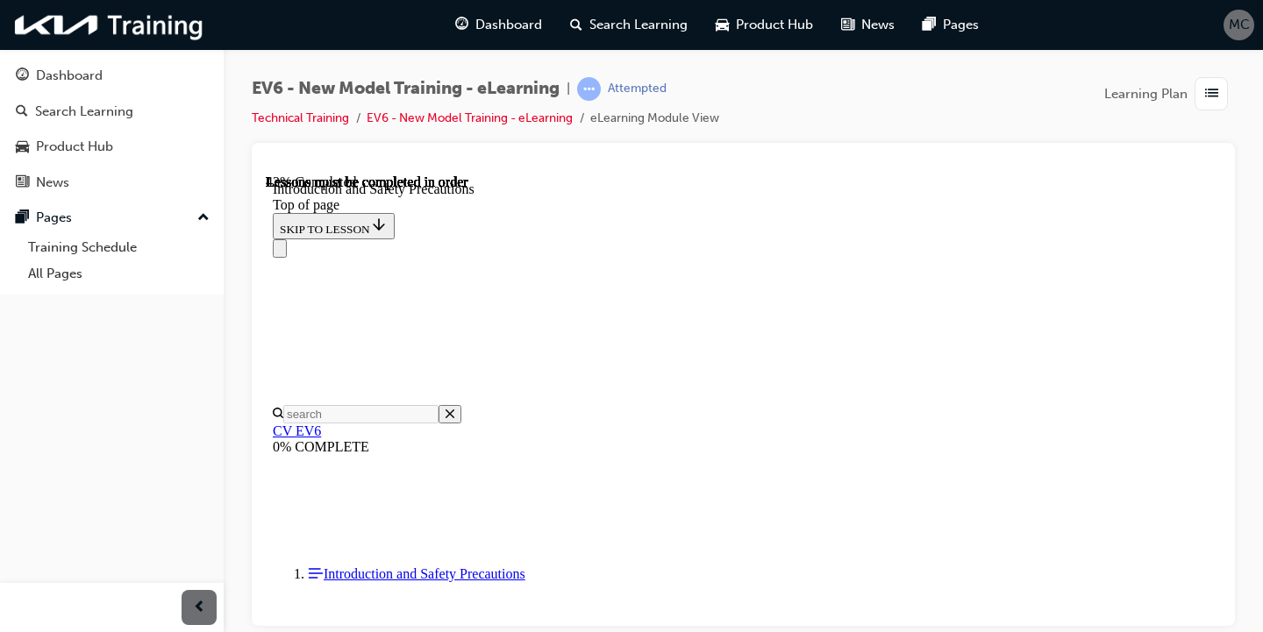
scroll to position [405, 0]
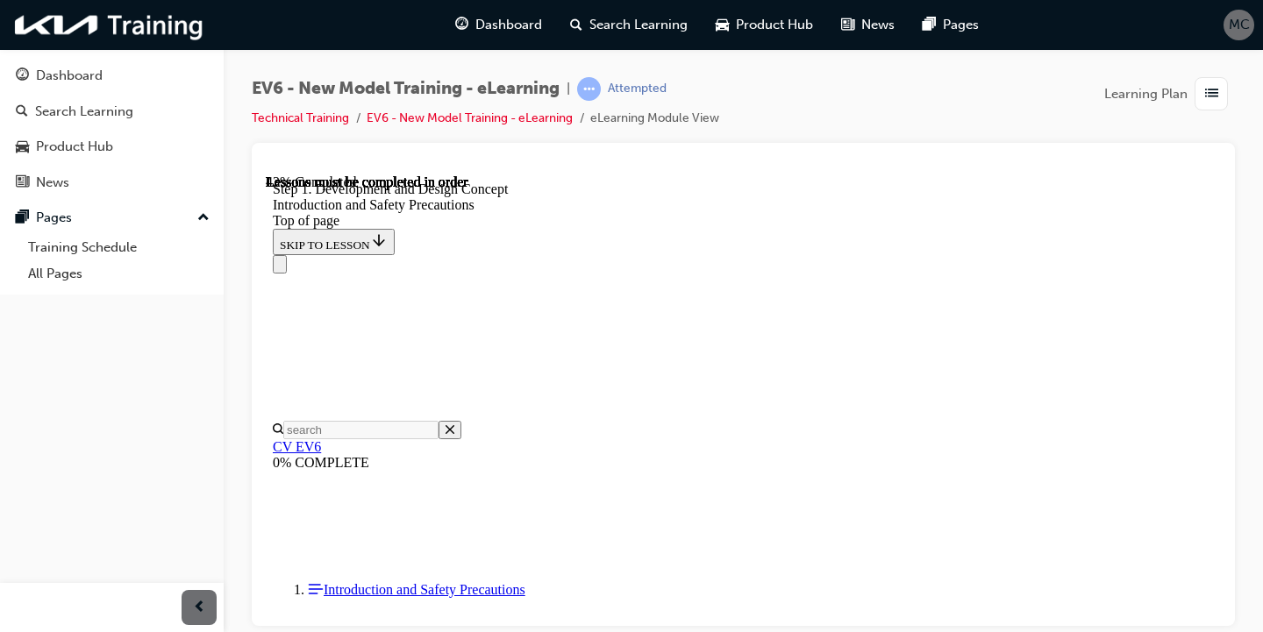
scroll to position [576, 0]
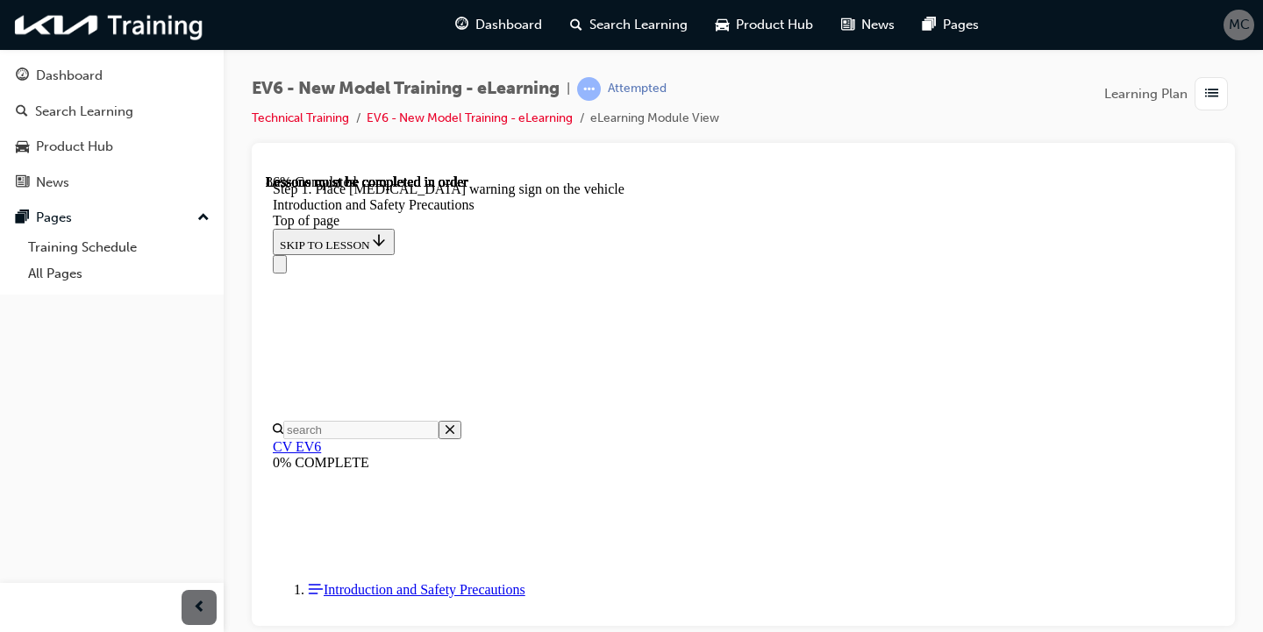
scroll to position [3326, 0]
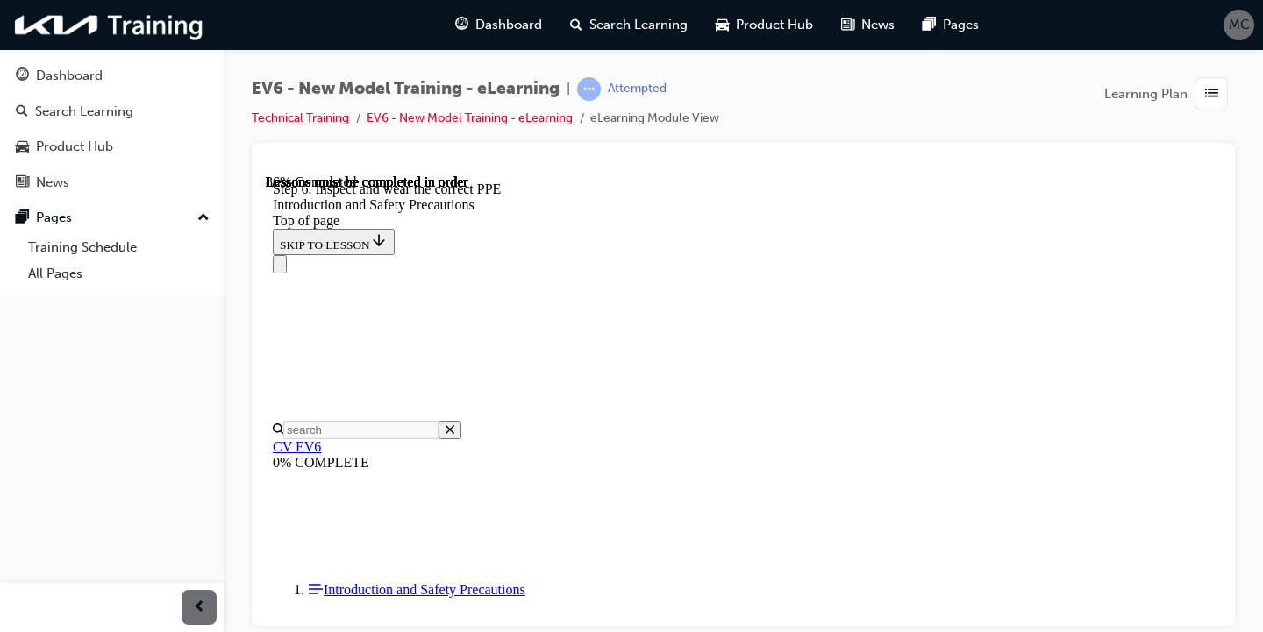
scroll to position [2816, 0]
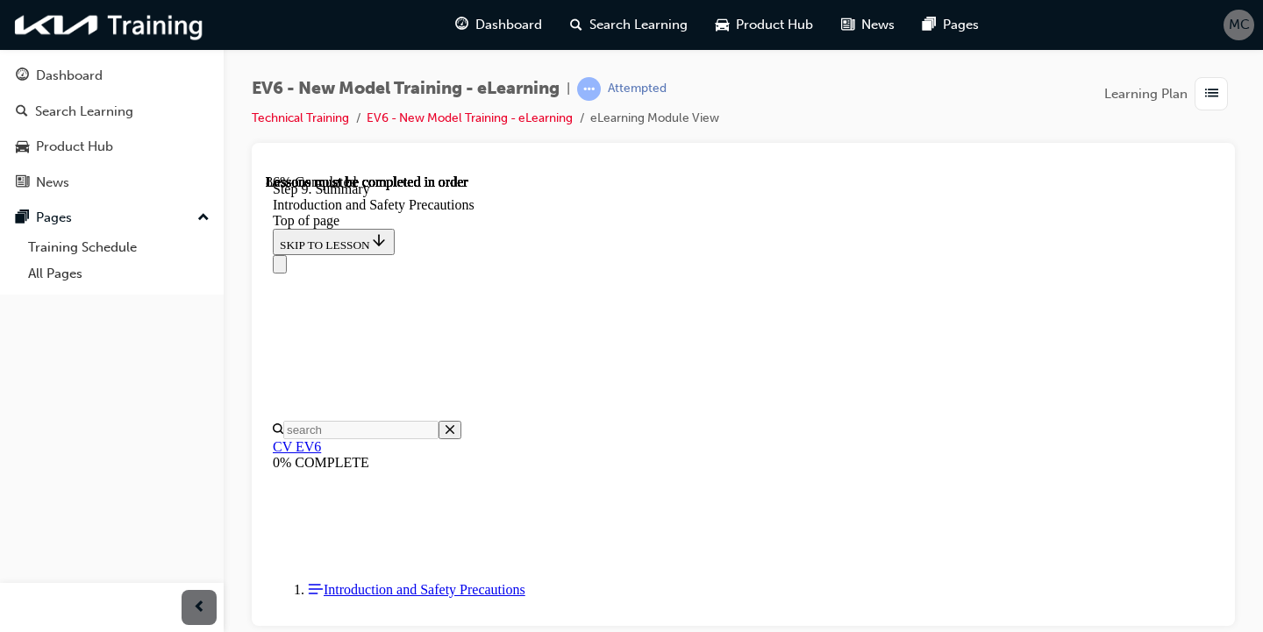
scroll to position [3427, 0]
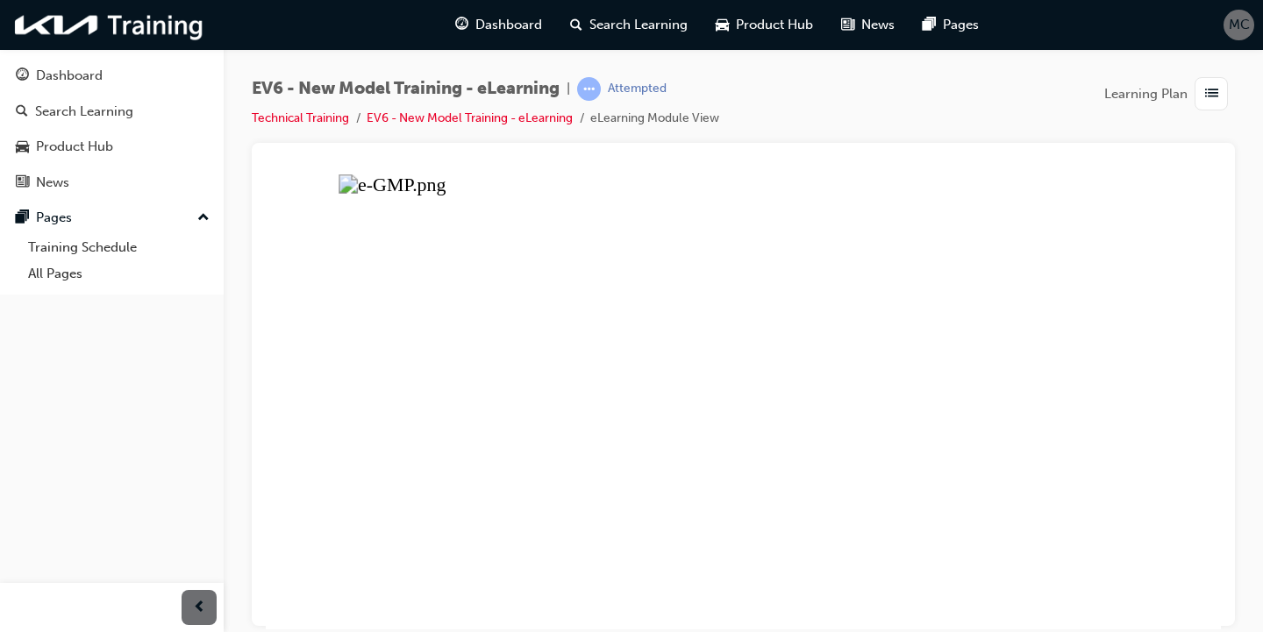
click at [915, 303] on button "Unzoom image" at bounding box center [743, 401] width 955 height 455
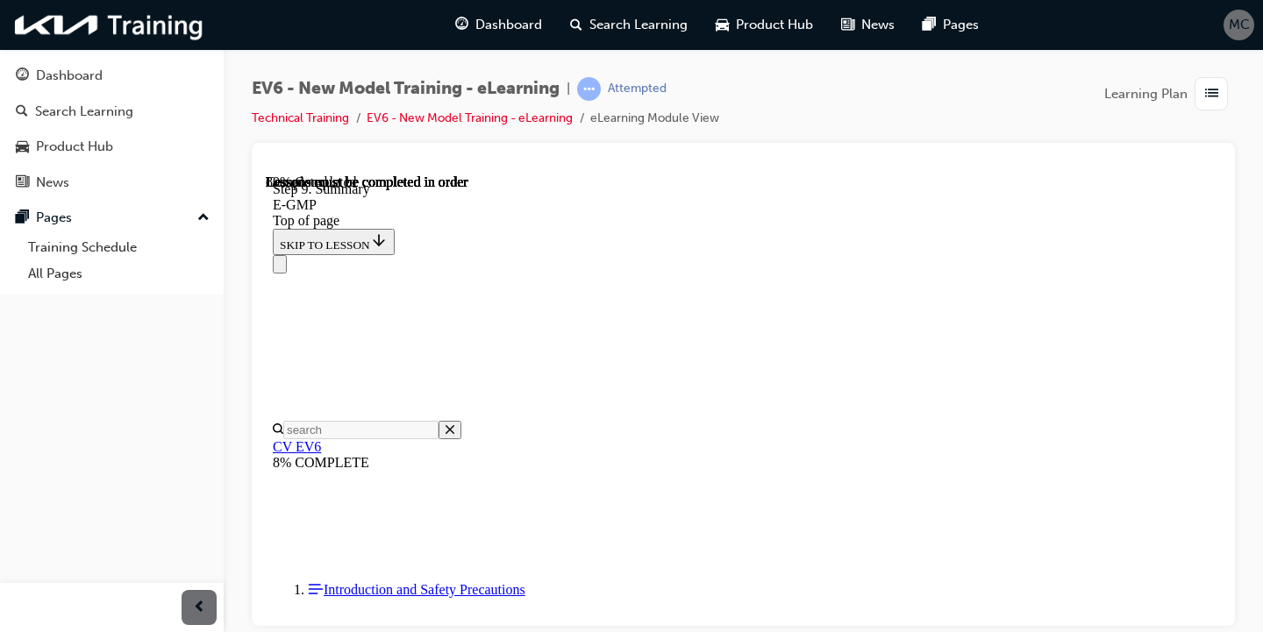
scroll to position [1403, 0]
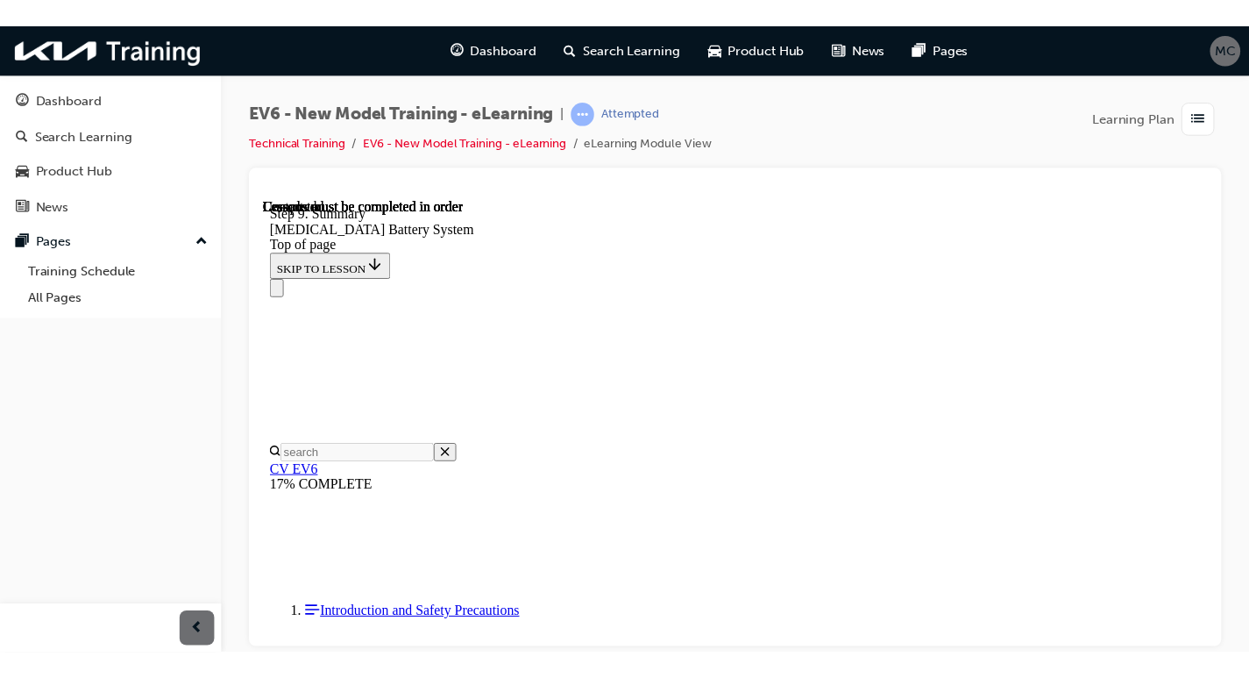
scroll to position [54, 0]
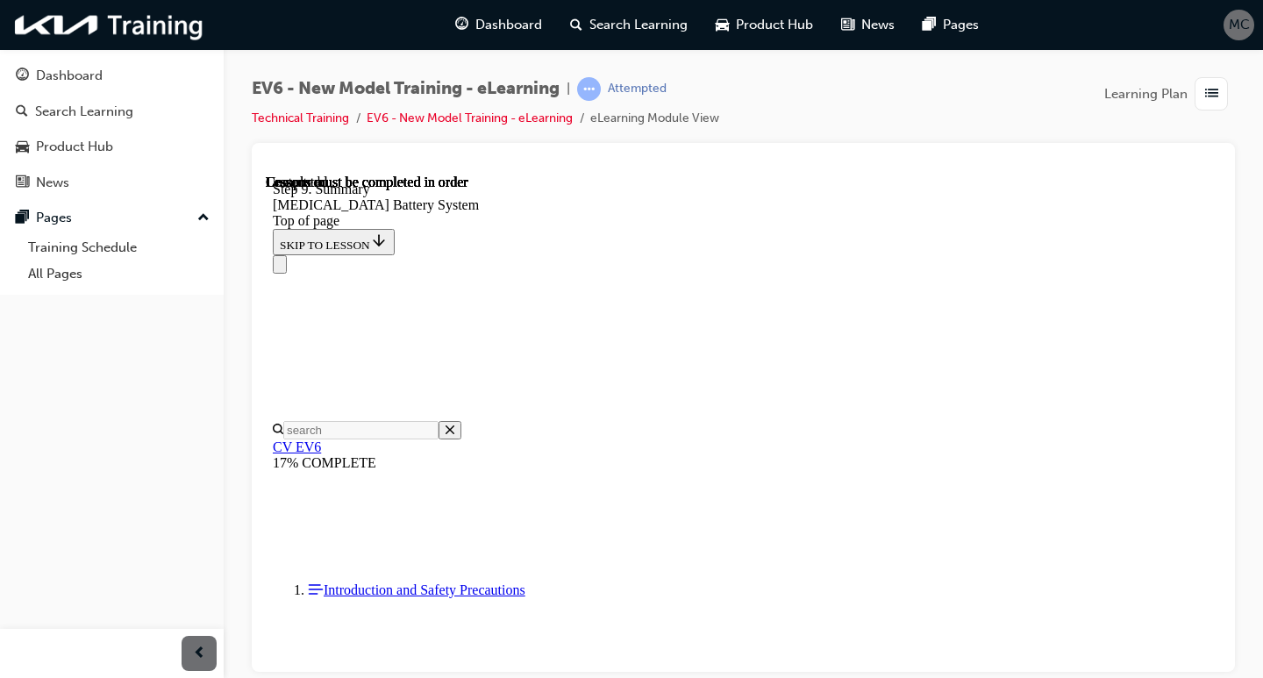
click at [84, 59] on button "Dashboard Search Learning Product Hub News Pages" at bounding box center [112, 129] width 210 height 146
click at [105, 72] on div "Dashboard" at bounding box center [112, 76] width 192 height 22
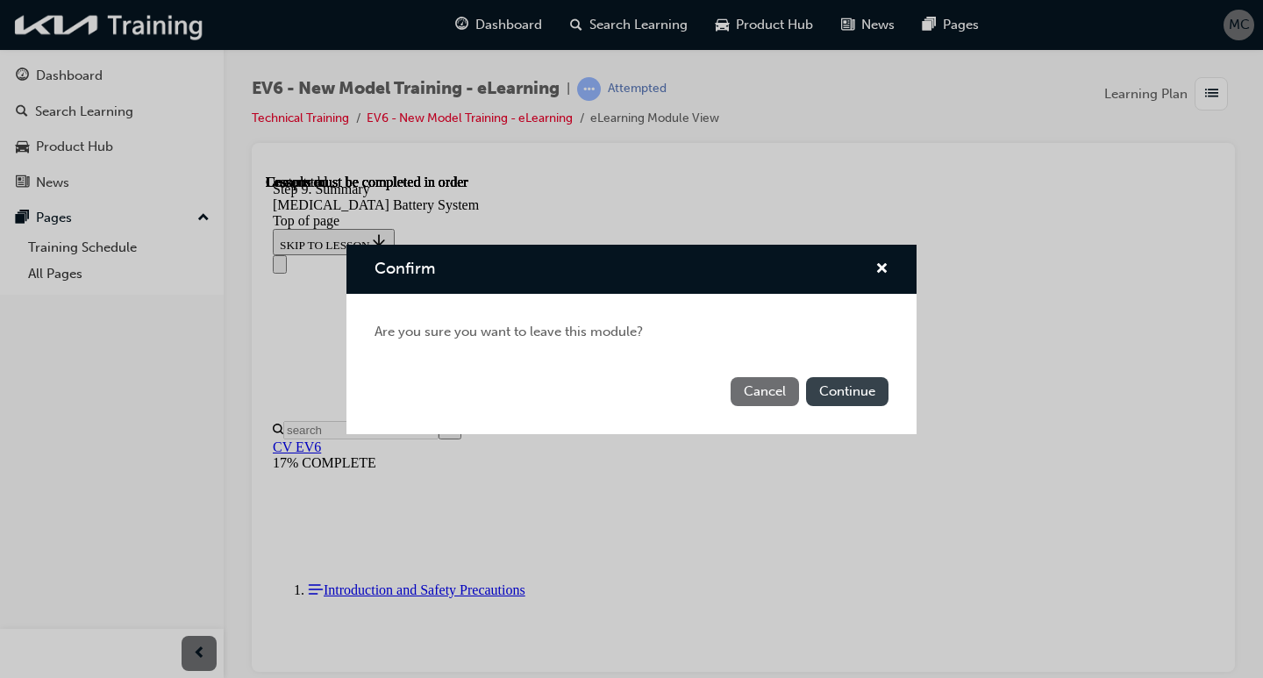
click at [828, 388] on button "Continue" at bounding box center [847, 391] width 82 height 29
